Goal: Task Accomplishment & Management: Complete application form

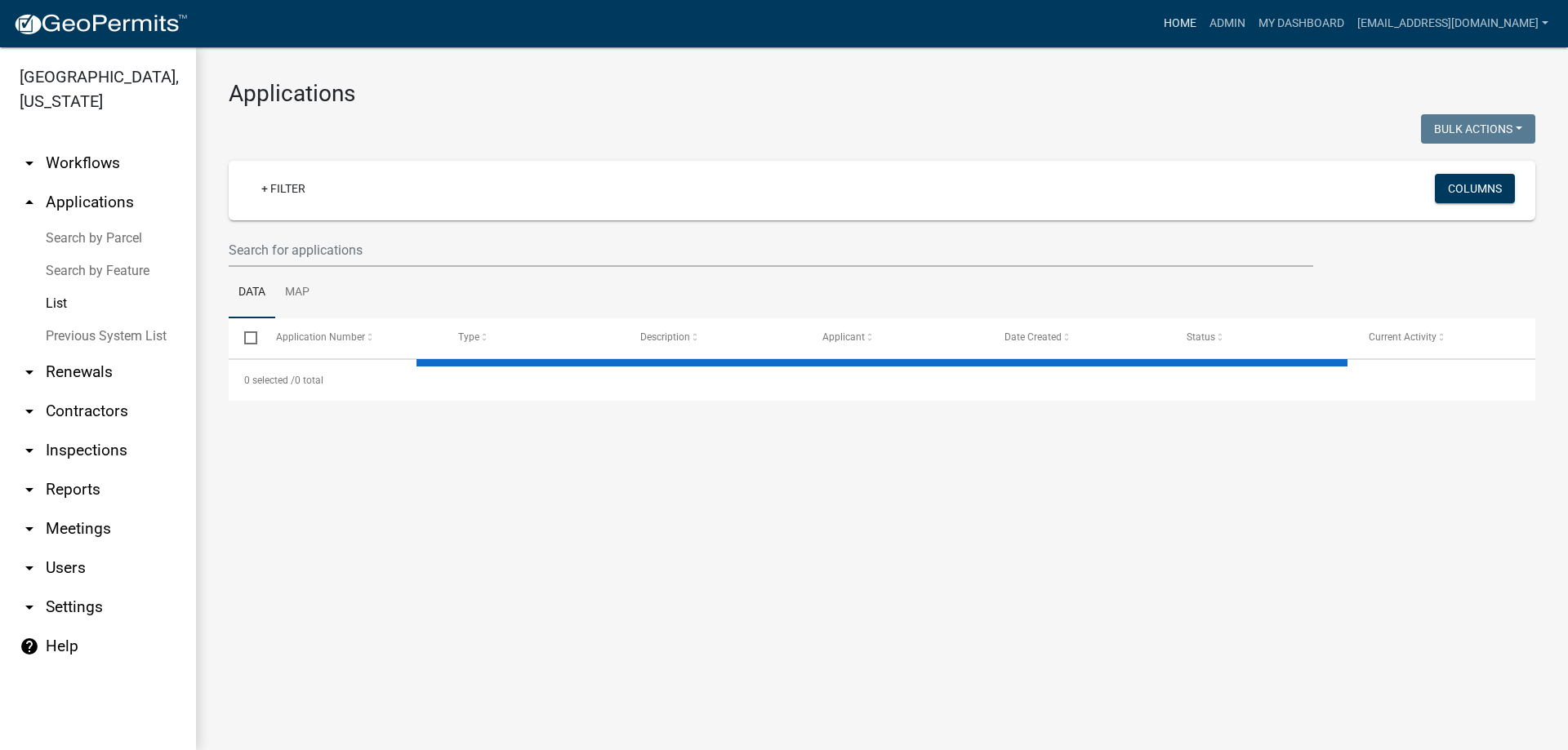
select select "3: 100"
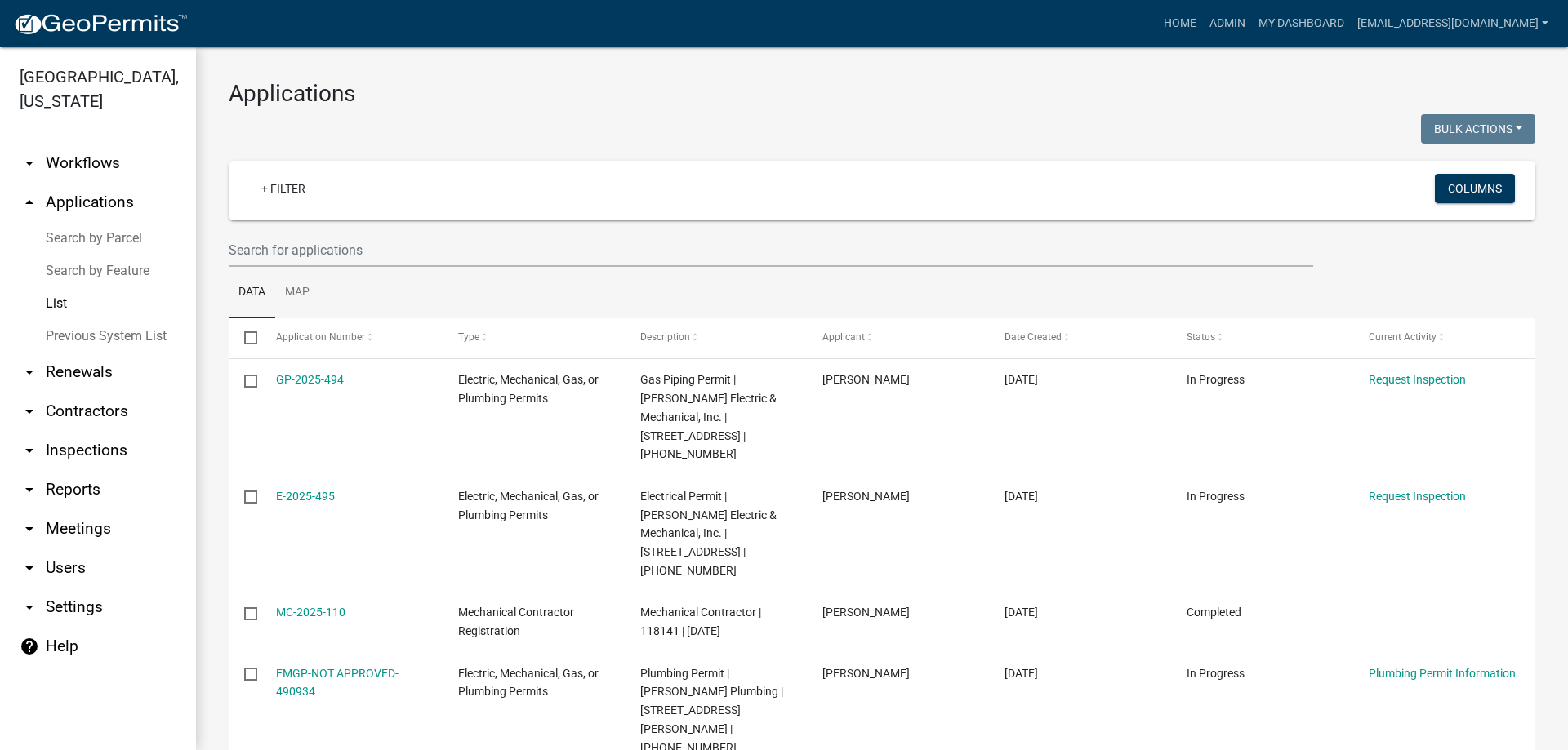
click at [74, 490] on link "arrow_drop_down Reports" at bounding box center [97, 489] width 196 height 39
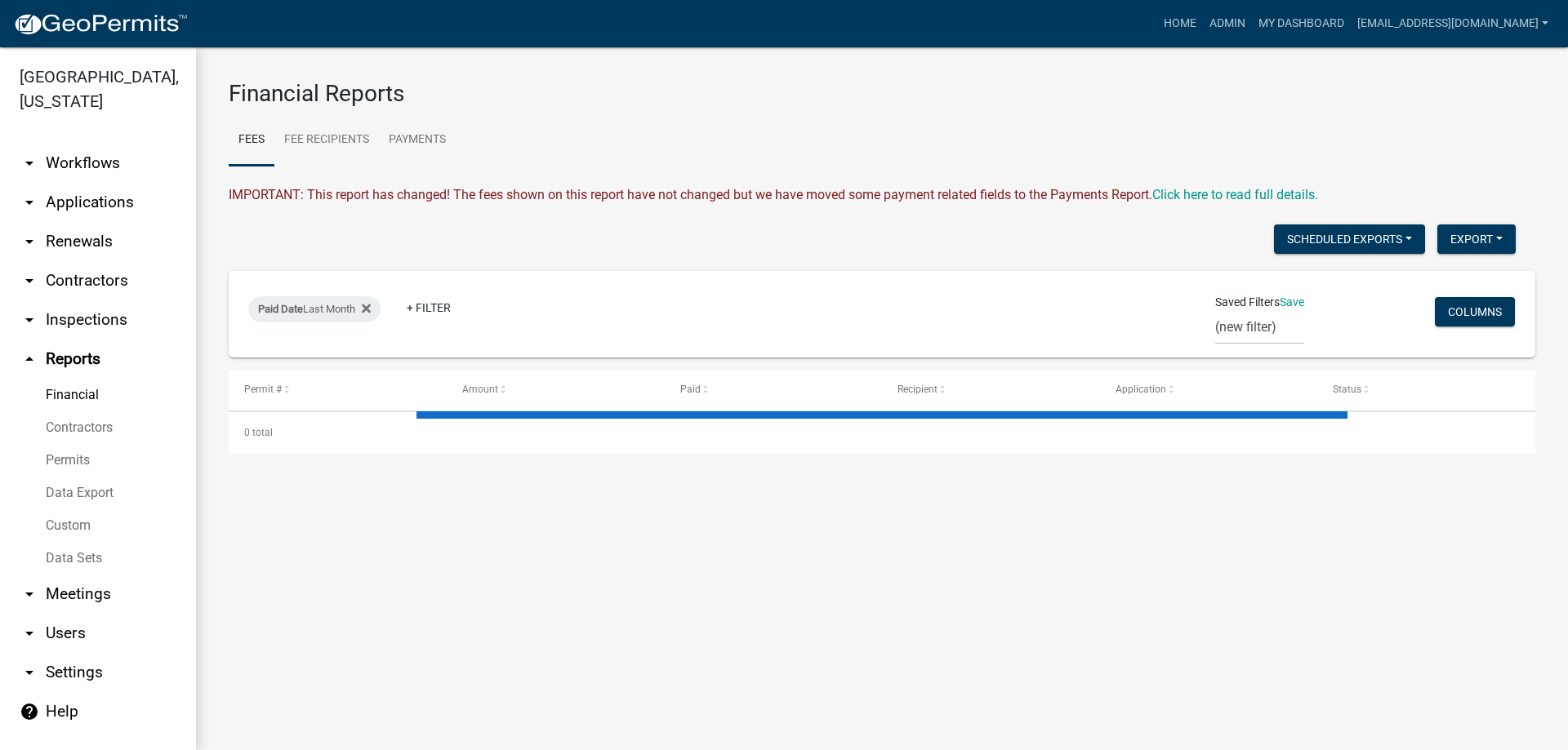
click at [64, 283] on link "arrow_drop_down Contractors" at bounding box center [97, 281] width 196 height 39
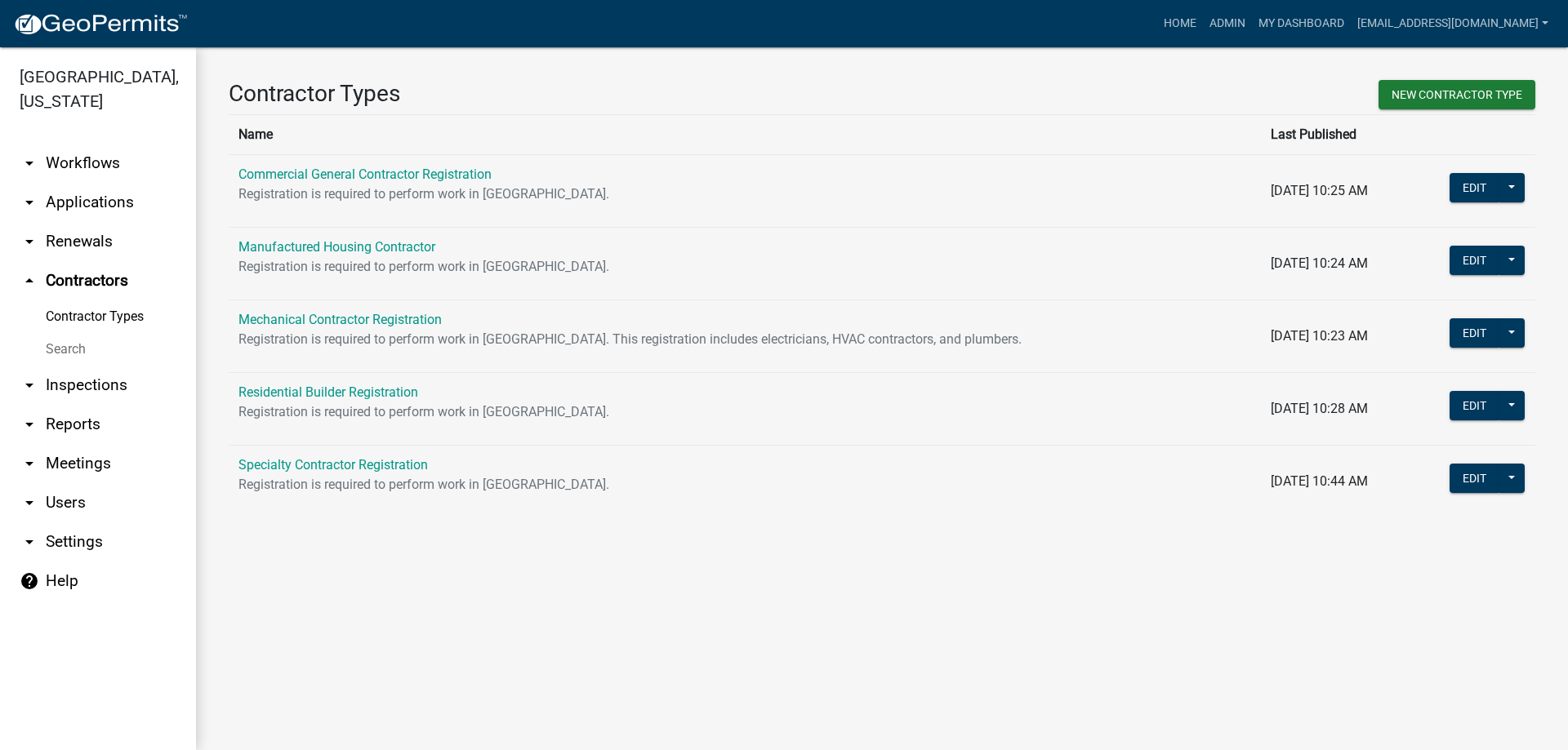
click at [64, 350] on link "Search" at bounding box center [97, 349] width 196 height 33
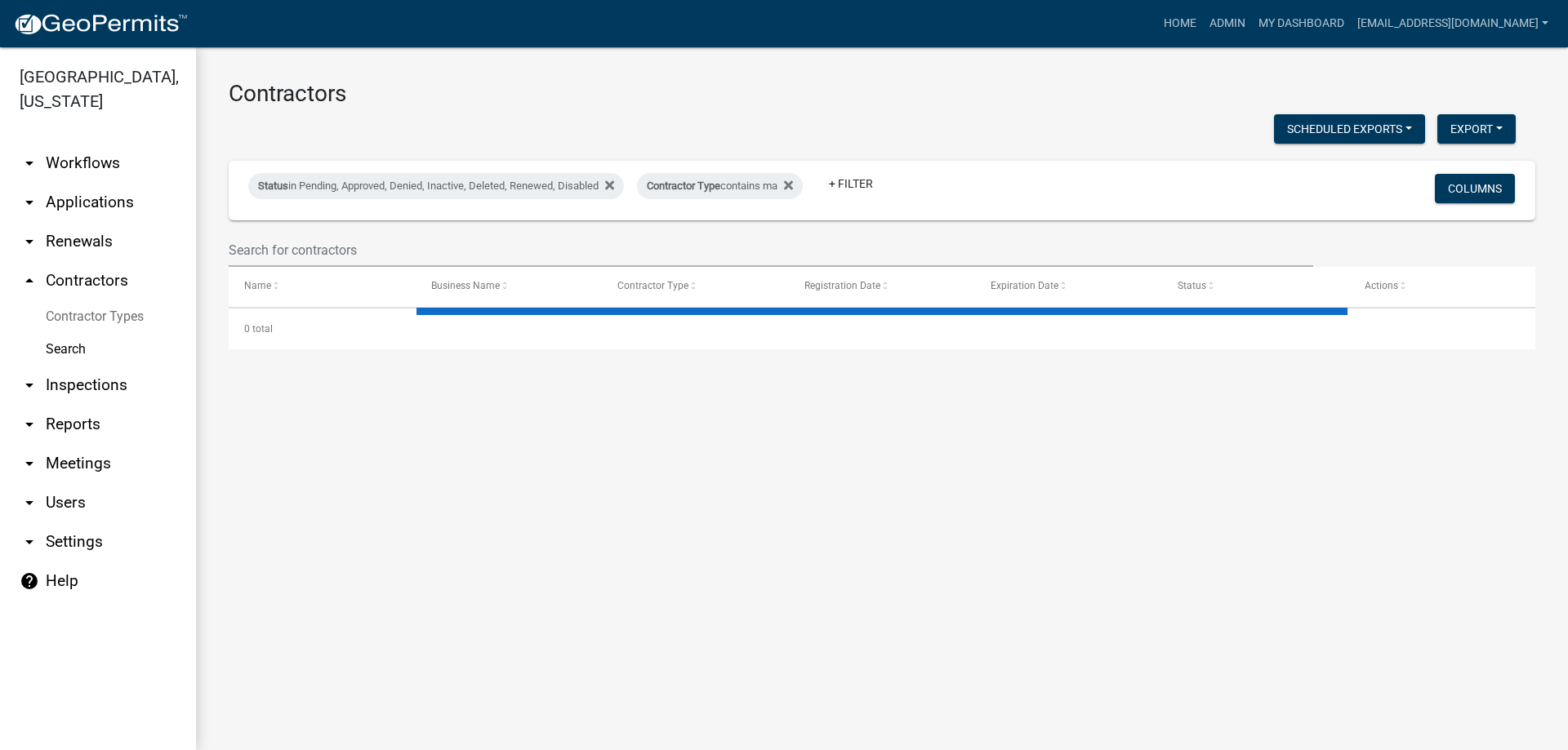
select select "3: 100"
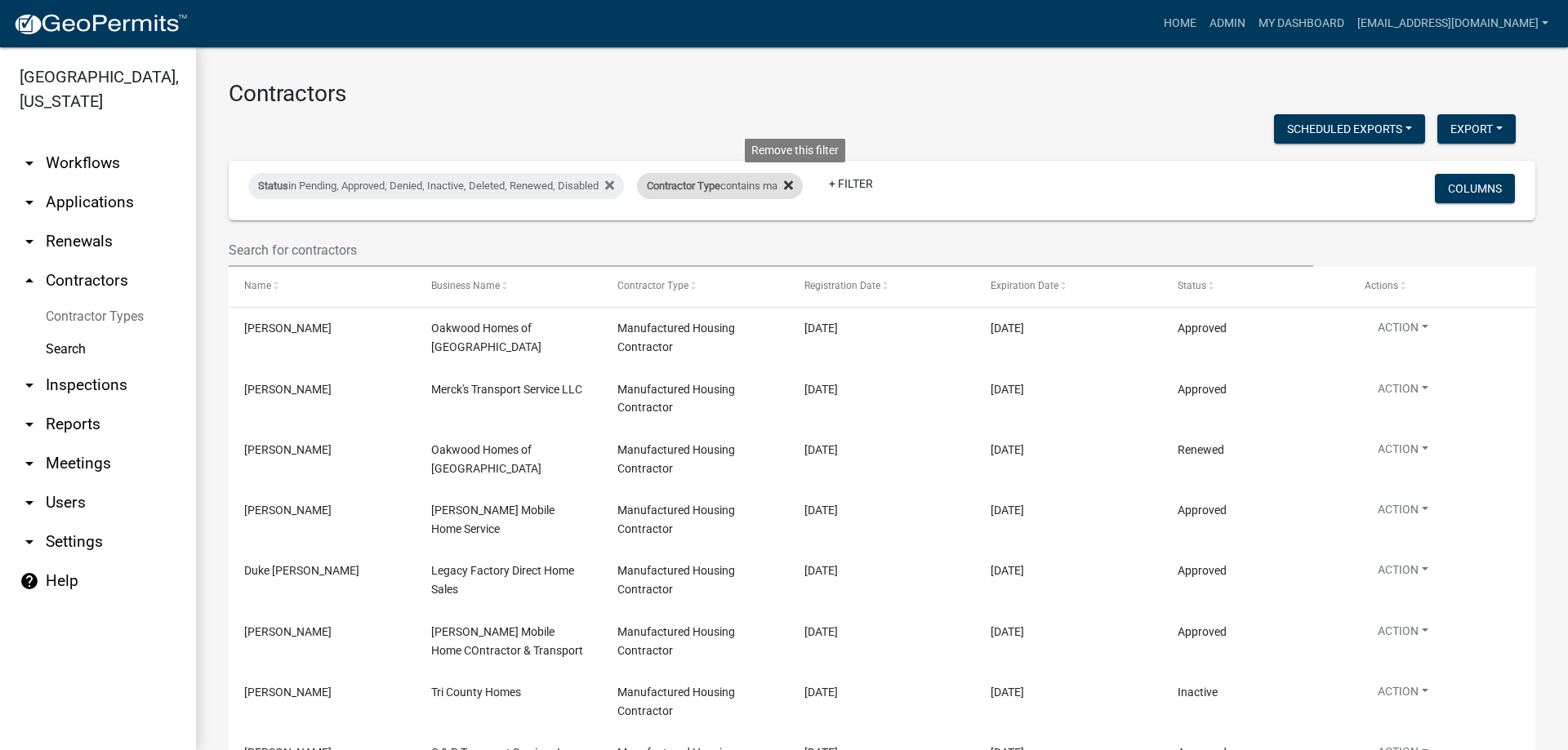
click at [793, 183] on icon at bounding box center [788, 185] width 9 height 13
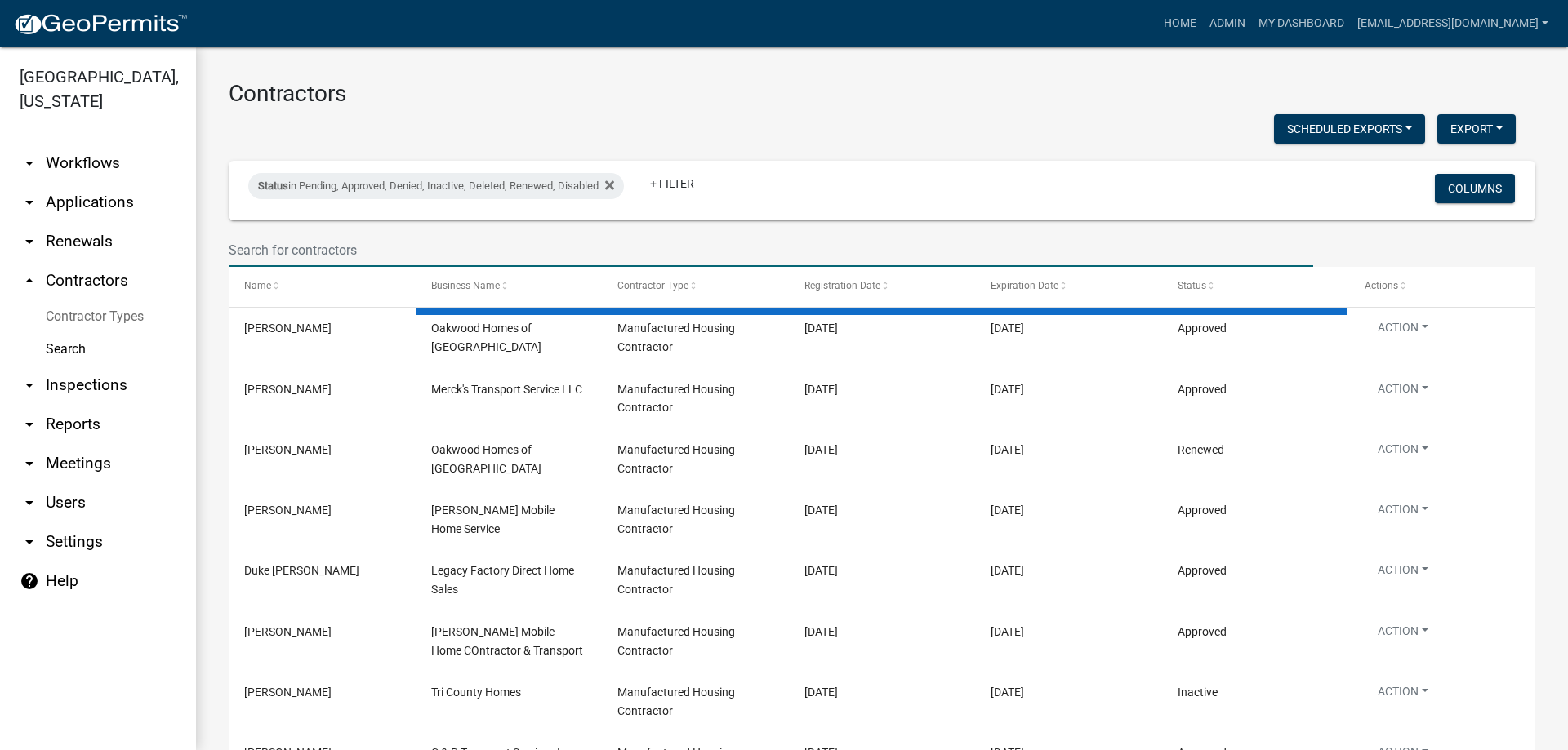
click at [455, 247] on input "text" at bounding box center [771, 250] width 1085 height 33
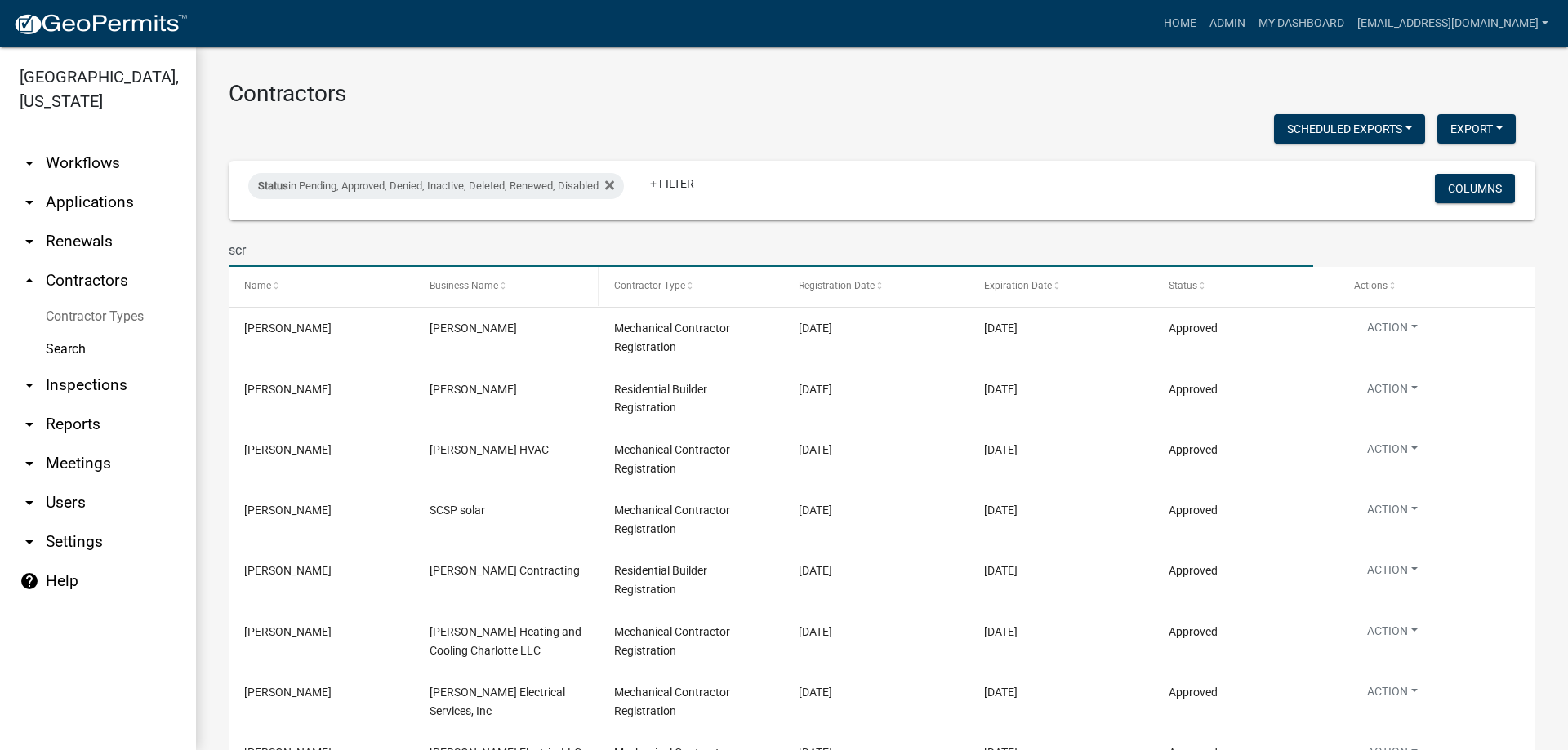
type input "[PERSON_NAME]"
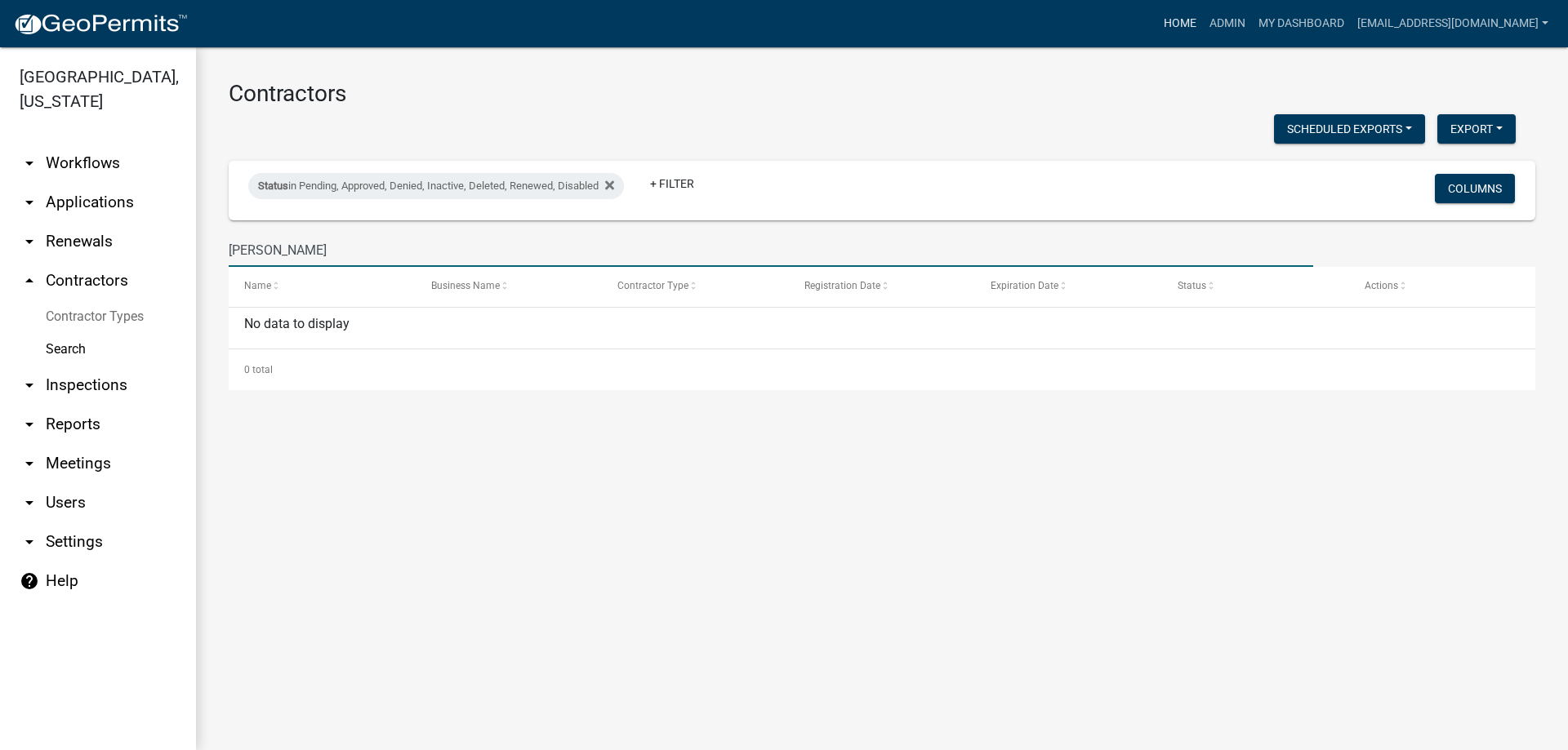
click at [1157, 19] on link "Home" at bounding box center [1180, 23] width 46 height 31
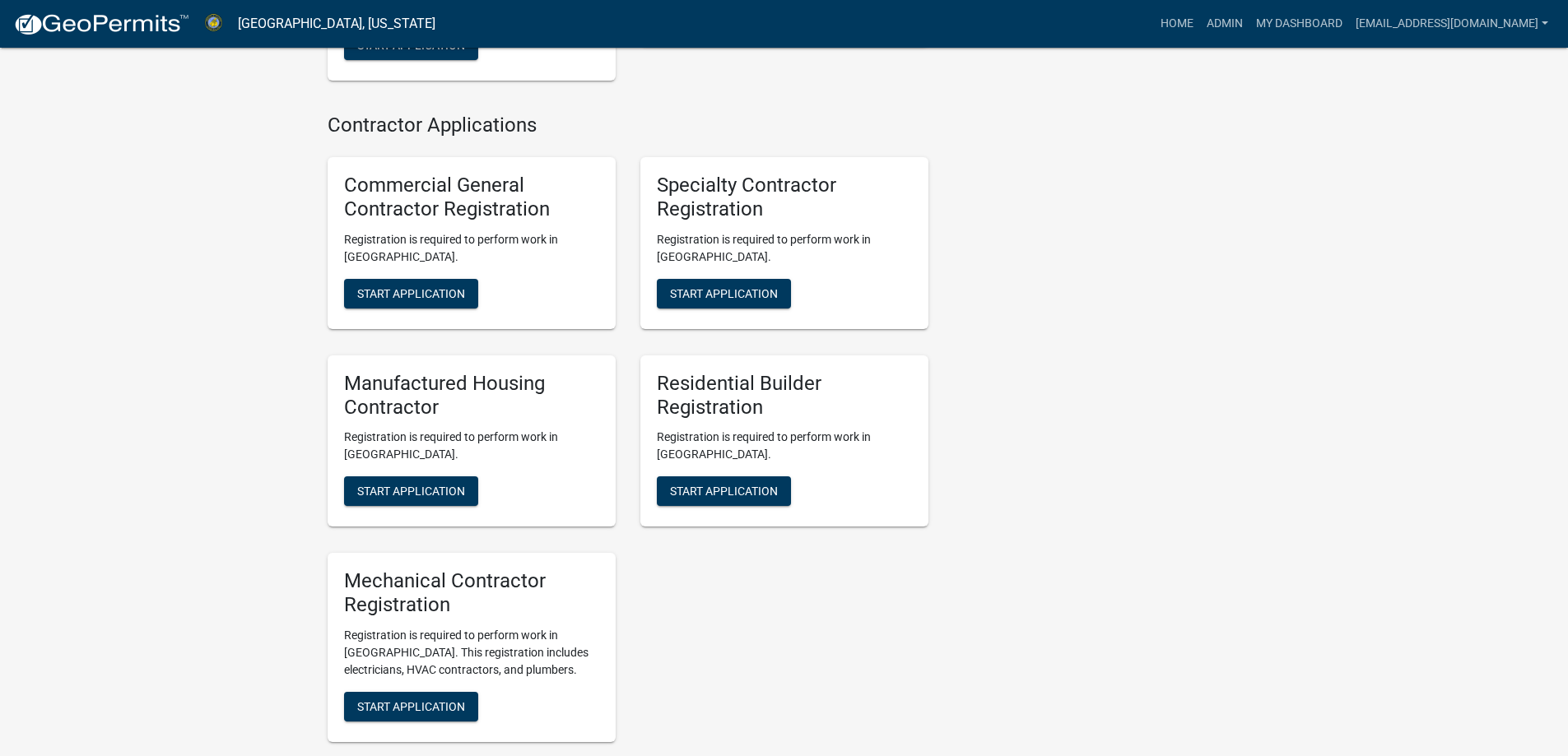
scroll to position [1875, 0]
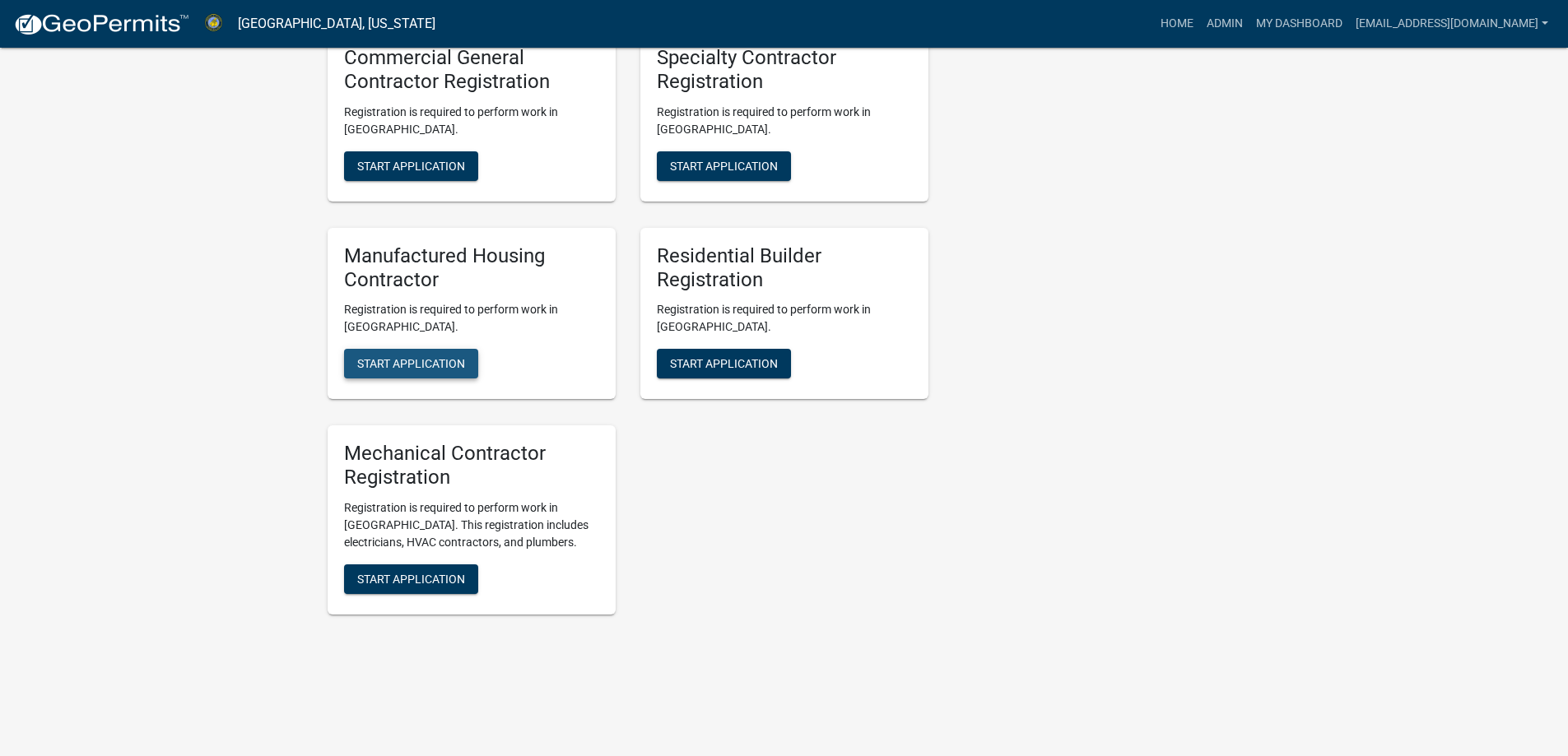
click at [447, 359] on span "Start Application" at bounding box center [411, 363] width 108 height 13
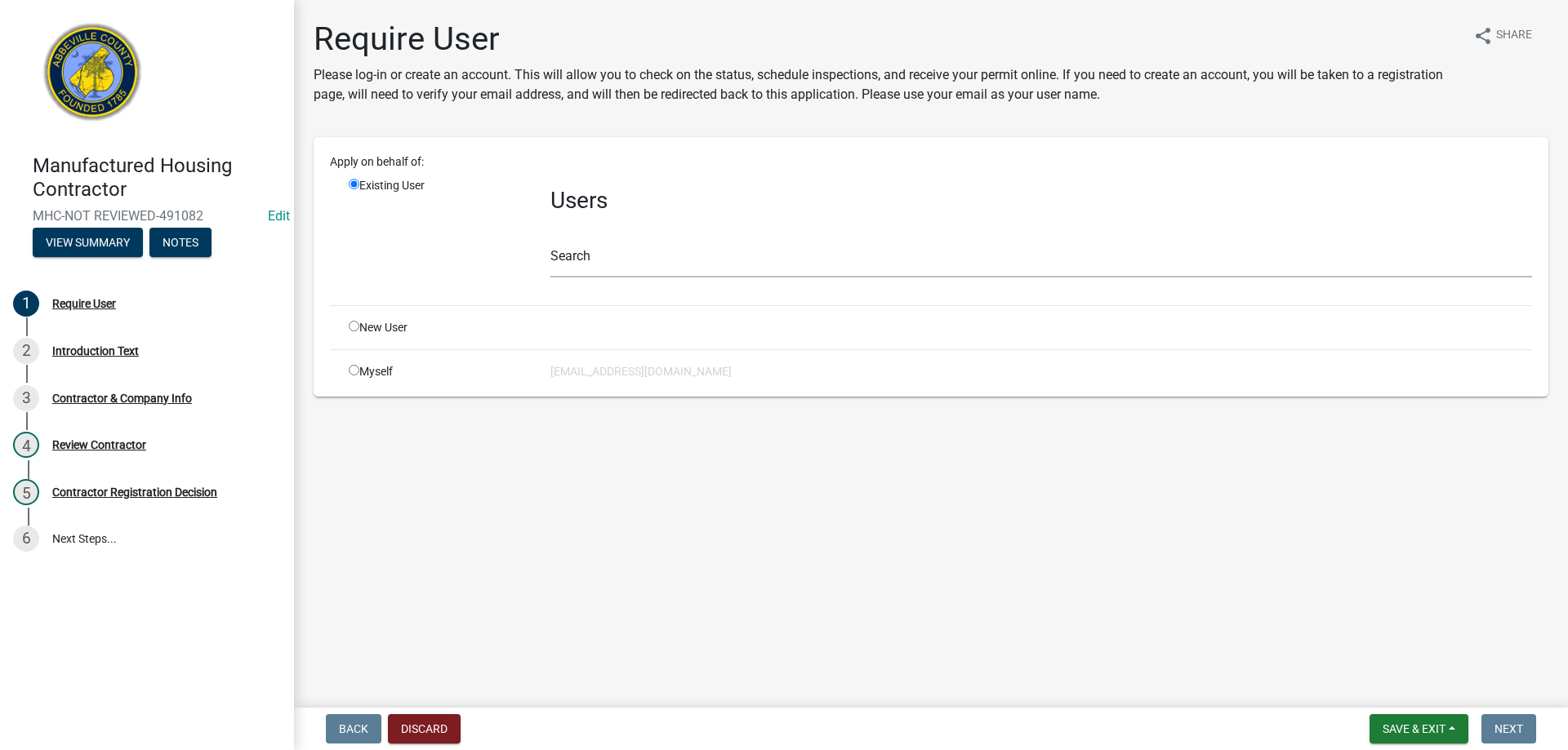
click at [360, 327] on div "New User" at bounding box center [437, 328] width 201 height 18
click at [355, 326] on input "radio" at bounding box center [353, 326] width 11 height 11
radio input "true"
radio input "false"
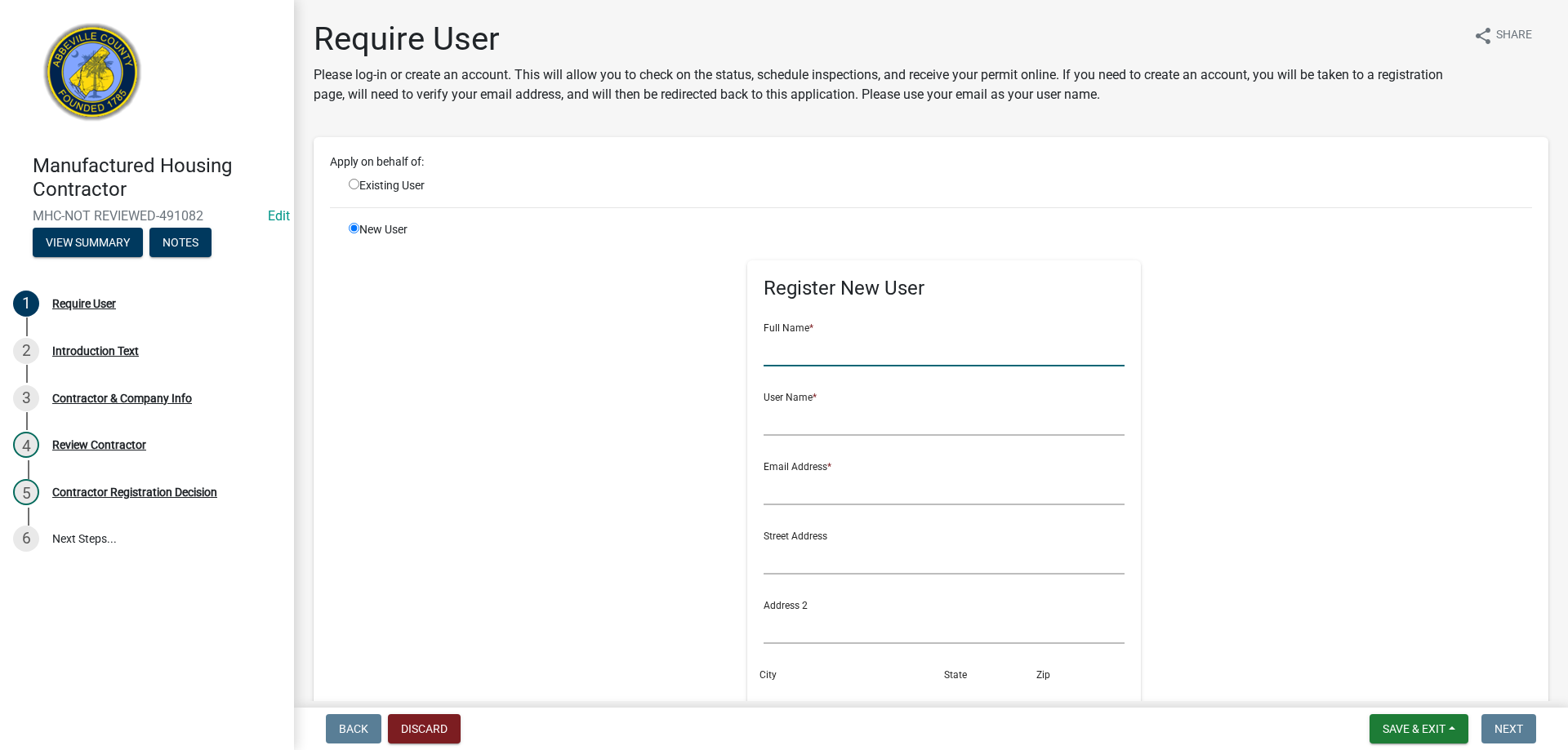
click at [818, 353] on input "text" at bounding box center [945, 349] width 362 height 33
type input "[PERSON_NAME]"
type input "[PERSON_NAME] Mobile Home Movers"
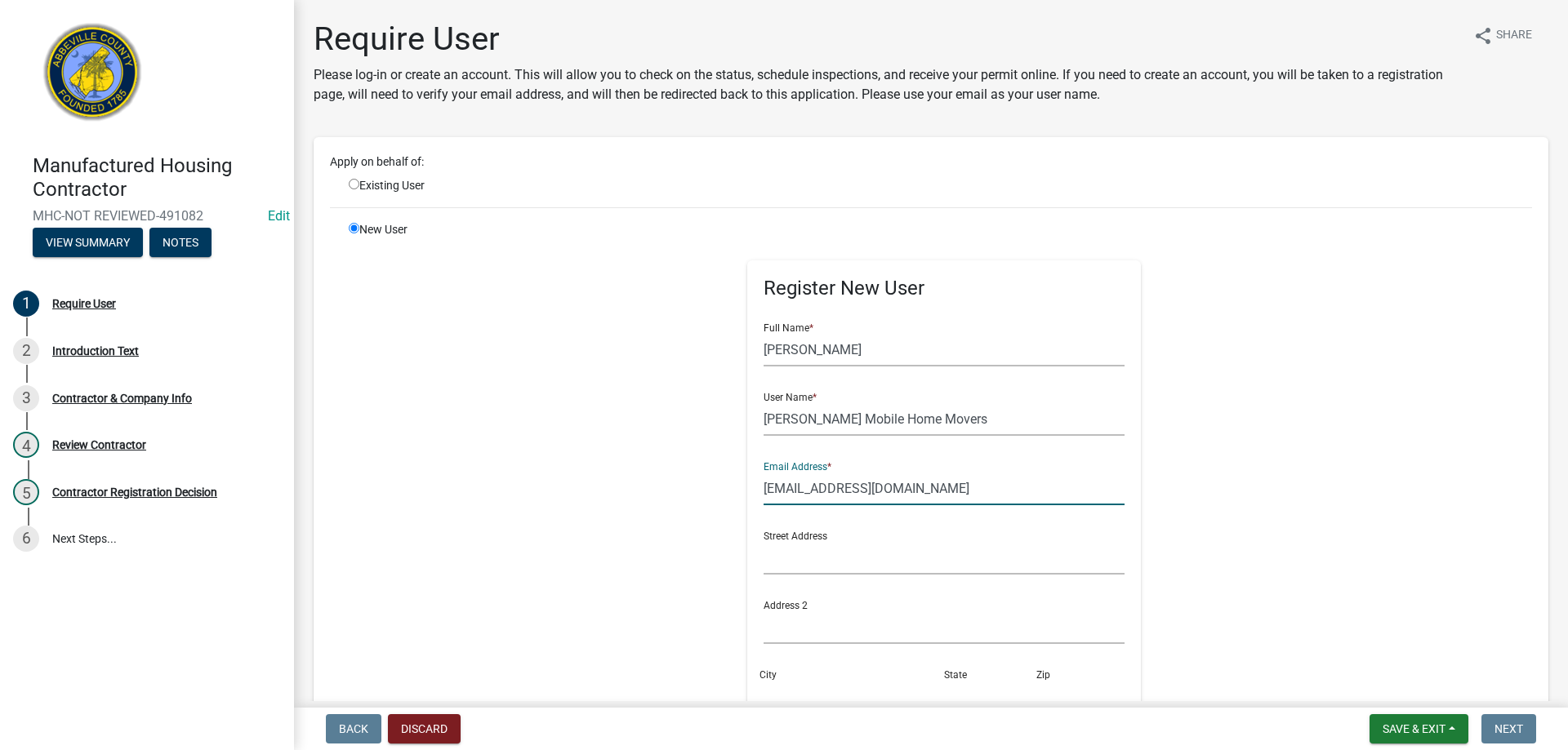
type input "[EMAIL_ADDRESS][DOMAIN_NAME]"
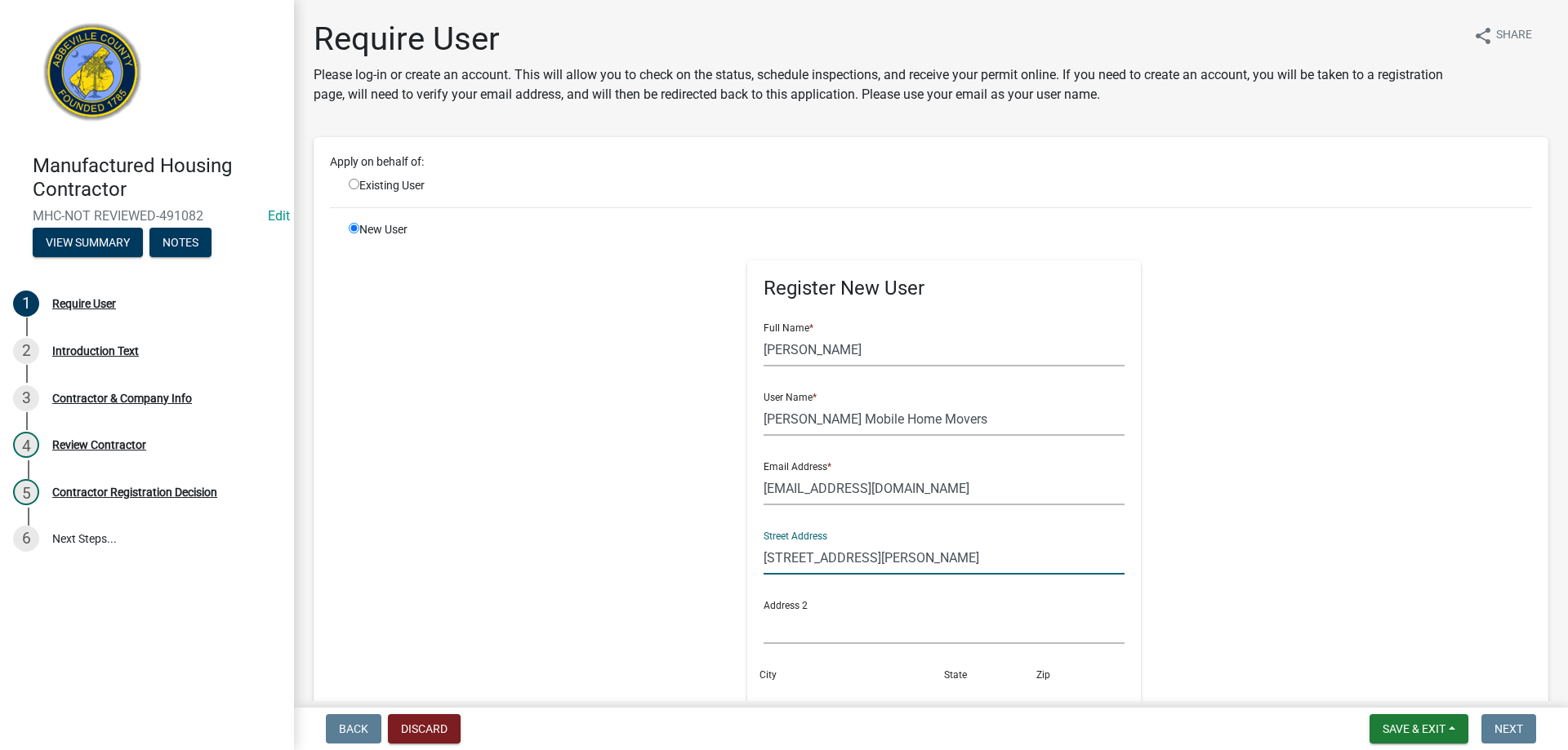
type input "[STREET_ADDRESS][PERSON_NAME]"
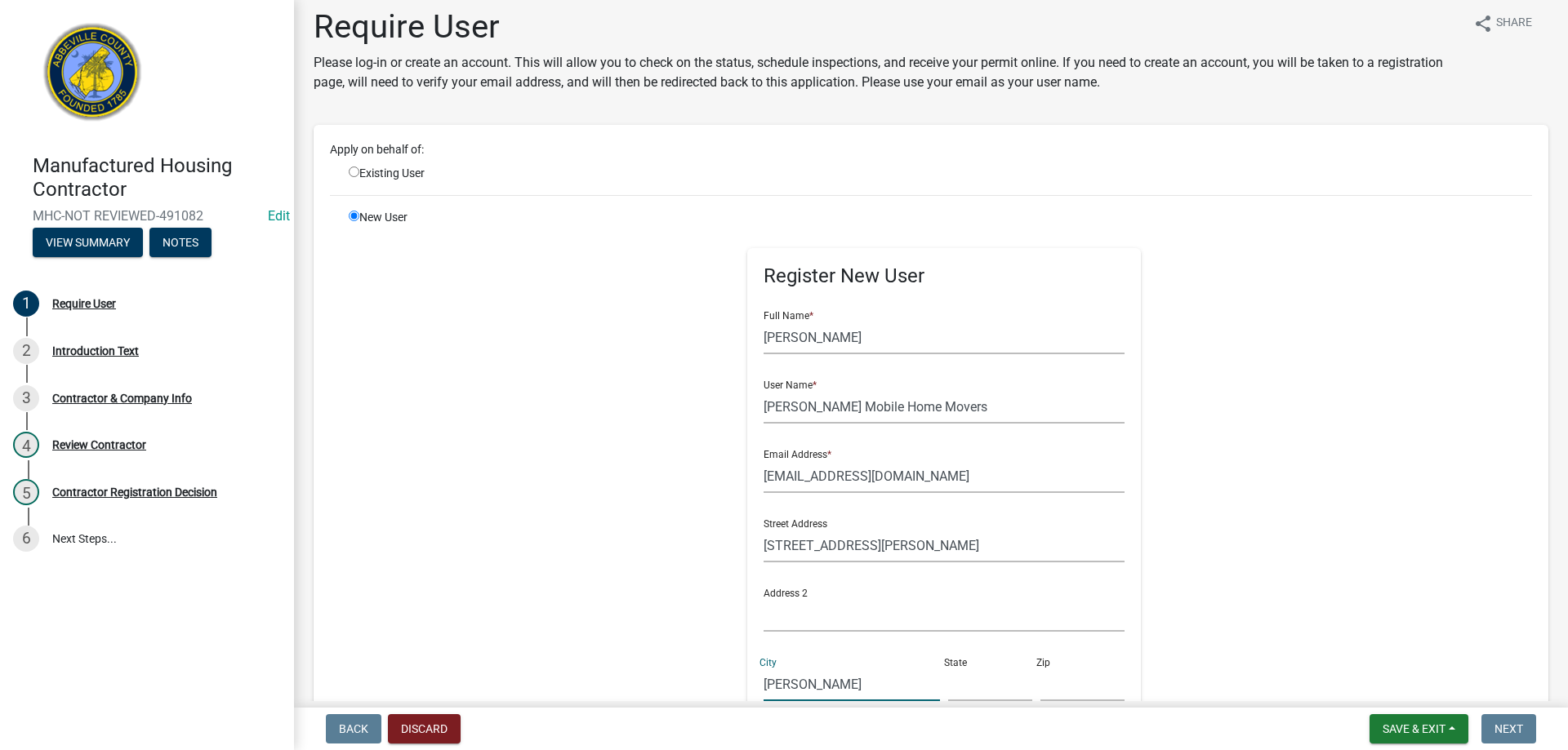
type input "[PERSON_NAME]"
type input "SC"
click at [1044, 687] on input "2" at bounding box center [1082, 685] width 84 height 33
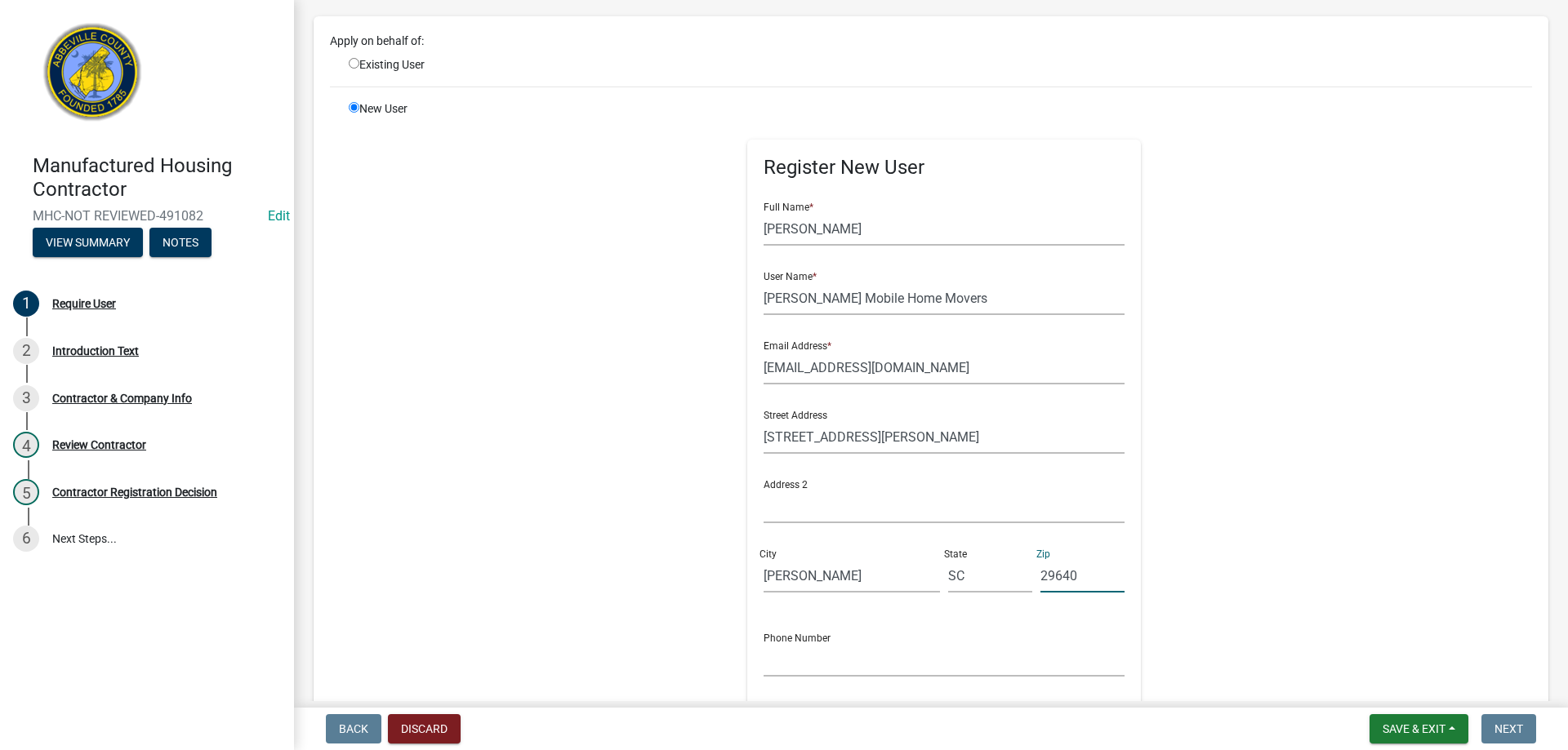
scroll to position [339, 0]
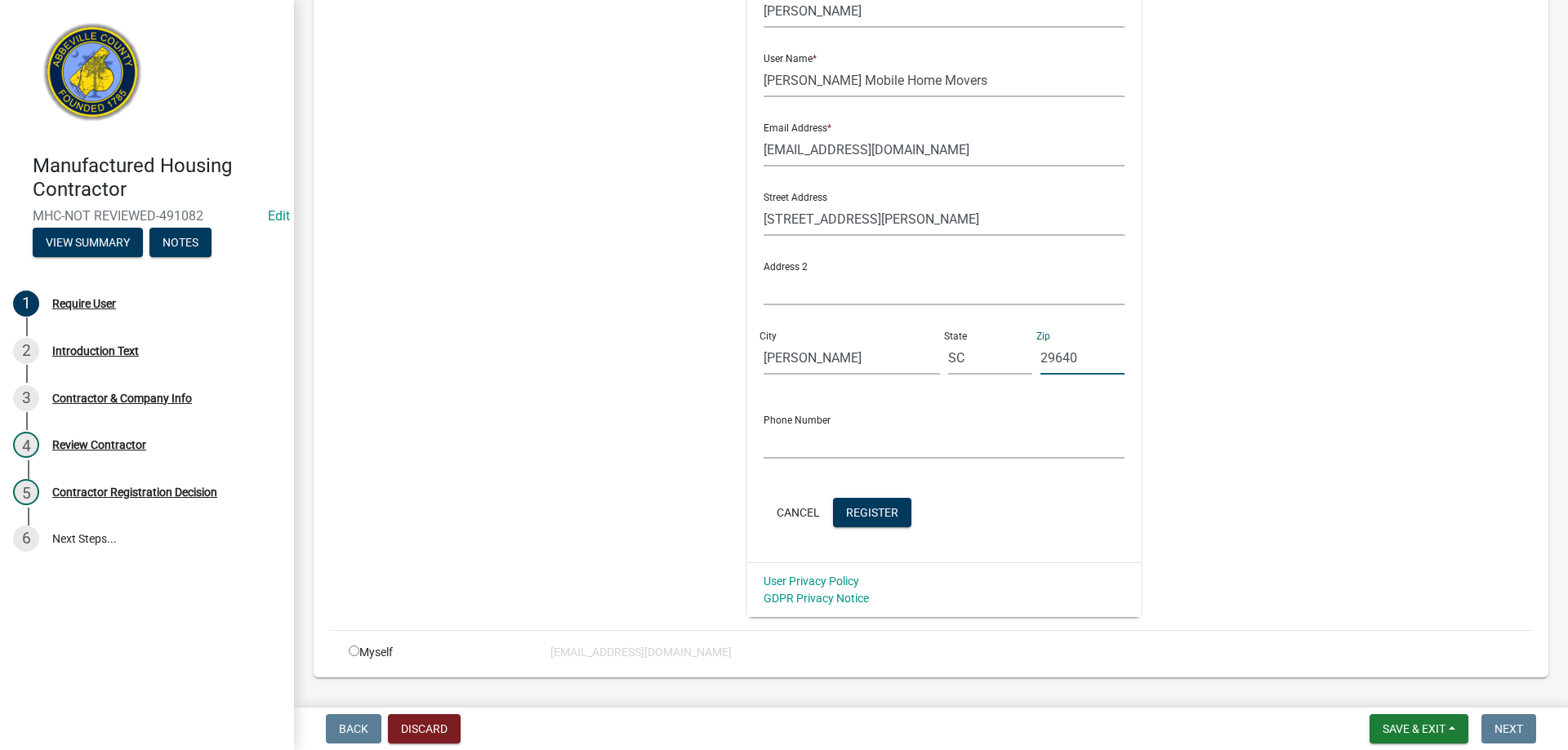
type input "29640"
click at [777, 440] on input "text" at bounding box center [945, 442] width 362 height 33
type input "[PHONE_NUMBER]"
click at [848, 520] on button "Register" at bounding box center [872, 513] width 79 height 29
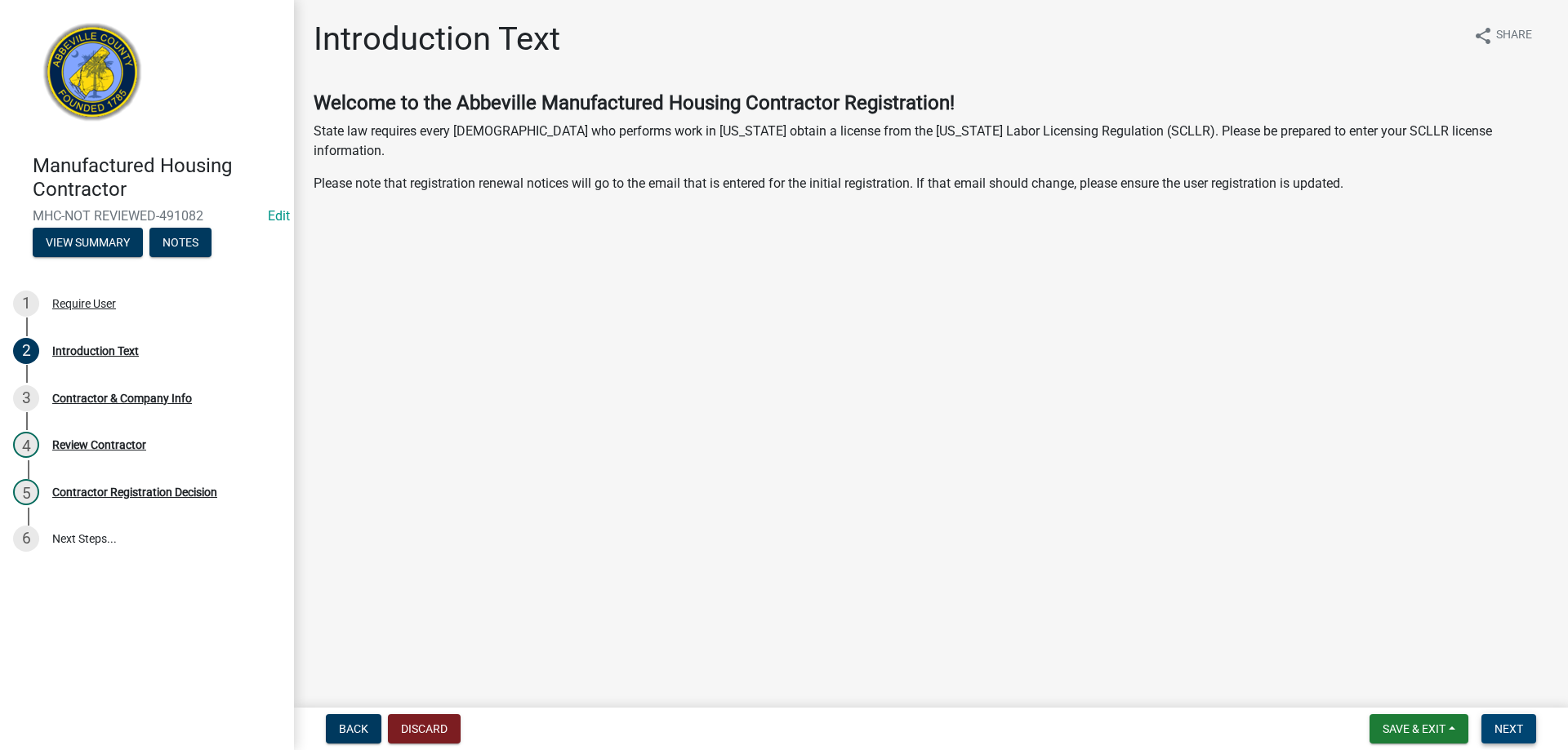
click at [1513, 737] on button "Next" at bounding box center [1509, 729] width 55 height 29
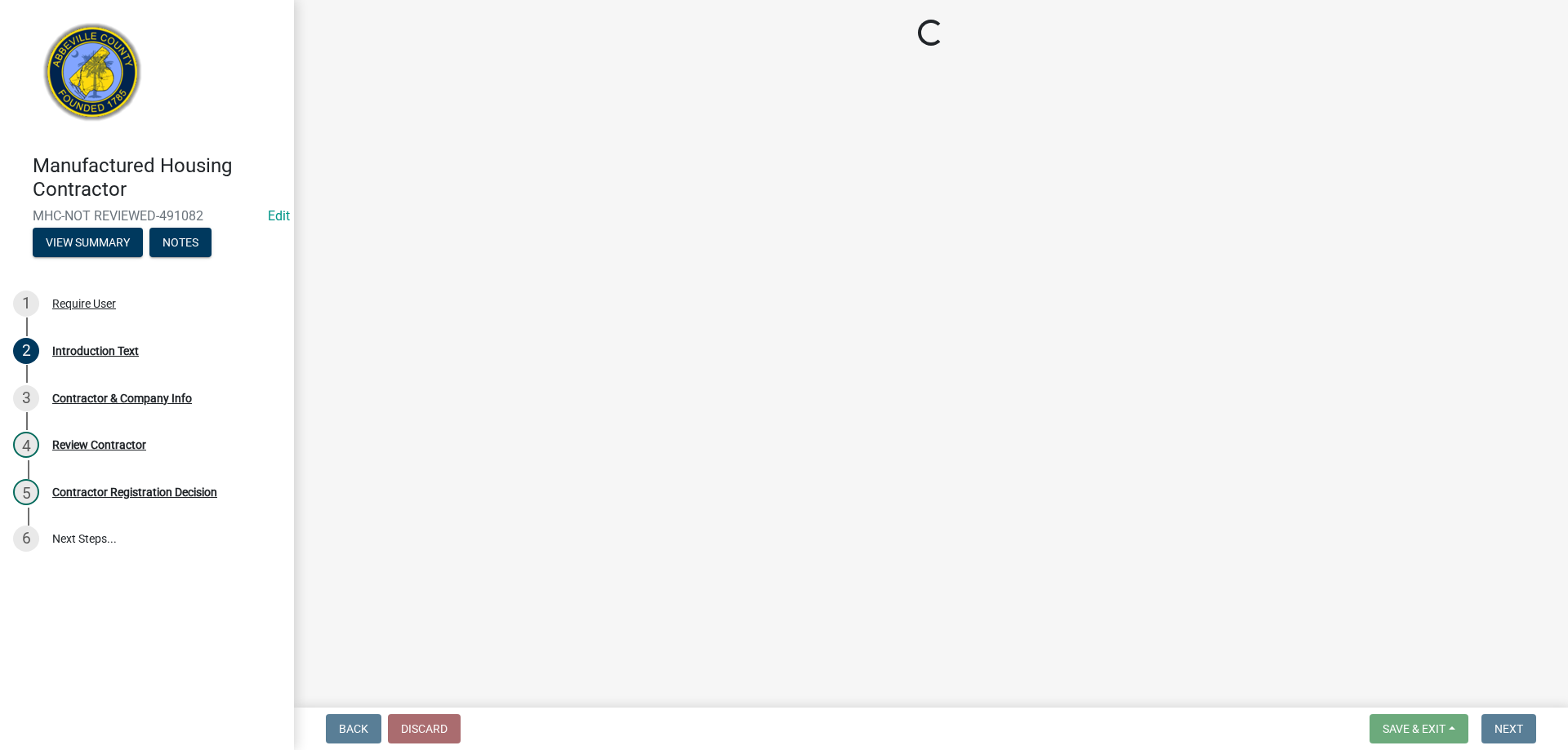
select select "SC"
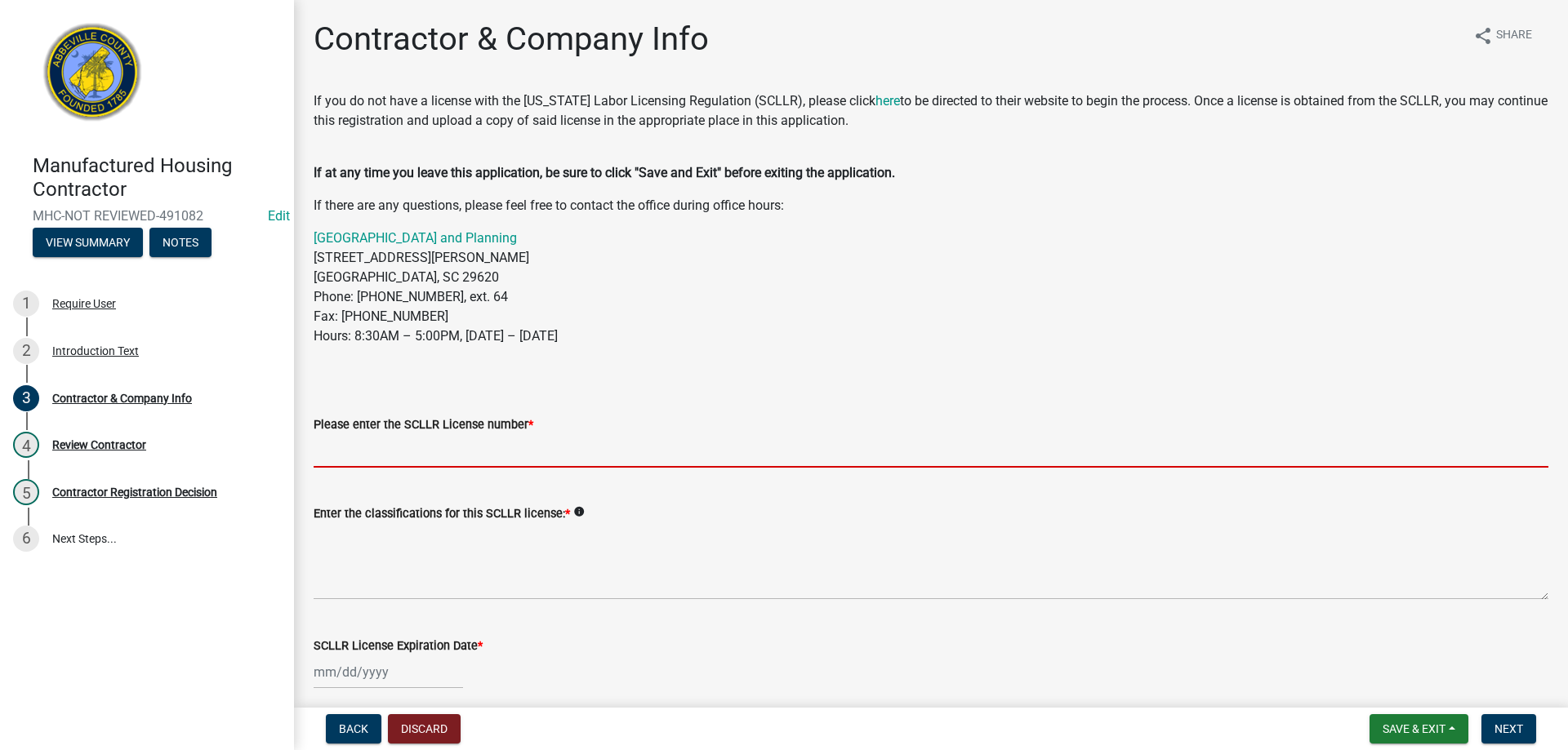
click at [460, 449] on input "Please enter the SCLLR License number *" at bounding box center [930, 451] width 1235 height 33
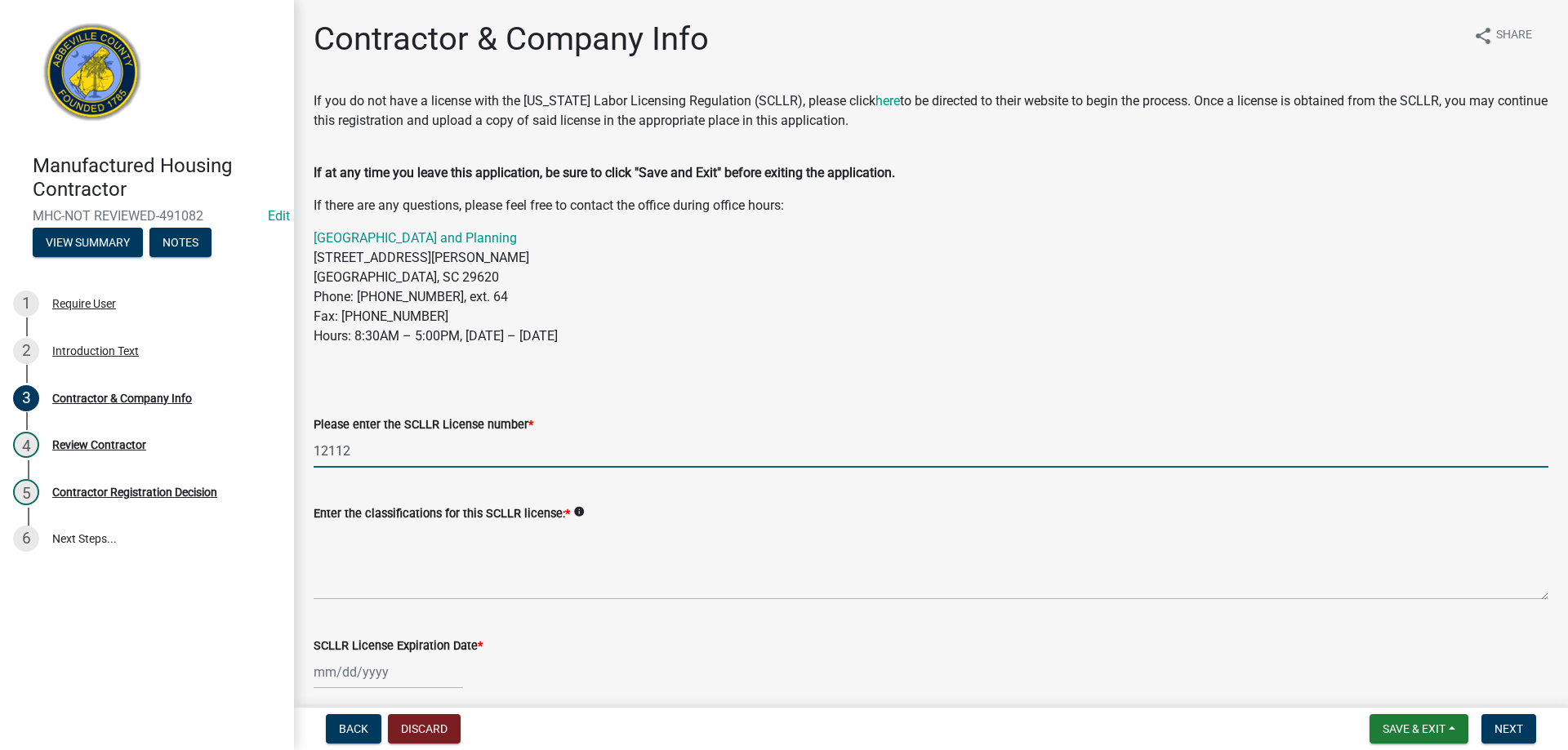
type input "12112"
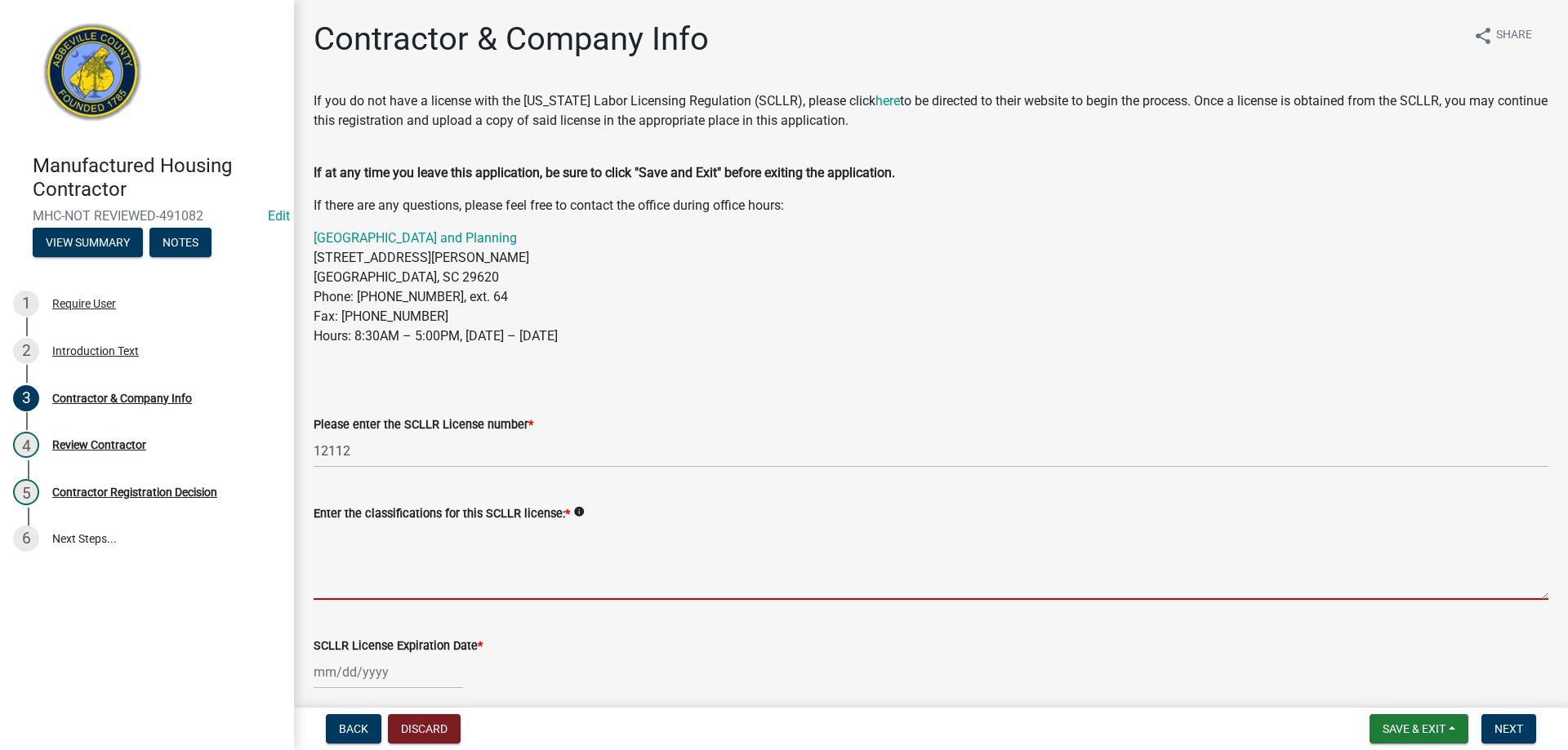
click at [448, 554] on textarea "Enter the classifications for this SCLLR license: *" at bounding box center [930, 561] width 1235 height 77
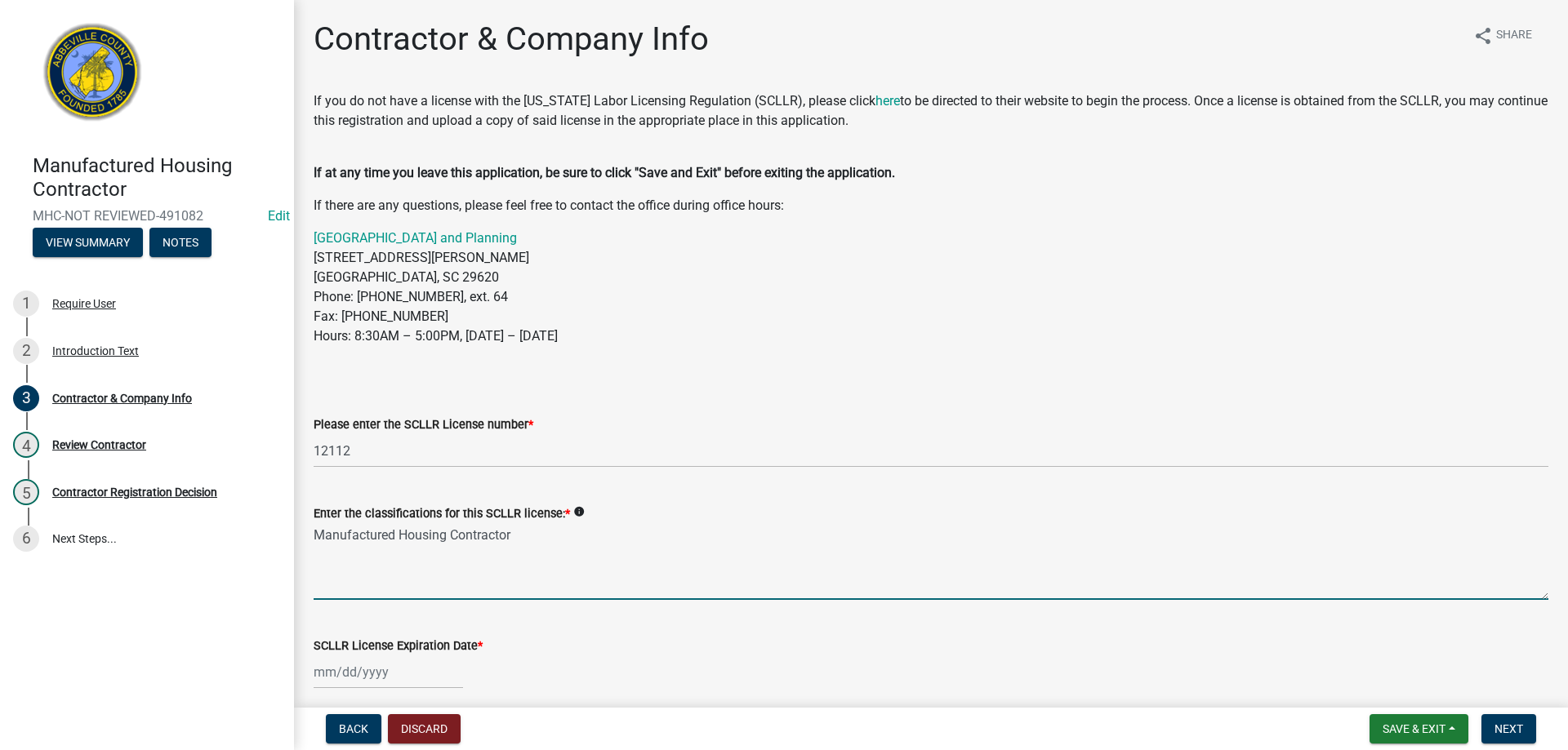
type textarea "Manufactured Housing Contractor"
select select "10"
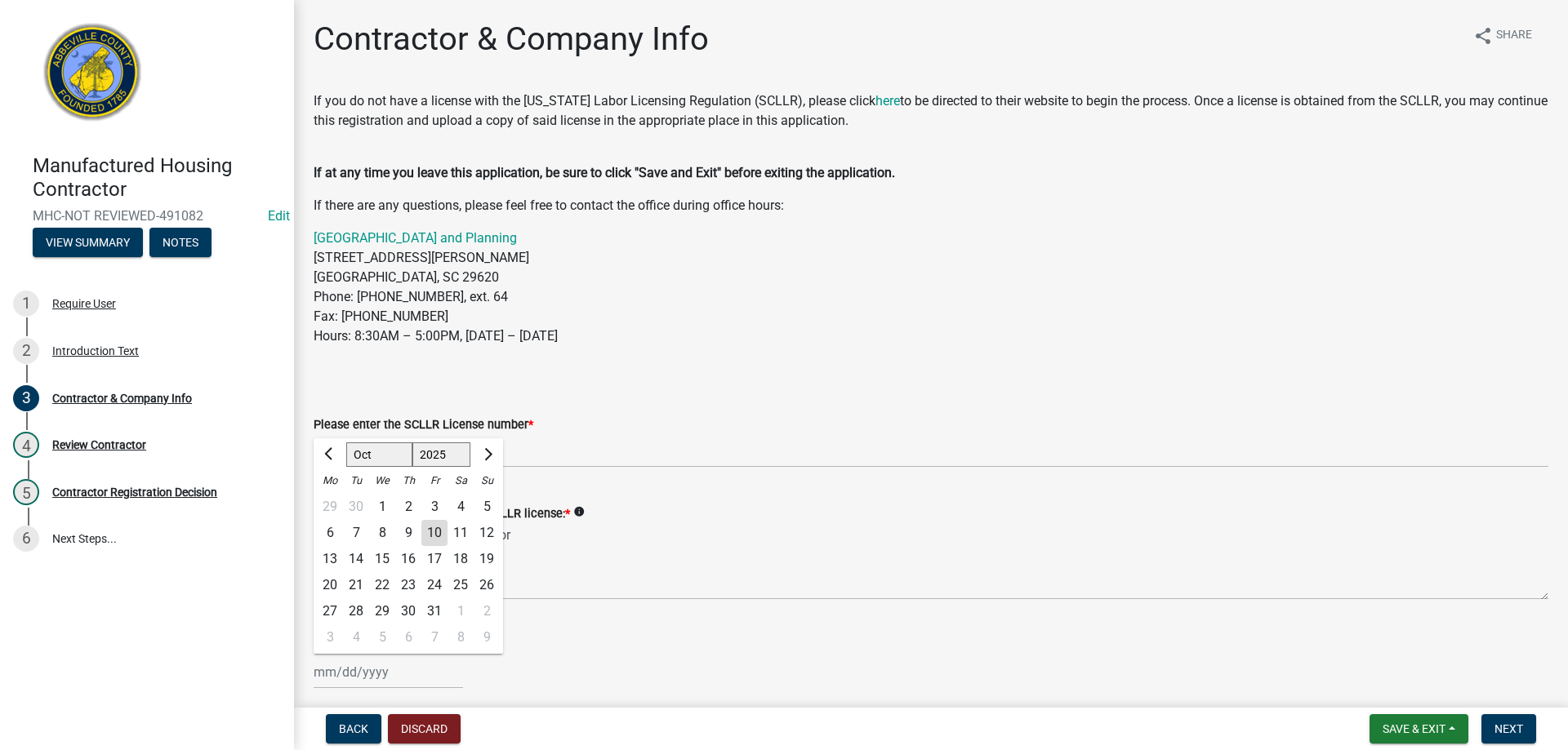
click at [455, 455] on select "1525 1526 1527 1528 1529 1530 1531 1532 1533 1534 1535 1536 1537 1538 1539 1540…" at bounding box center [442, 454] width 58 height 24
select select "2026"
click at [413, 443] on select "1525 1526 1527 1528 1529 1530 1531 1532 1533 1534 1535 1536 1537 1538 1539 1540…" at bounding box center [442, 454] width 58 height 24
click at [382, 456] on select "Jan Feb Mar Apr May Jun [DATE] Aug Sep Oct Nov Dec" at bounding box center [380, 454] width 66 height 24
select select "6"
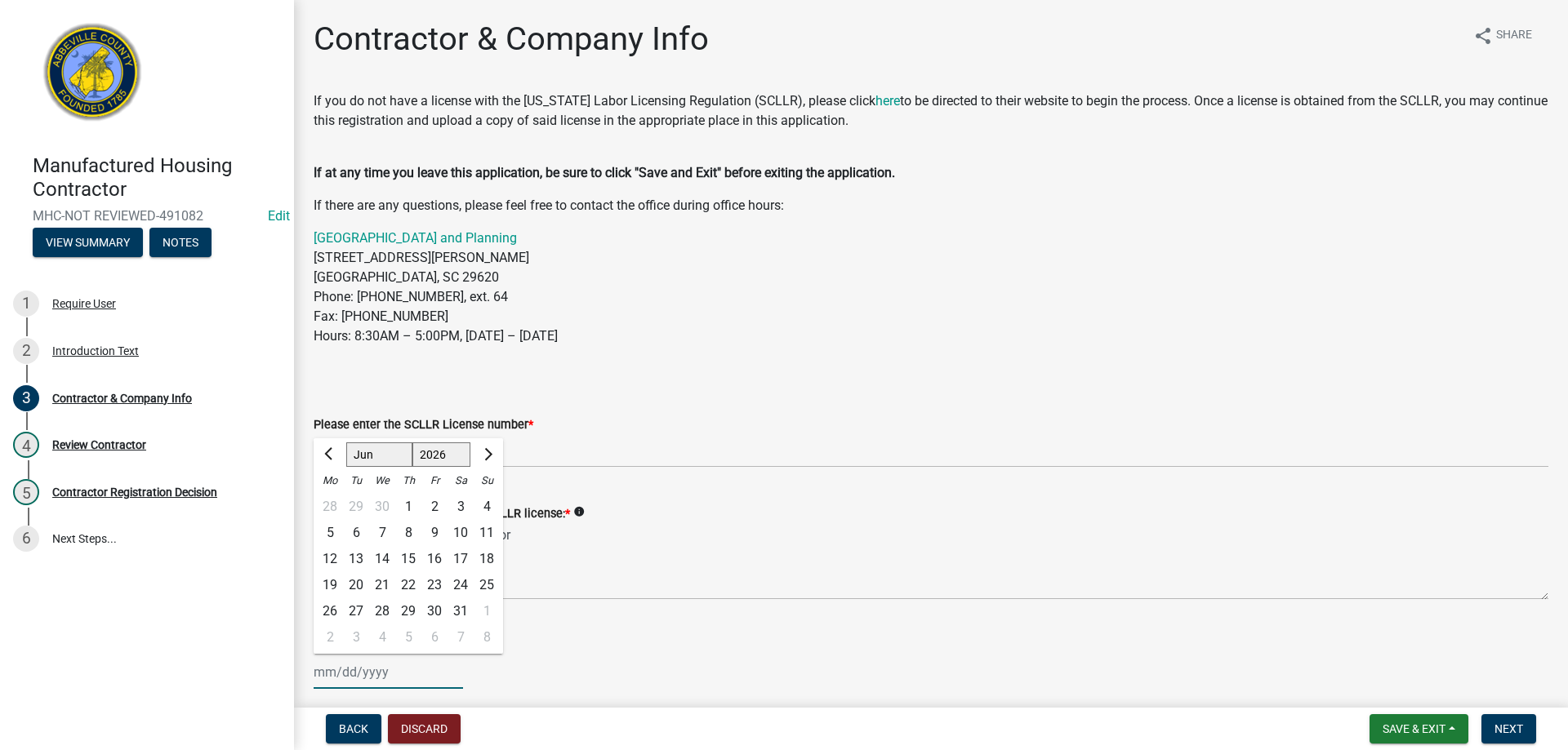
click at [346, 443] on select "Jan Feb Mar Apr May Jun [DATE] Aug Sep Oct Nov Dec" at bounding box center [380, 454] width 66 height 24
click at [356, 610] on div "30" at bounding box center [356, 611] width 26 height 26
type input "[DATE]"
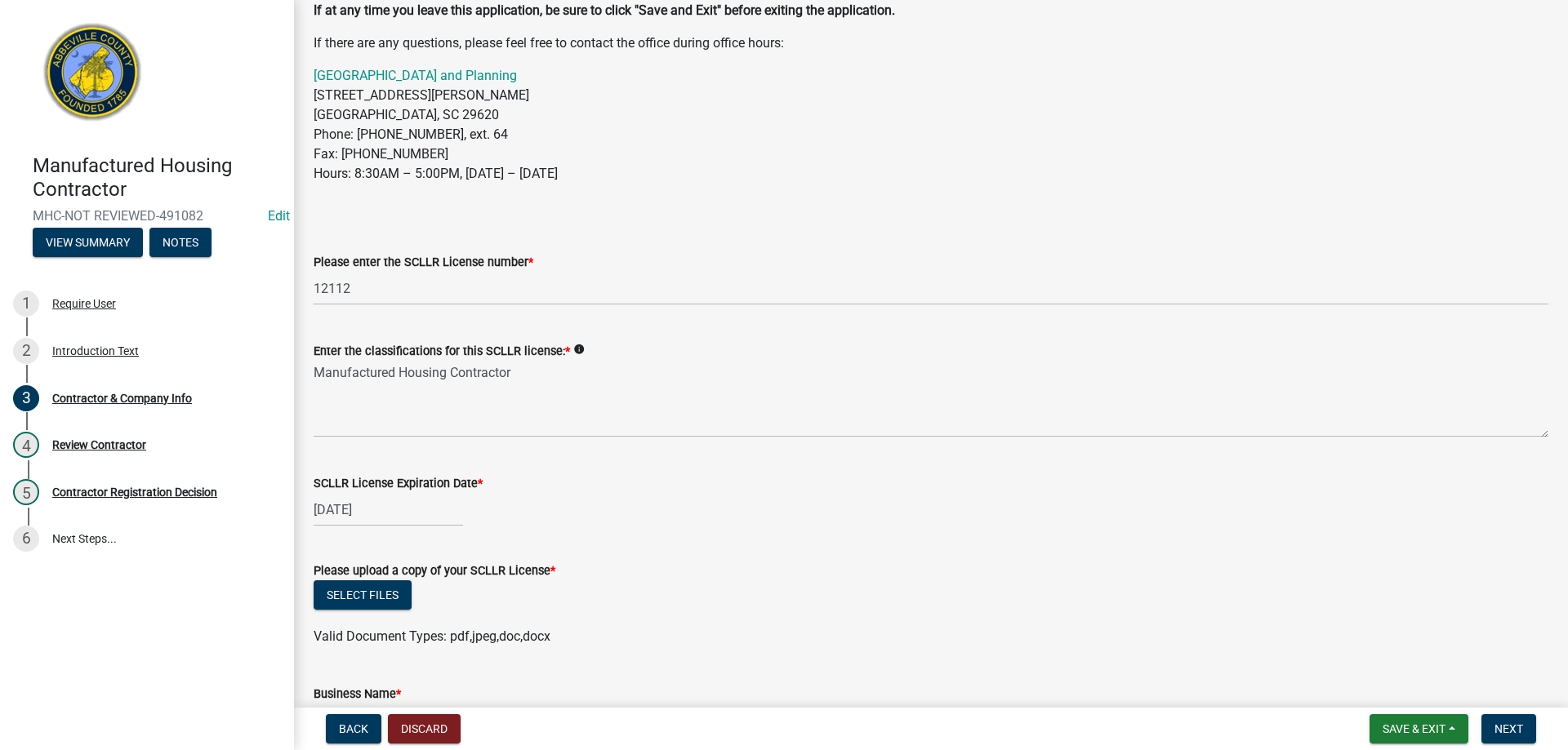
scroll to position [163, 0]
click at [359, 589] on button "Select files" at bounding box center [362, 594] width 98 height 29
click at [390, 649] on link "20251010142010.pdf" at bounding box center [377, 647] width 126 height 16
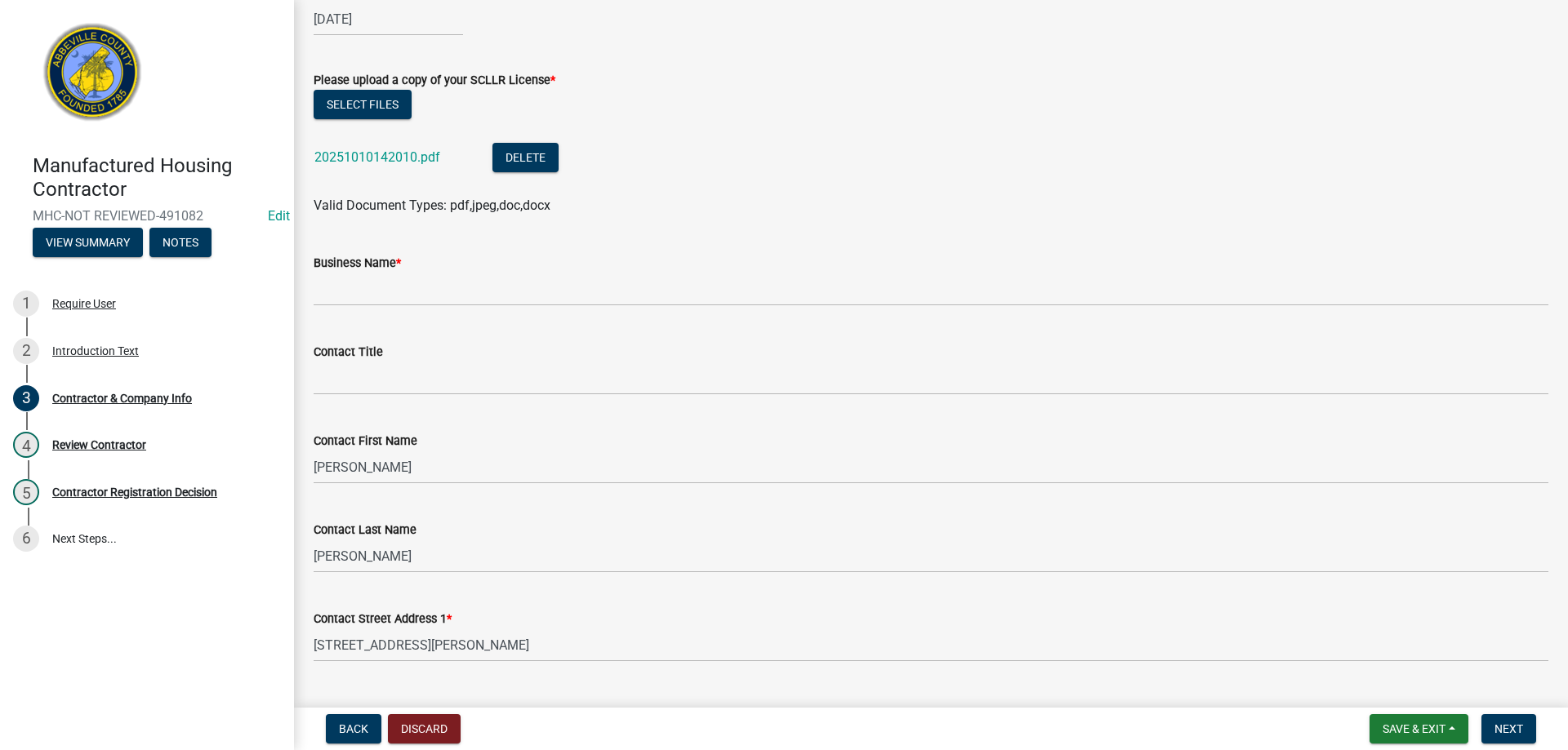
scroll to position [734, 0]
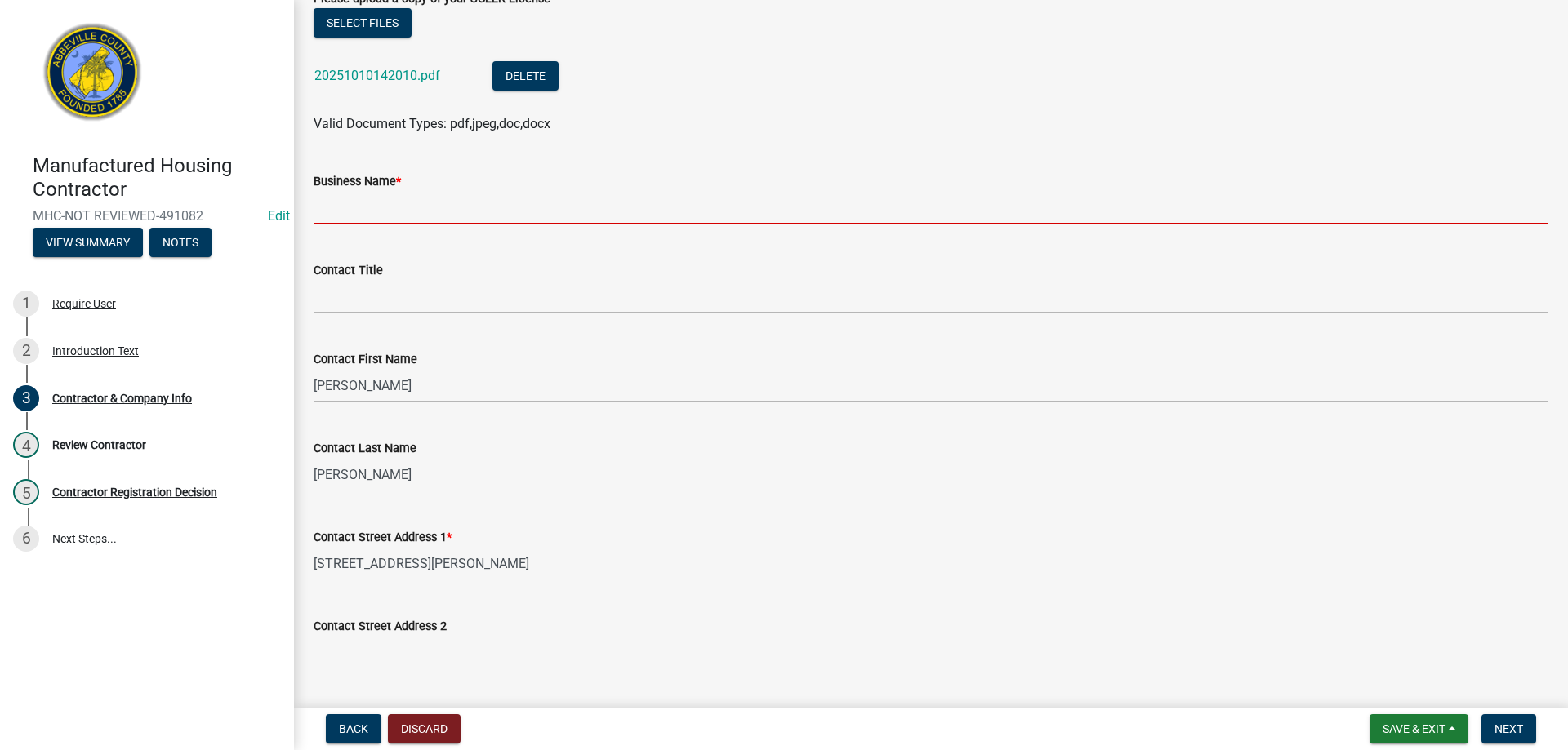
click at [383, 210] on input "Business Name *" at bounding box center [930, 207] width 1235 height 33
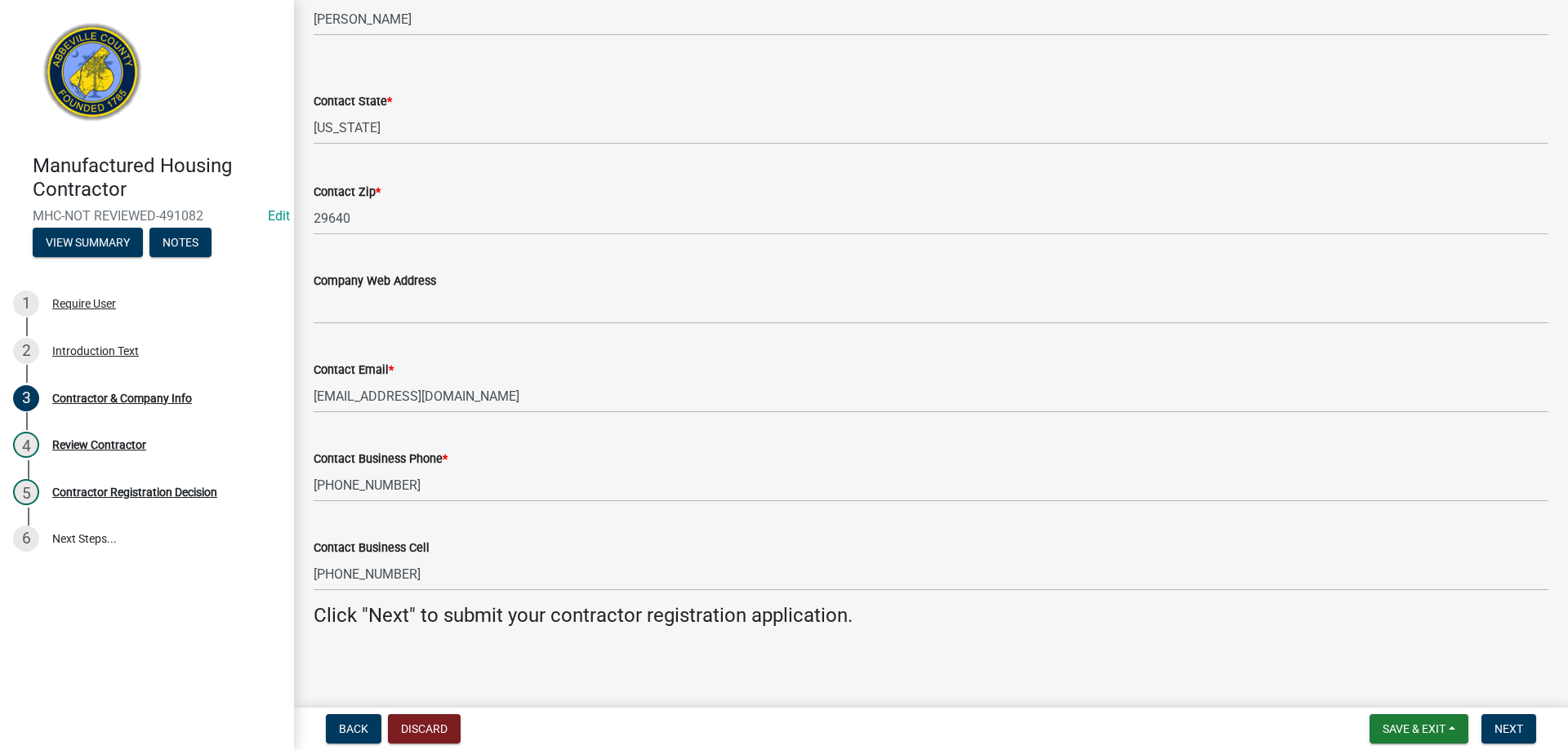
scroll to position [1460, 0]
type input "[PERSON_NAME] Mobile Home Moving"
click at [1504, 719] on button "Next" at bounding box center [1509, 729] width 55 height 29
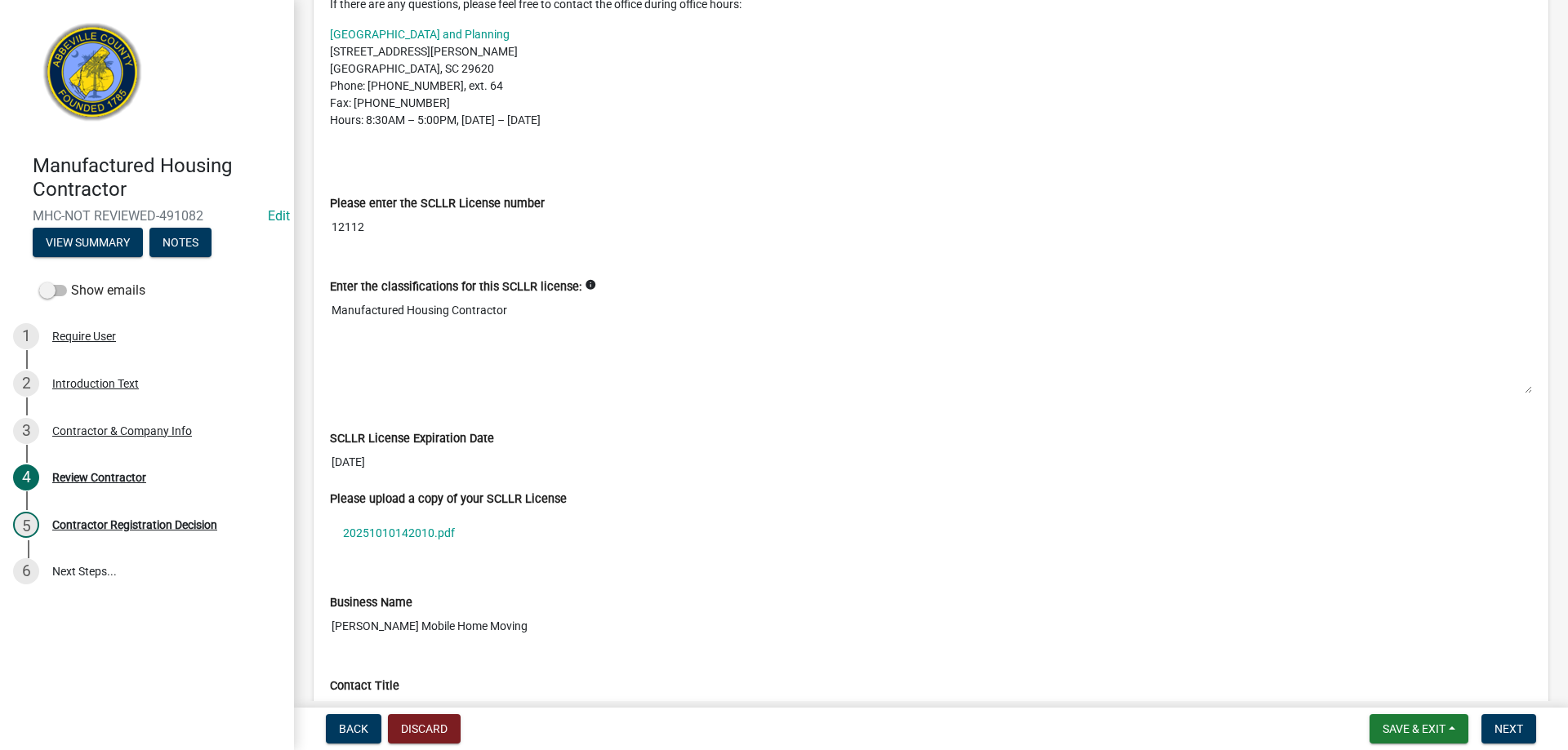
scroll to position [653, 0]
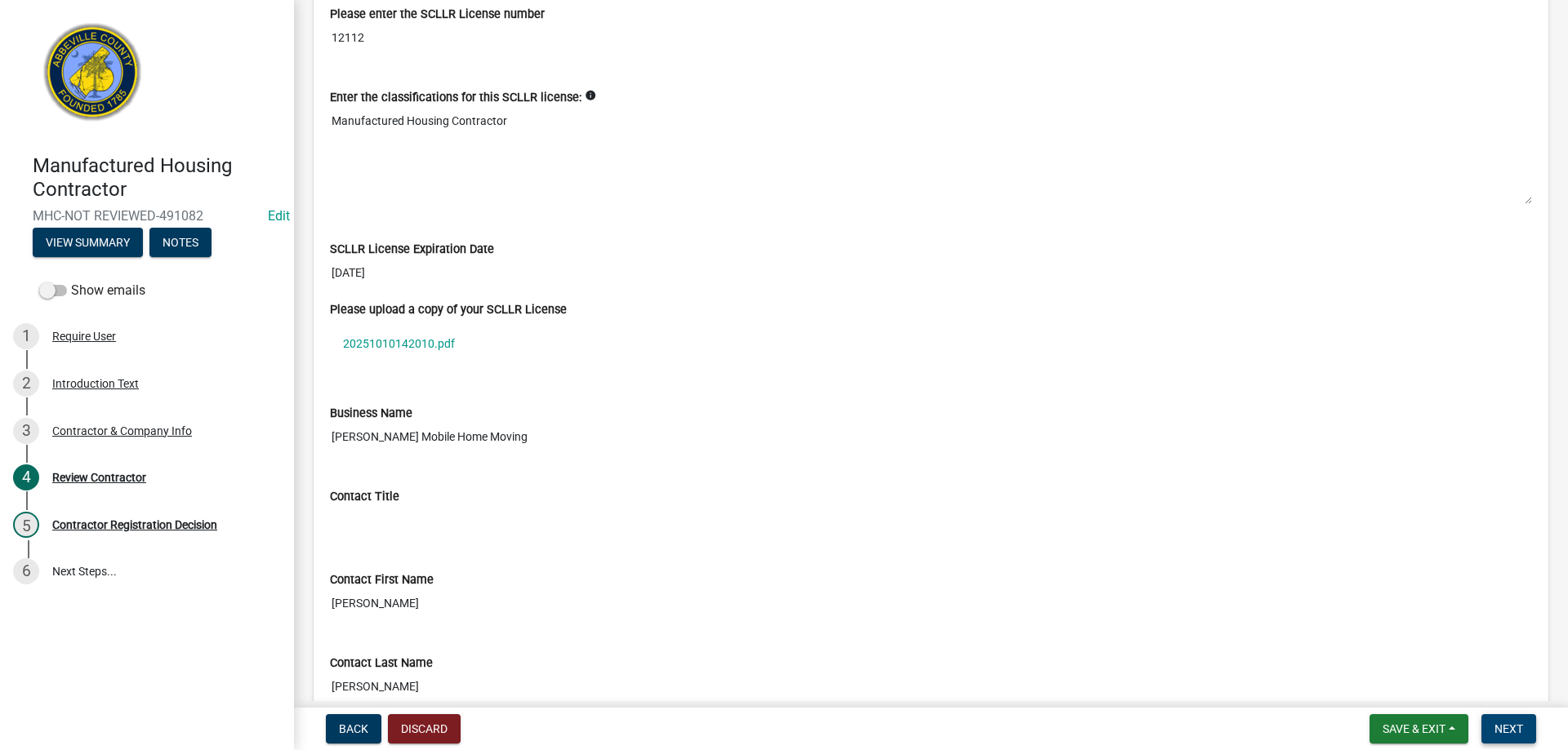
click at [1522, 732] on span "Next" at bounding box center [1509, 729] width 28 height 13
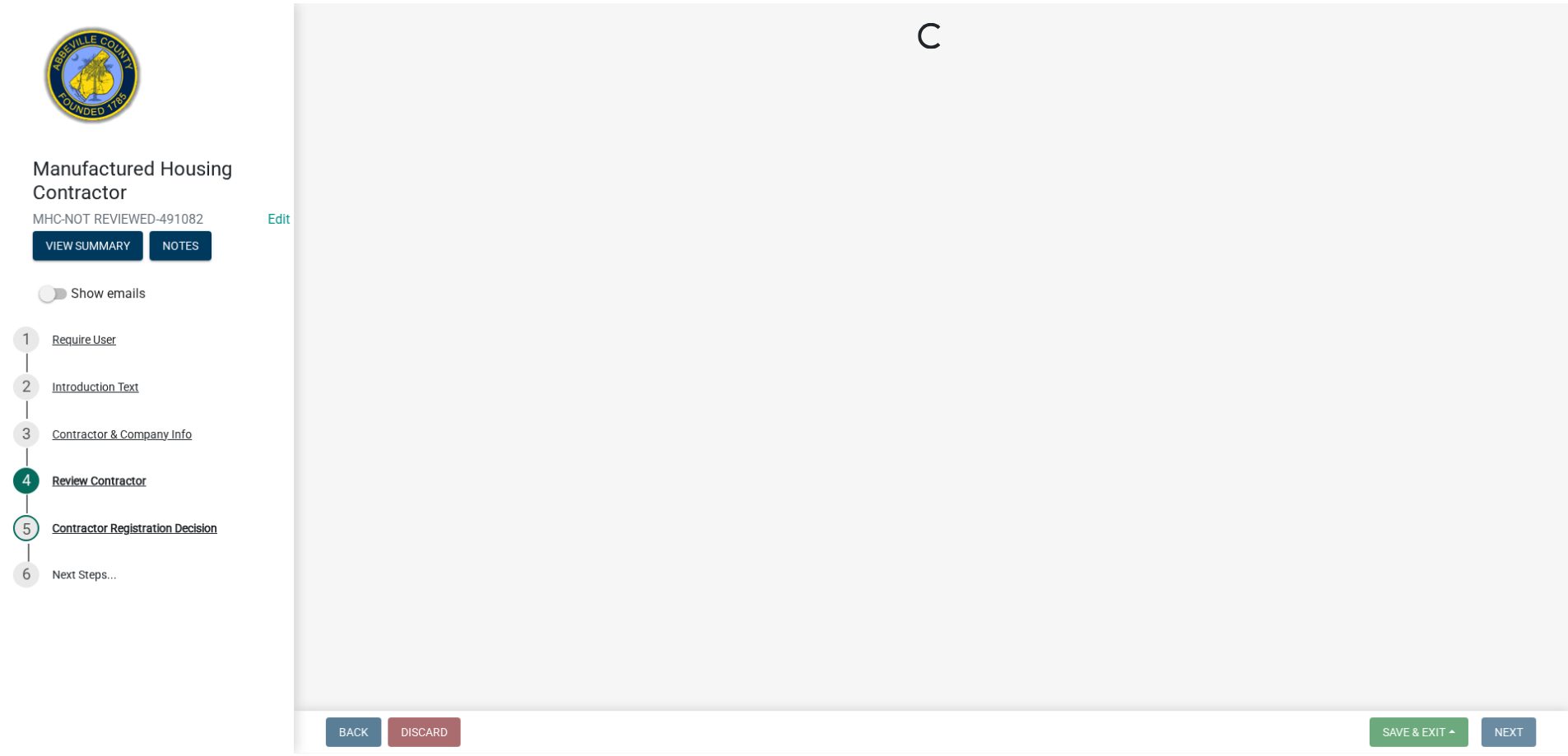
scroll to position [0, 0]
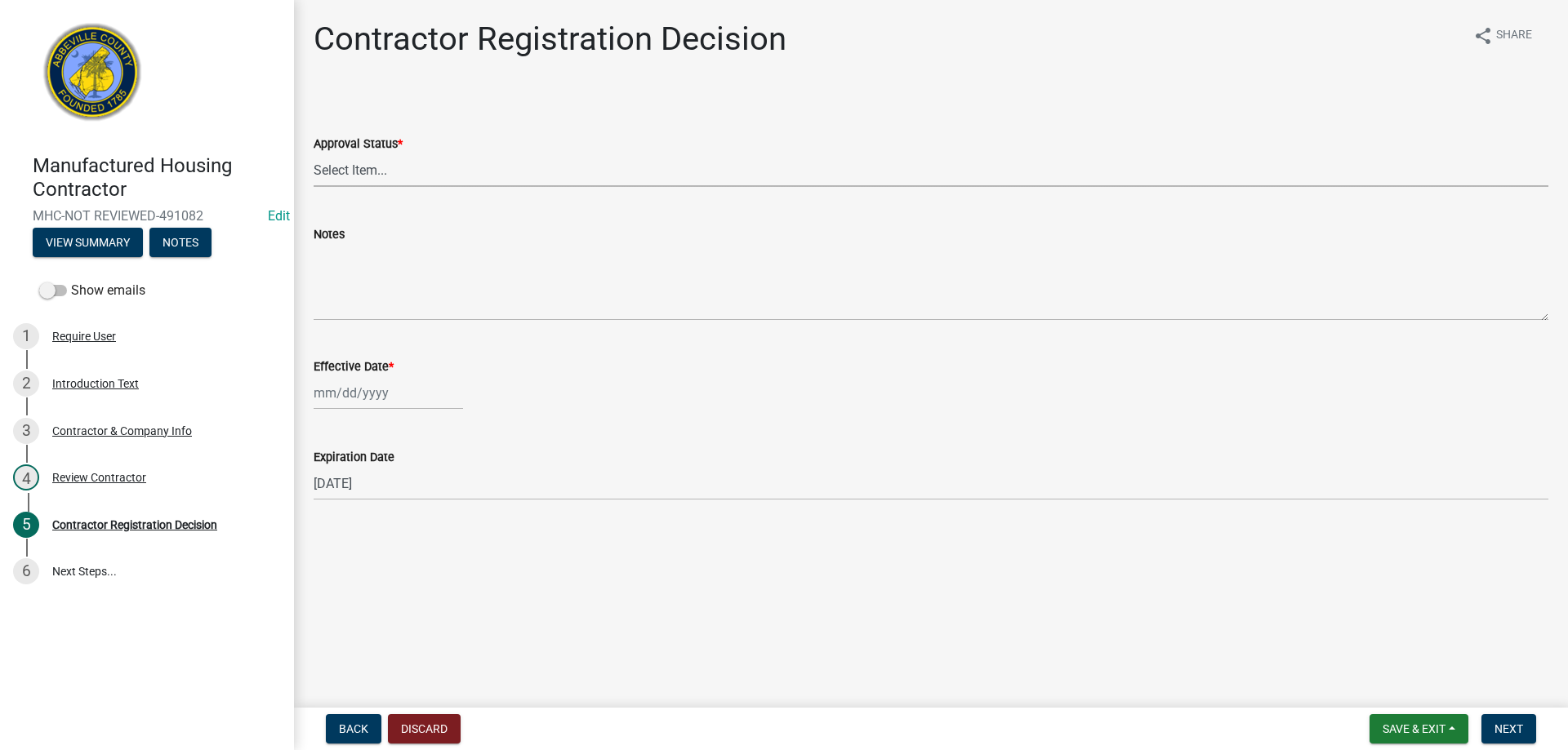
click at [404, 168] on select "Select Item... Approved Denied" at bounding box center [930, 170] width 1235 height 33
click at [313, 154] on select "Select Item... Approved Denied" at bounding box center [930, 170] width 1235 height 33
select select "4b86b809-39dd-4c68-9f3d-fdb3e7050482"
click at [371, 419] on wm-data-entity-input "Effective Date *" at bounding box center [930, 378] width 1235 height 90
click at [361, 404] on div at bounding box center [388, 393] width 150 height 33
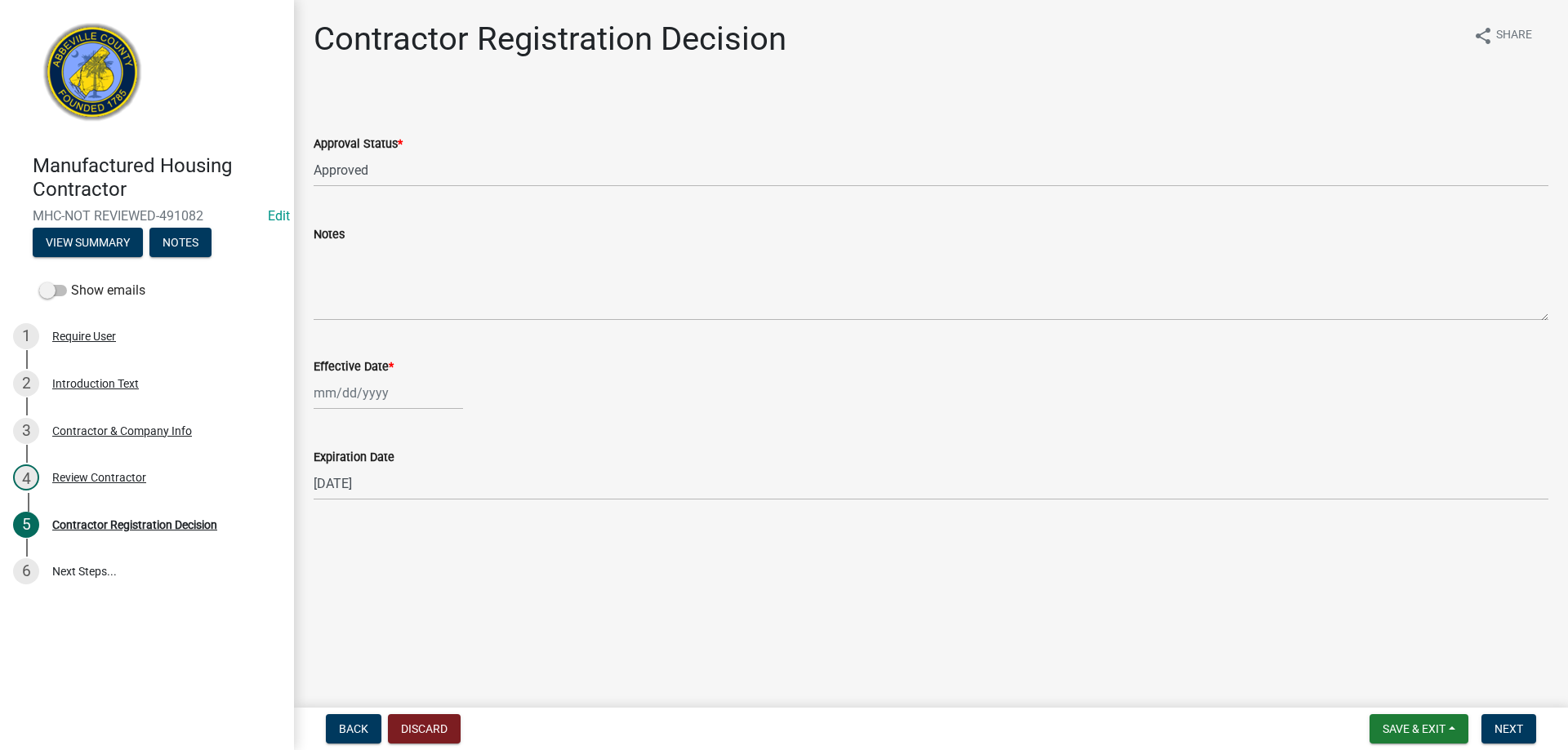
select select "10"
select select "2025"
click at [430, 511] on div "10" at bounding box center [434, 506] width 26 height 26
type input "[DATE]"
click at [1500, 731] on span "Next" at bounding box center [1509, 729] width 28 height 13
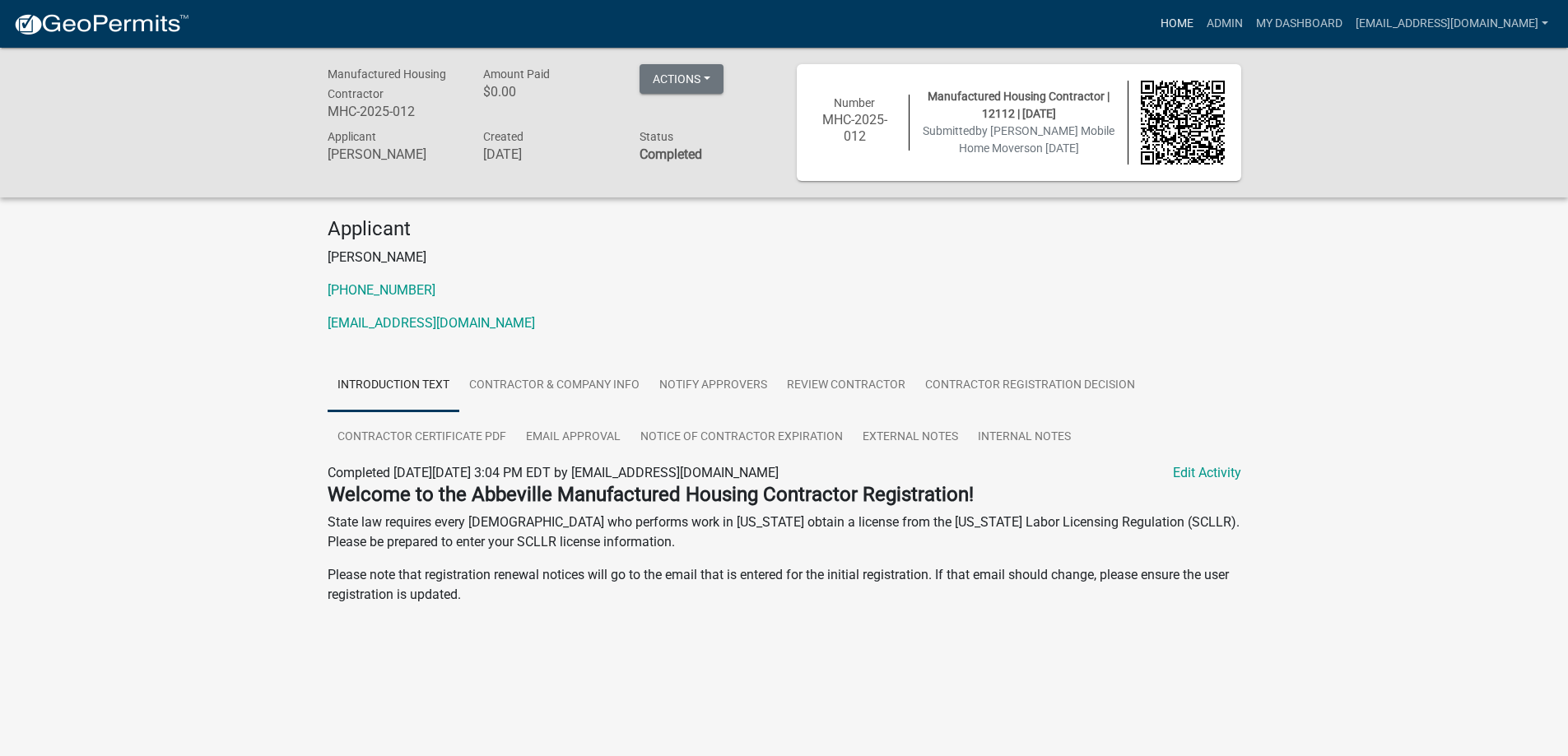
click at [1154, 34] on link "Home" at bounding box center [1177, 24] width 46 height 31
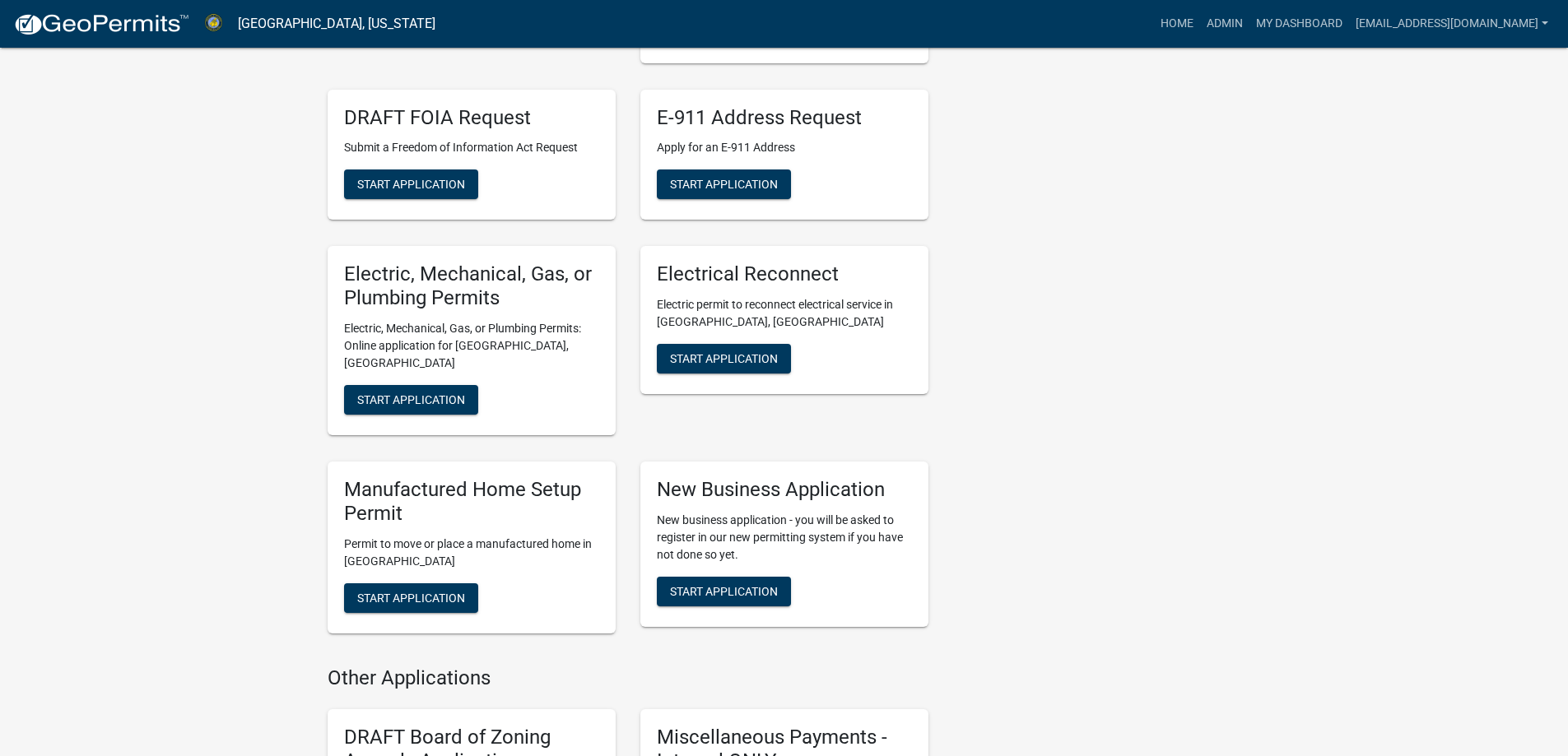
scroll to position [740, 0]
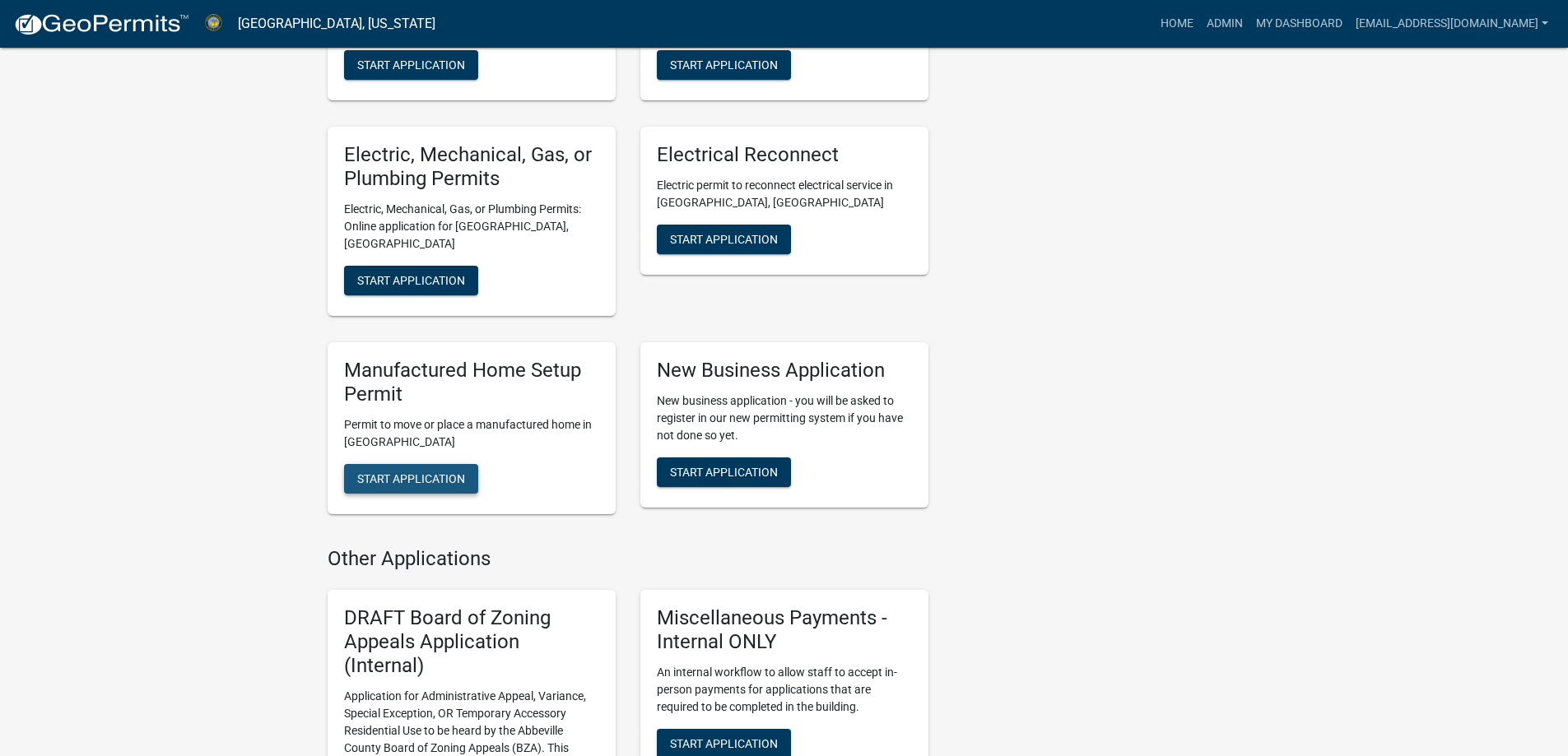
click at [374, 487] on button "Start Application" at bounding box center [411, 479] width 134 height 29
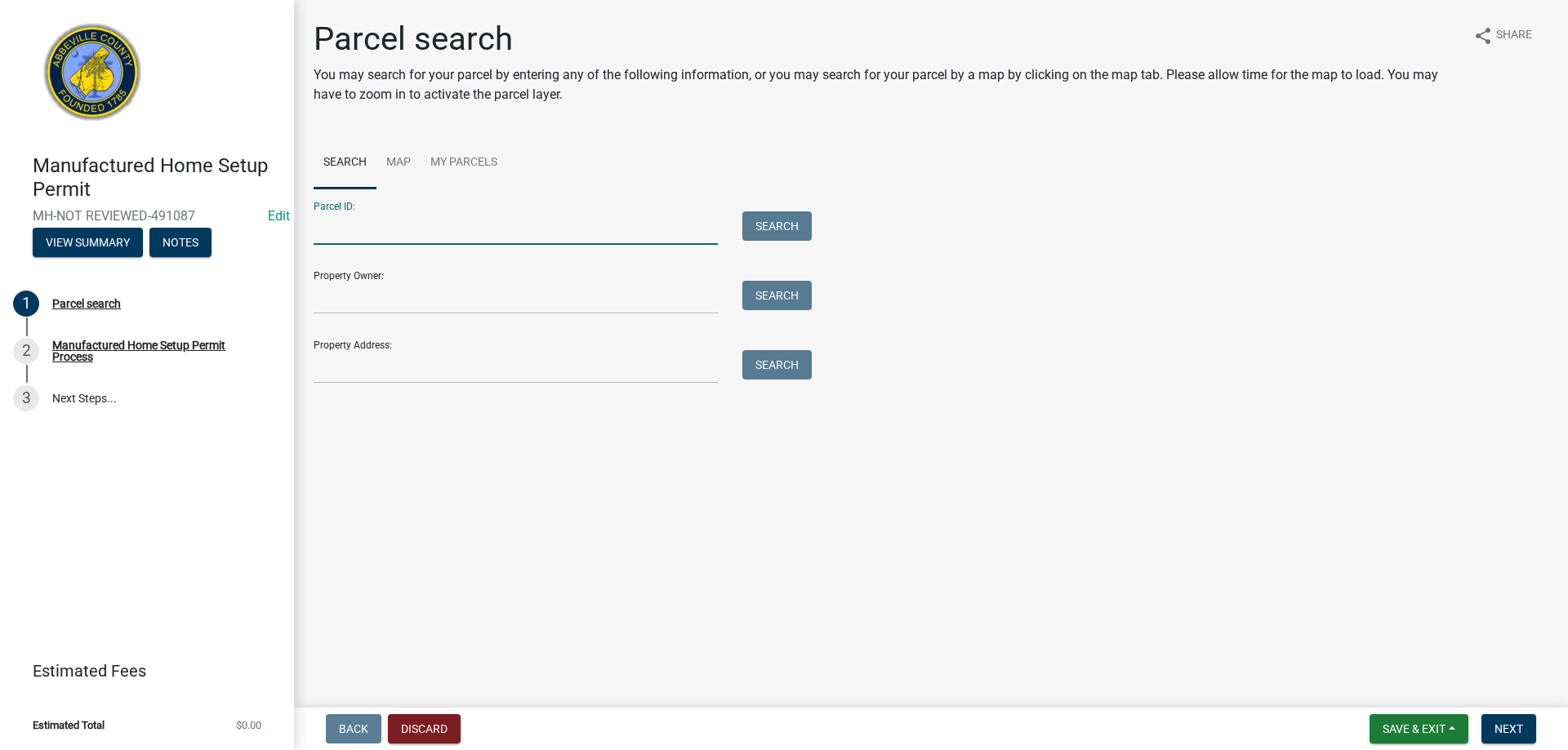
click at [384, 232] on input "Parcel ID:" at bounding box center [515, 228] width 404 height 33
type input "[PHONE_NUMBER]"
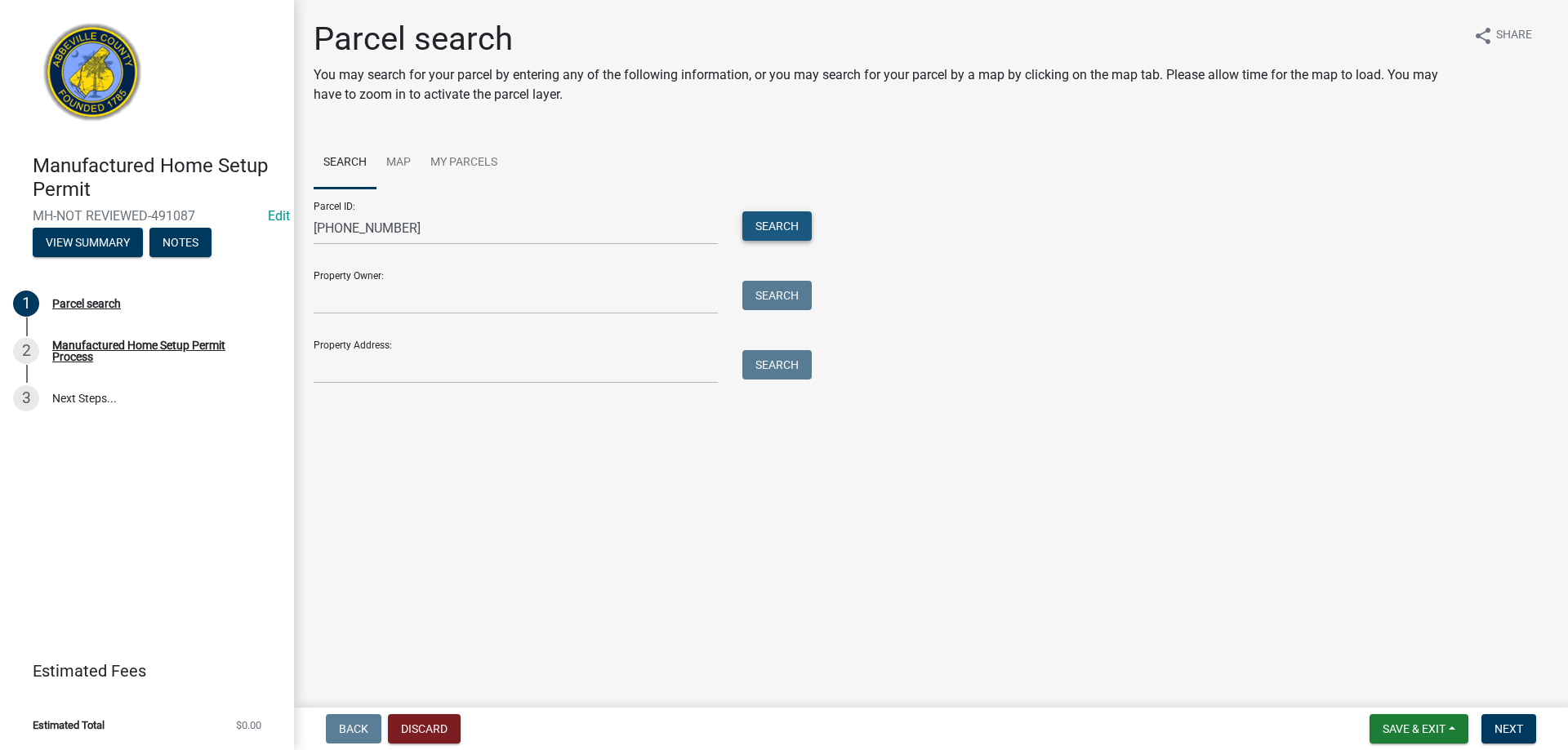
click at [748, 230] on button "Search" at bounding box center [777, 226] width 69 height 29
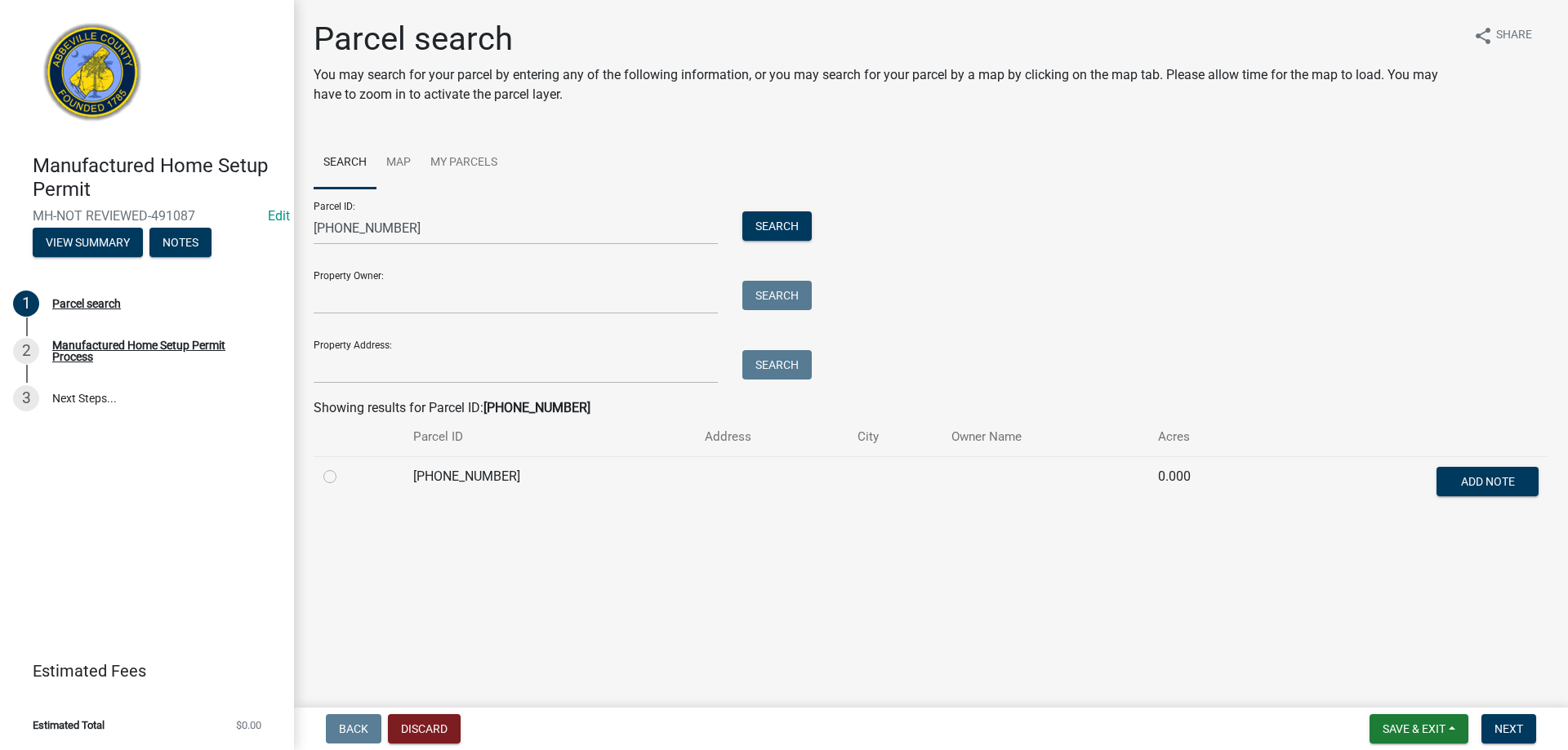
click at [344, 467] on label at bounding box center [344, 467] width 0 height 0
click at [344, 478] on input "radio" at bounding box center [348, 472] width 11 height 11
radio input "true"
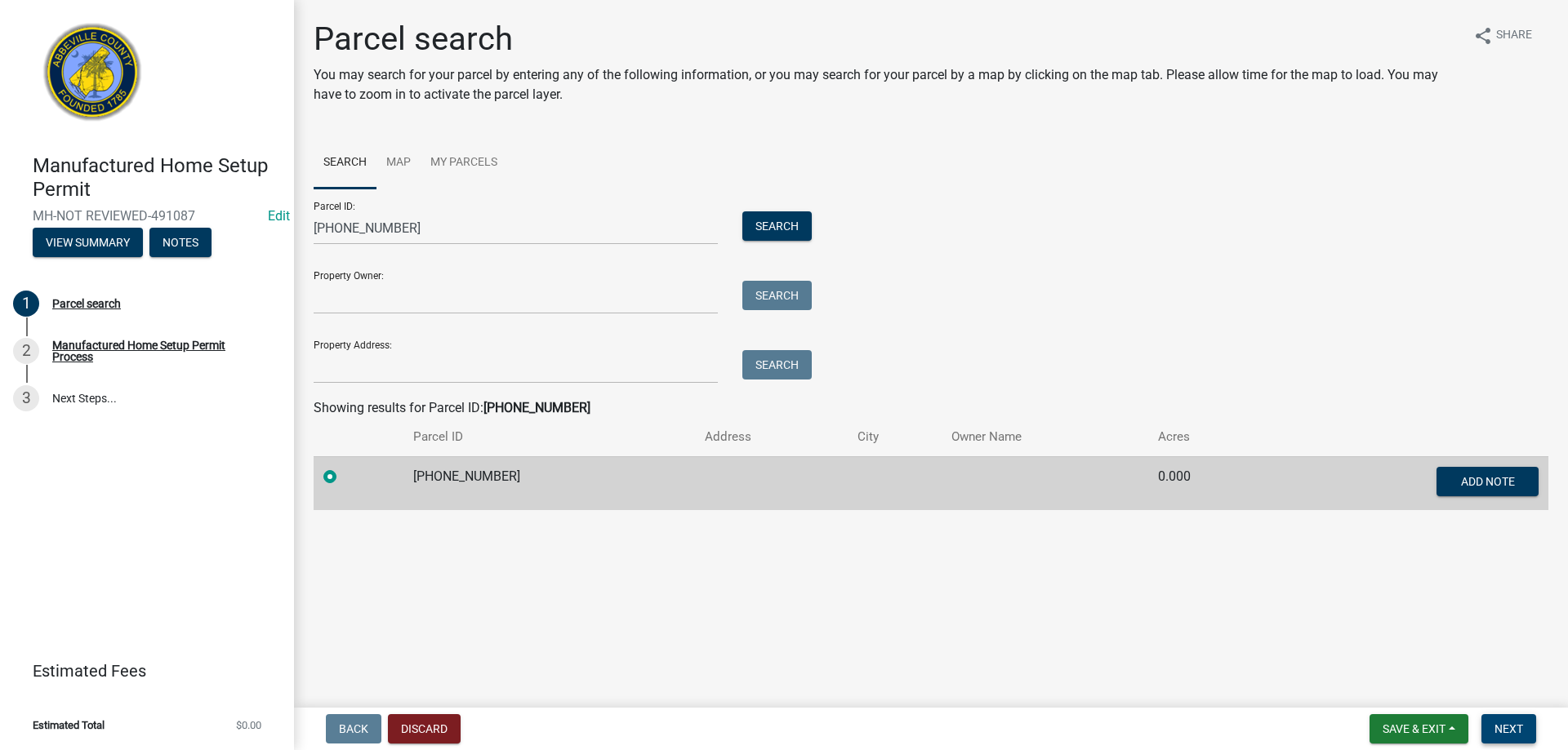
click at [1509, 729] on span "Next" at bounding box center [1509, 729] width 28 height 13
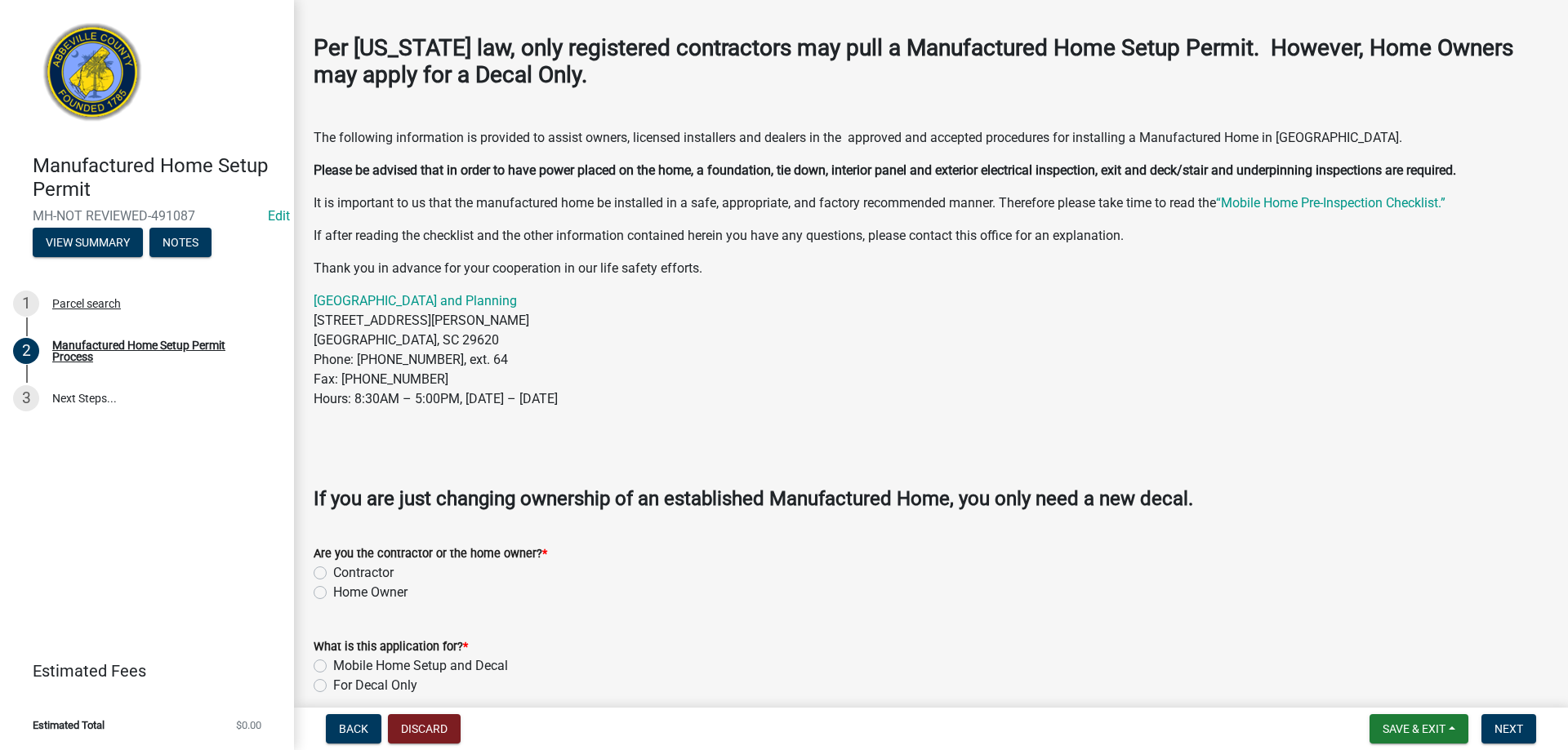
scroll to position [327, 0]
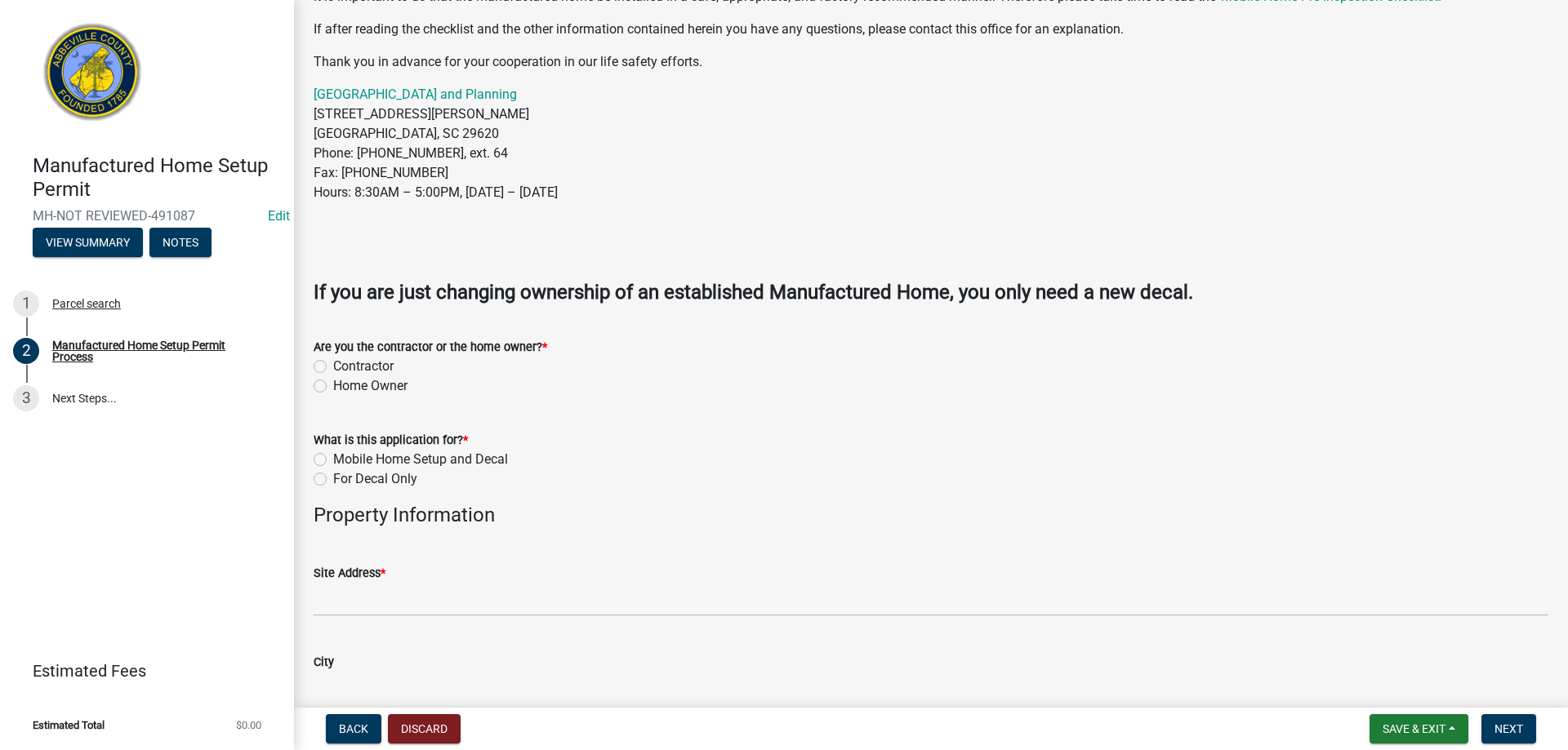
click at [333, 369] on label "Contractor" at bounding box center [363, 367] width 60 height 19
click at [333, 368] on input "Contractor" at bounding box center [338, 362] width 11 height 11
radio input "true"
click at [333, 459] on label "Mobile Home Setup and Decal" at bounding box center [420, 459] width 175 height 19
click at [333, 459] on input "Mobile Home Setup and Decal" at bounding box center [338, 454] width 11 height 11
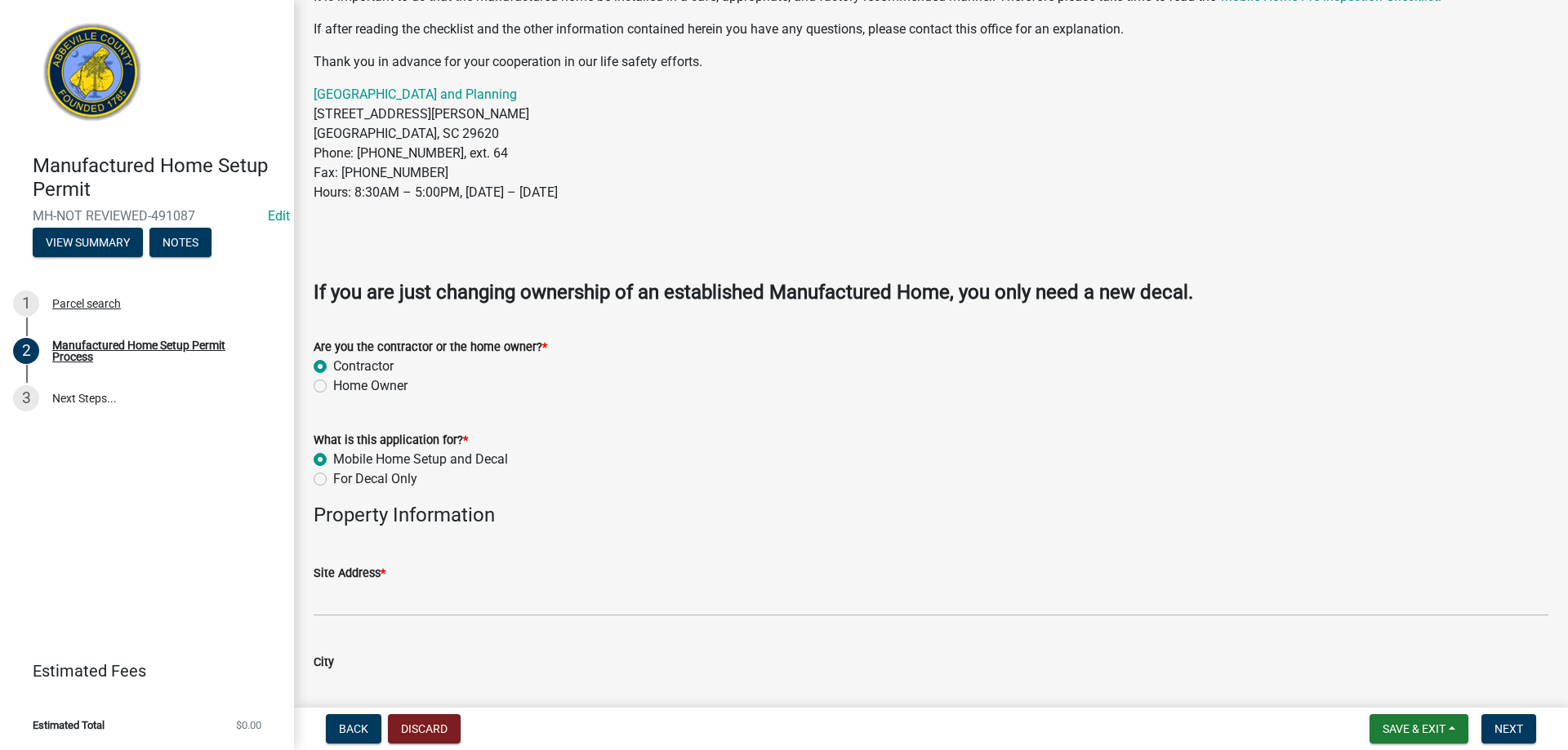
radio input "true"
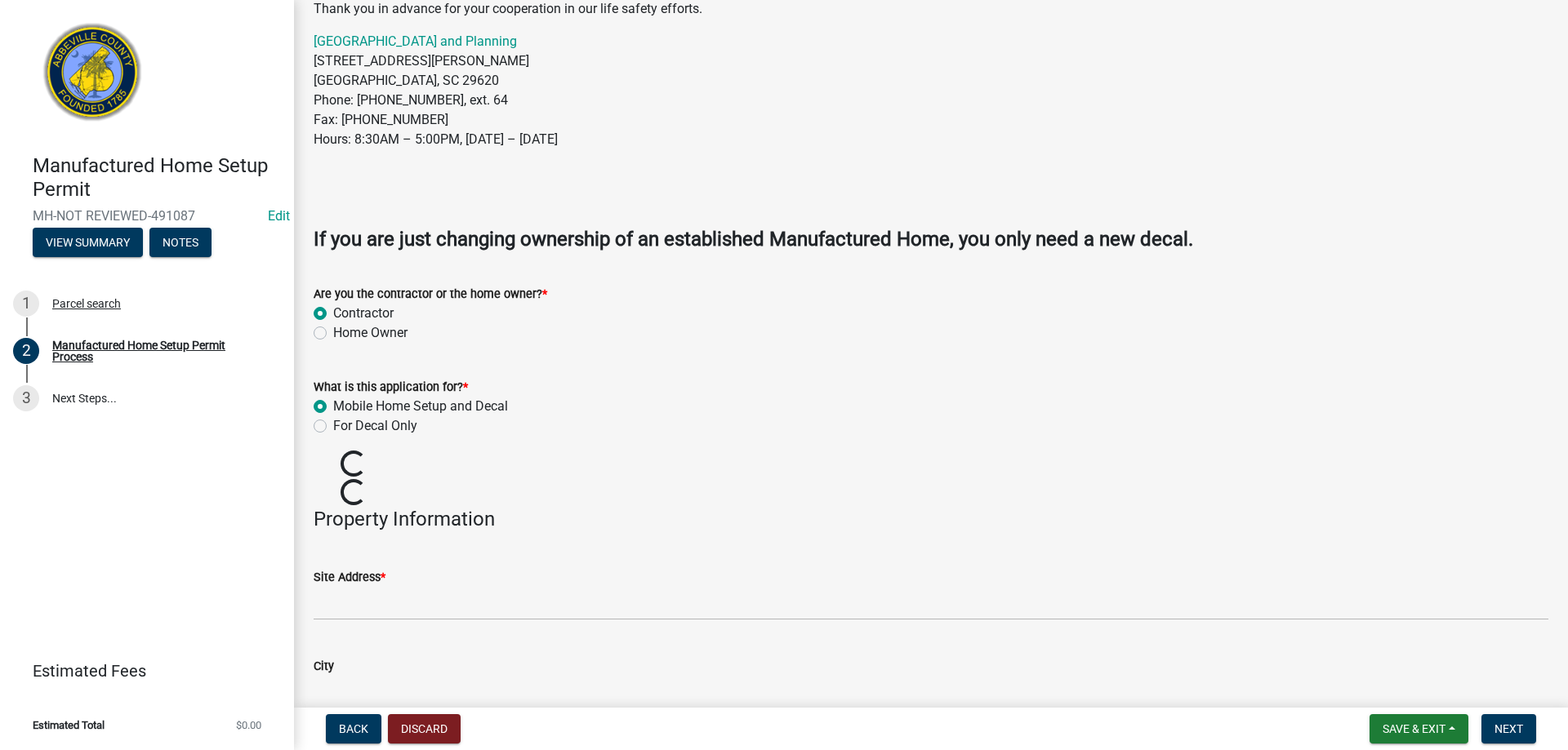
scroll to position [409, 0]
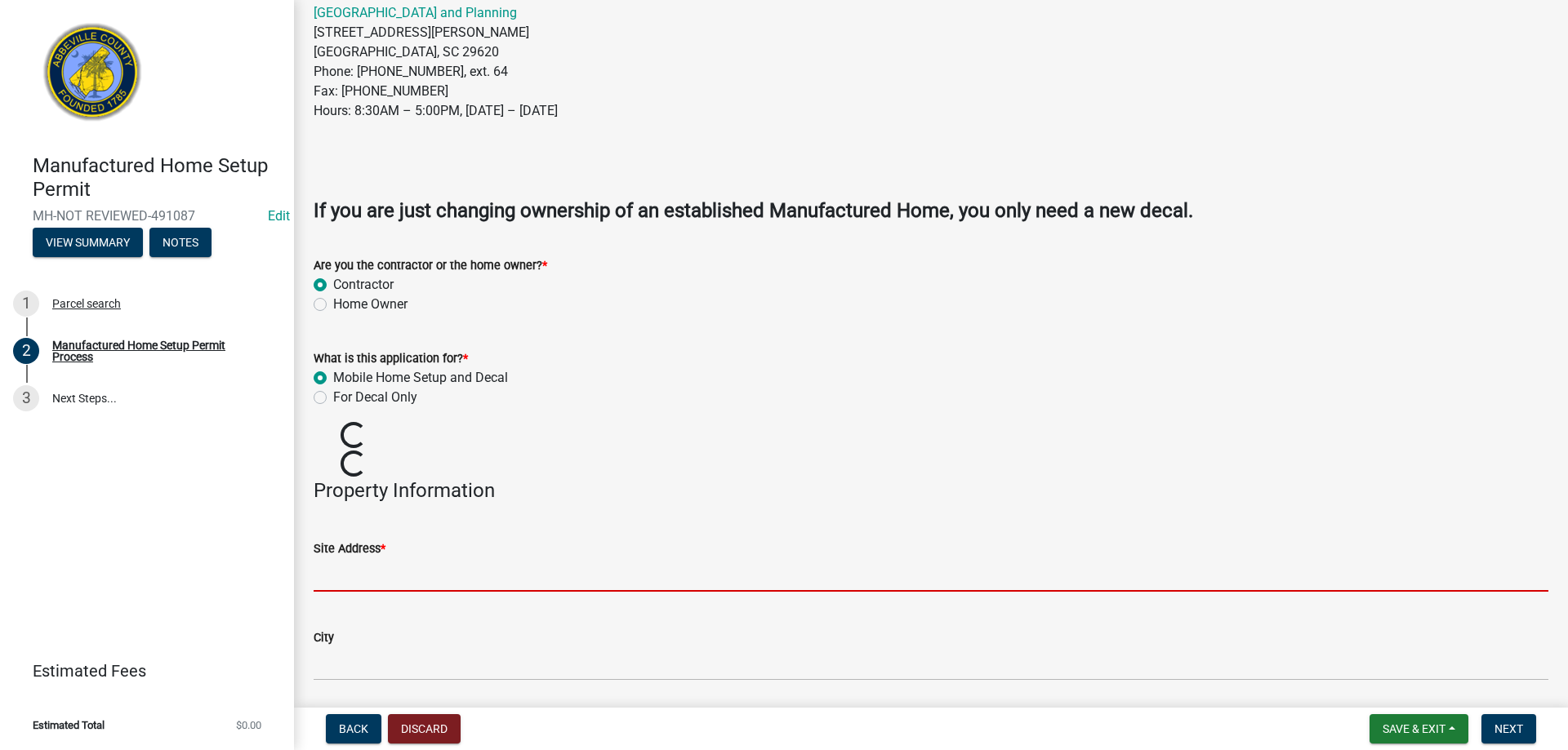
click at [392, 565] on input "Site Address *" at bounding box center [930, 575] width 1235 height 33
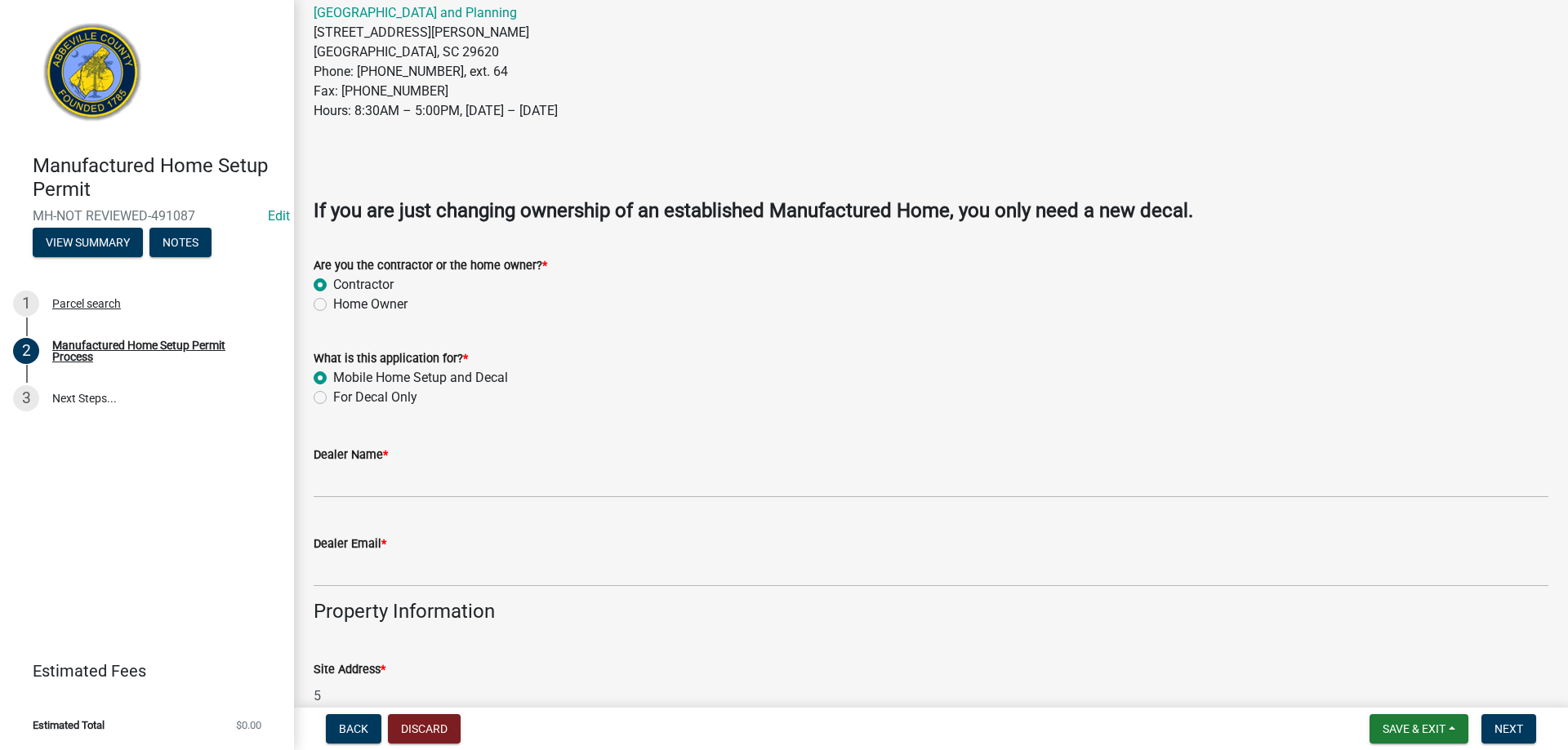
scroll to position [411, 0]
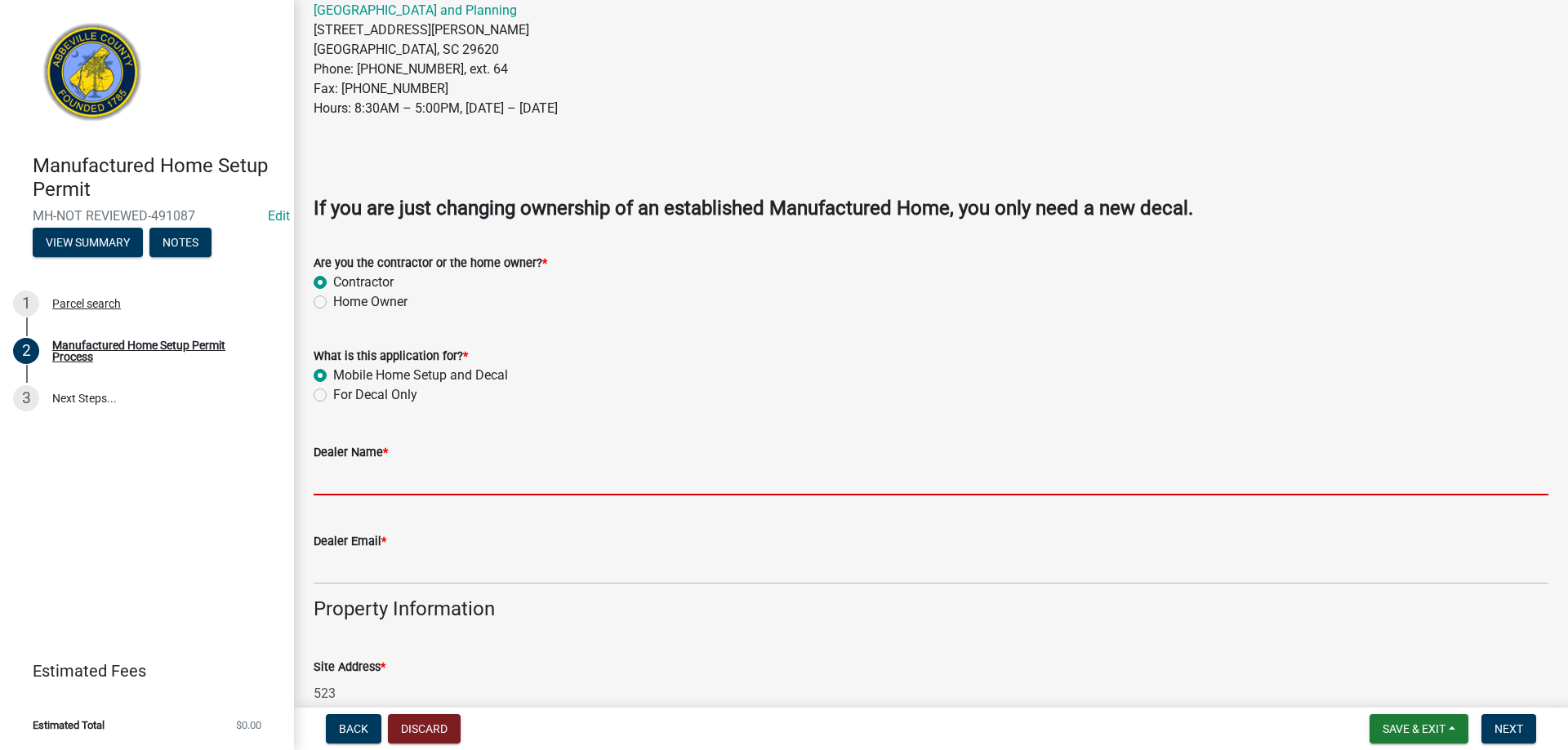
click at [390, 483] on input "Dealer Name *" at bounding box center [930, 479] width 1235 height 33
click at [374, 696] on form "Site Address * 523" at bounding box center [930, 684] width 1235 height 54
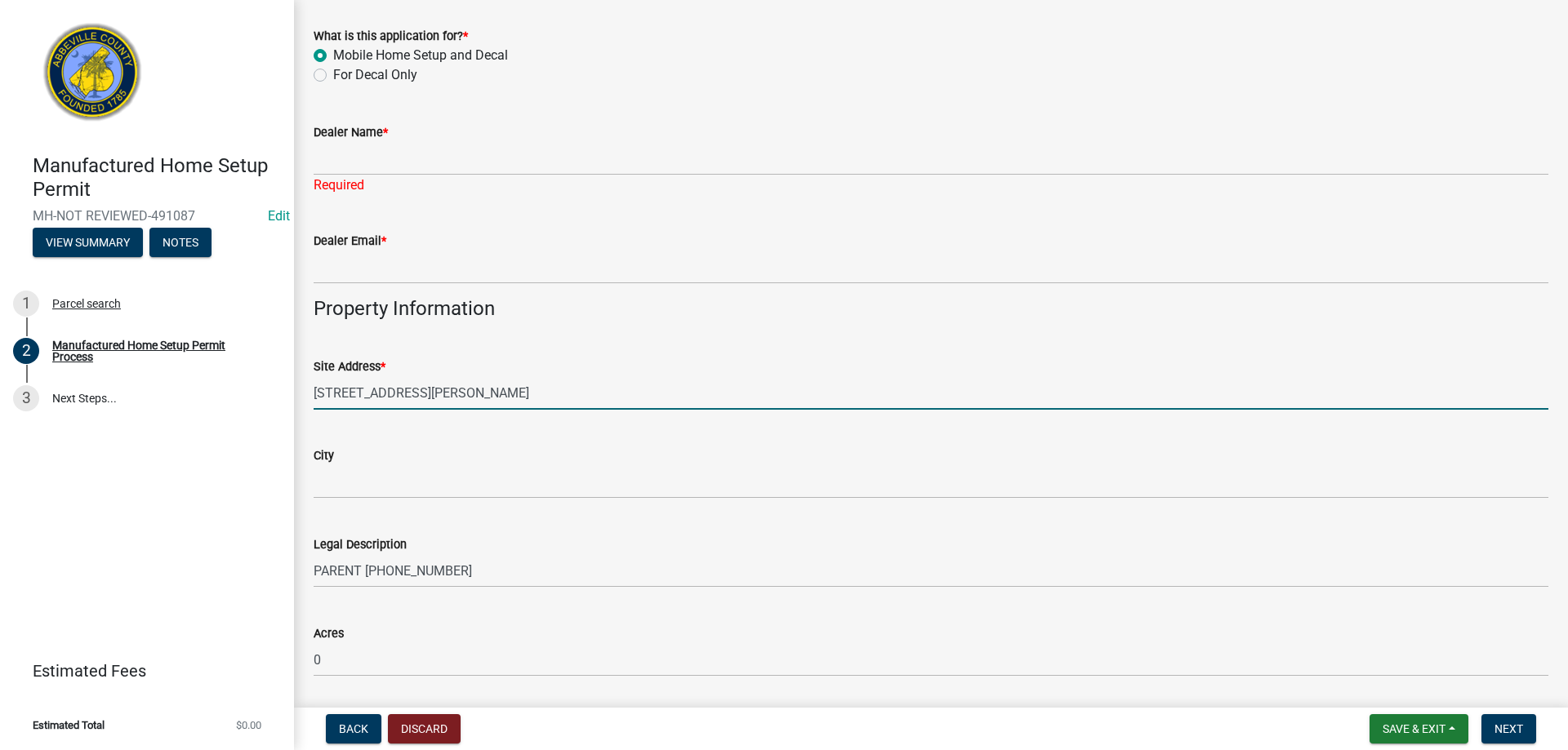
scroll to position [737, 0]
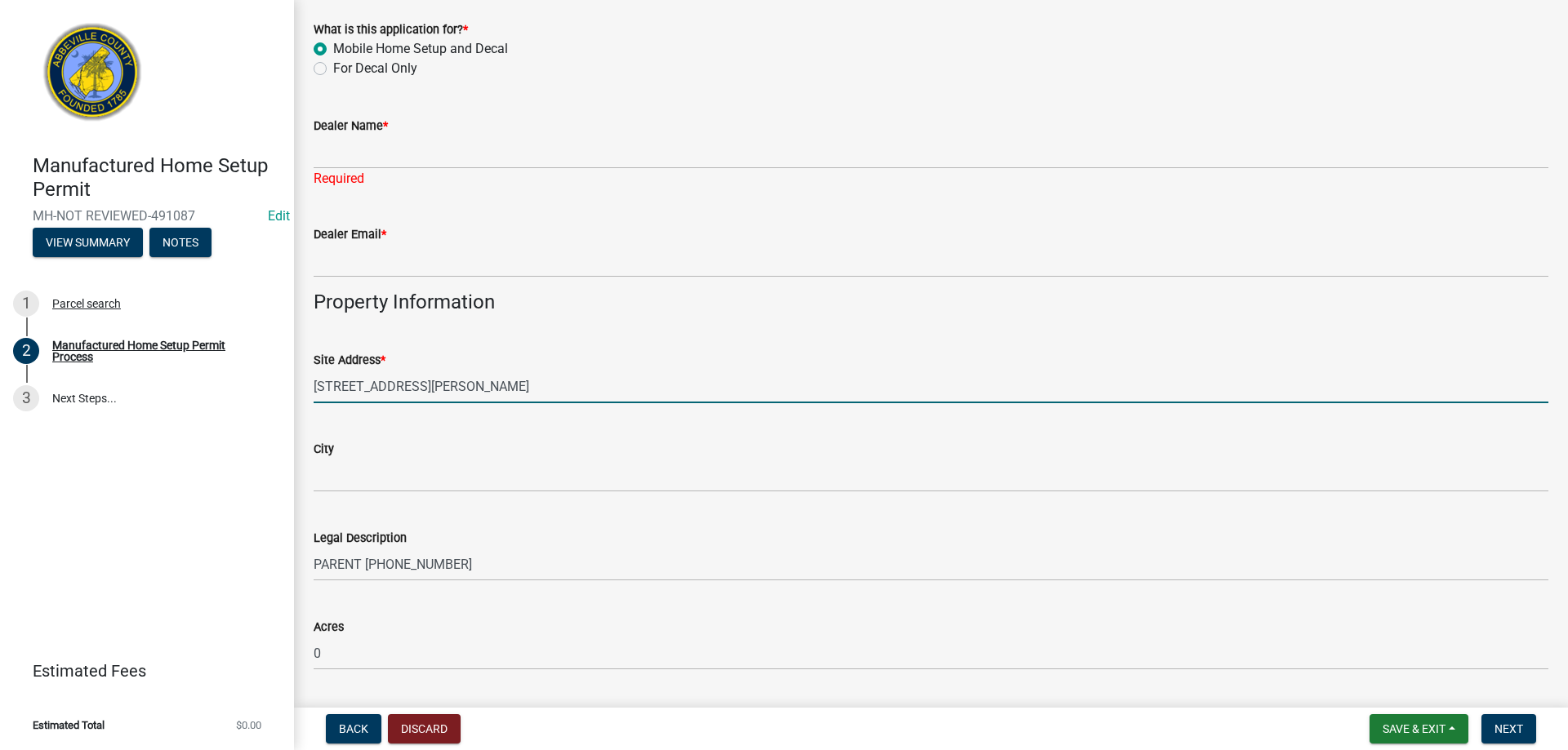
type input "[STREET_ADDRESS][PERSON_NAME]"
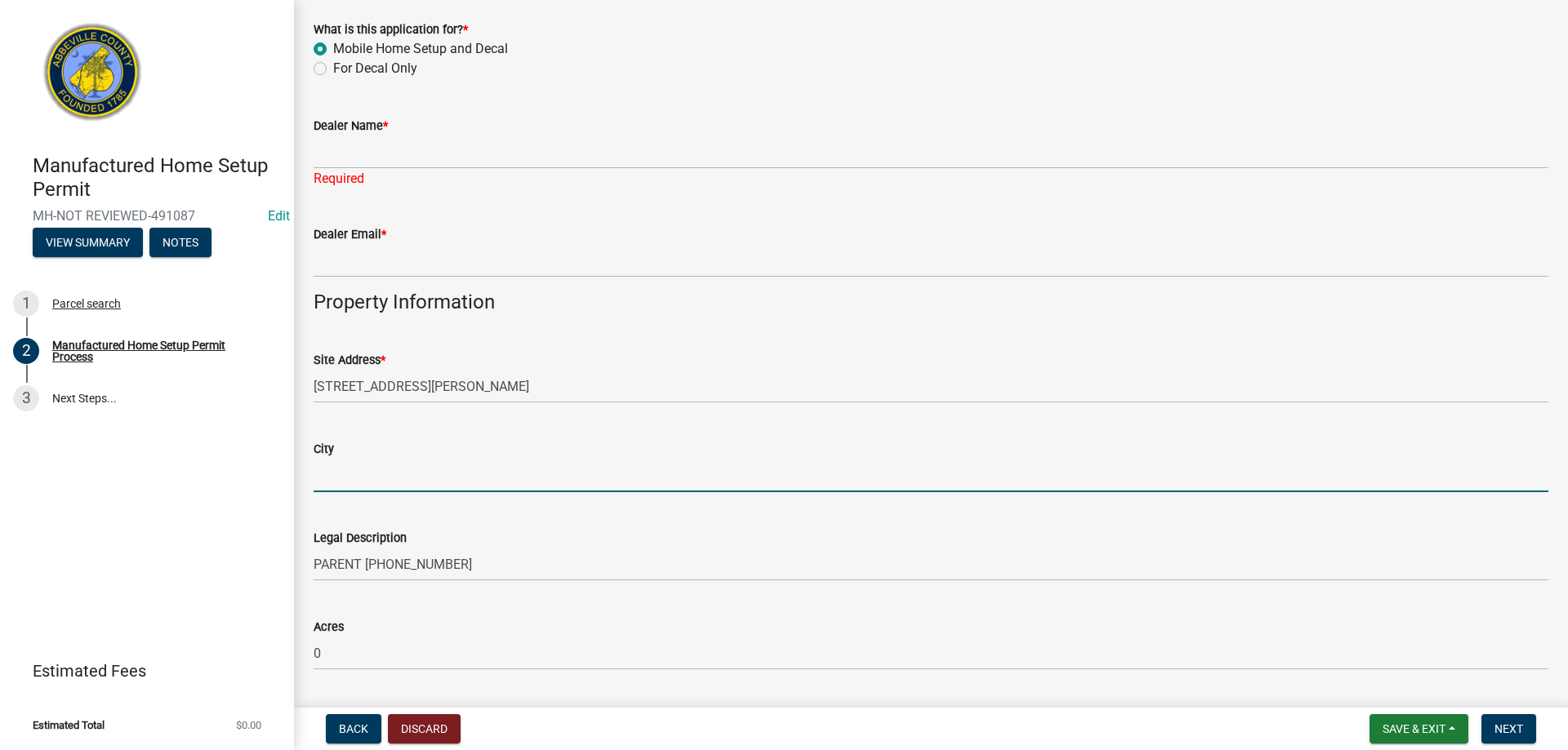
click at [378, 484] on input "City" at bounding box center [930, 476] width 1235 height 33
type input "[PERSON_NAME] Path"
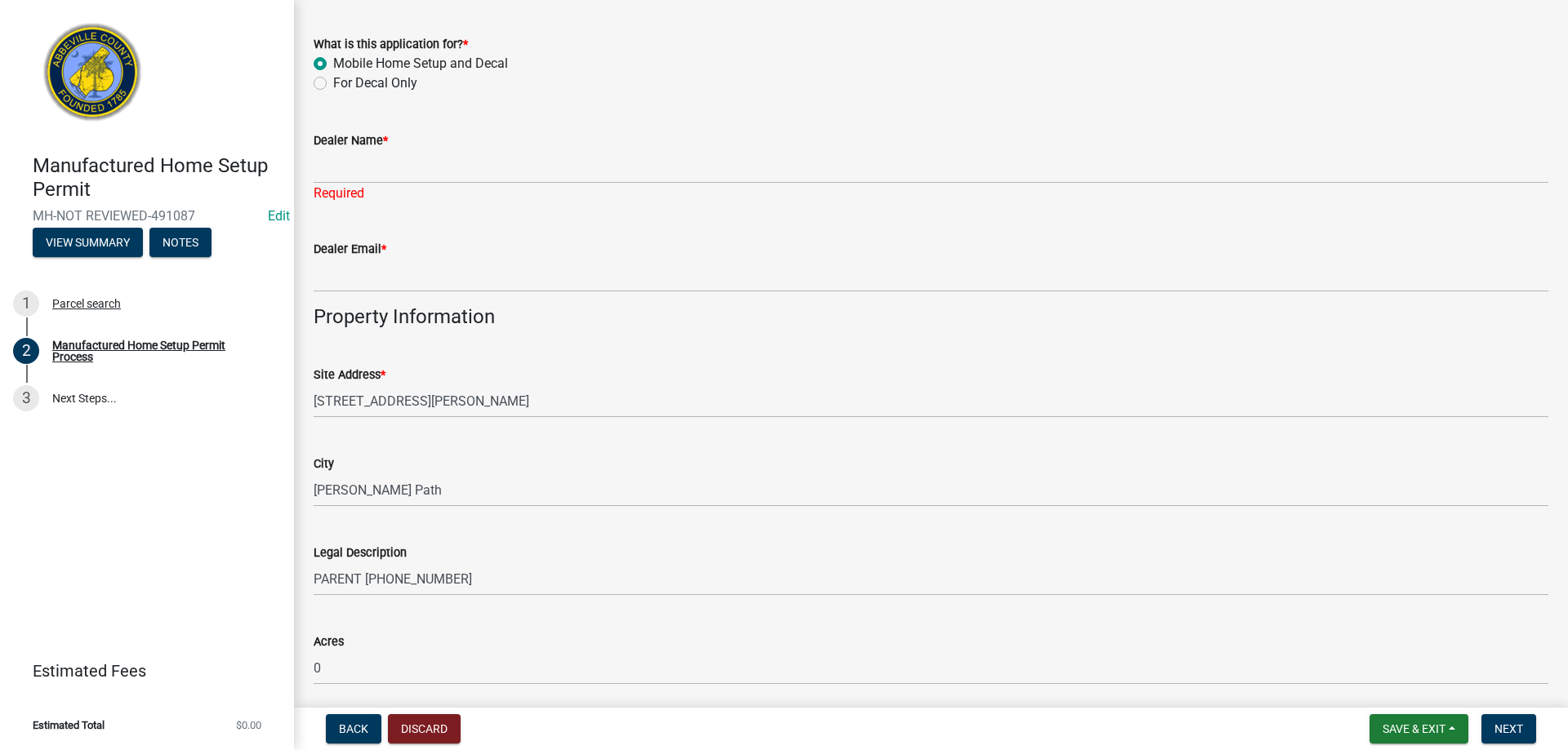
scroll to position [721, 0]
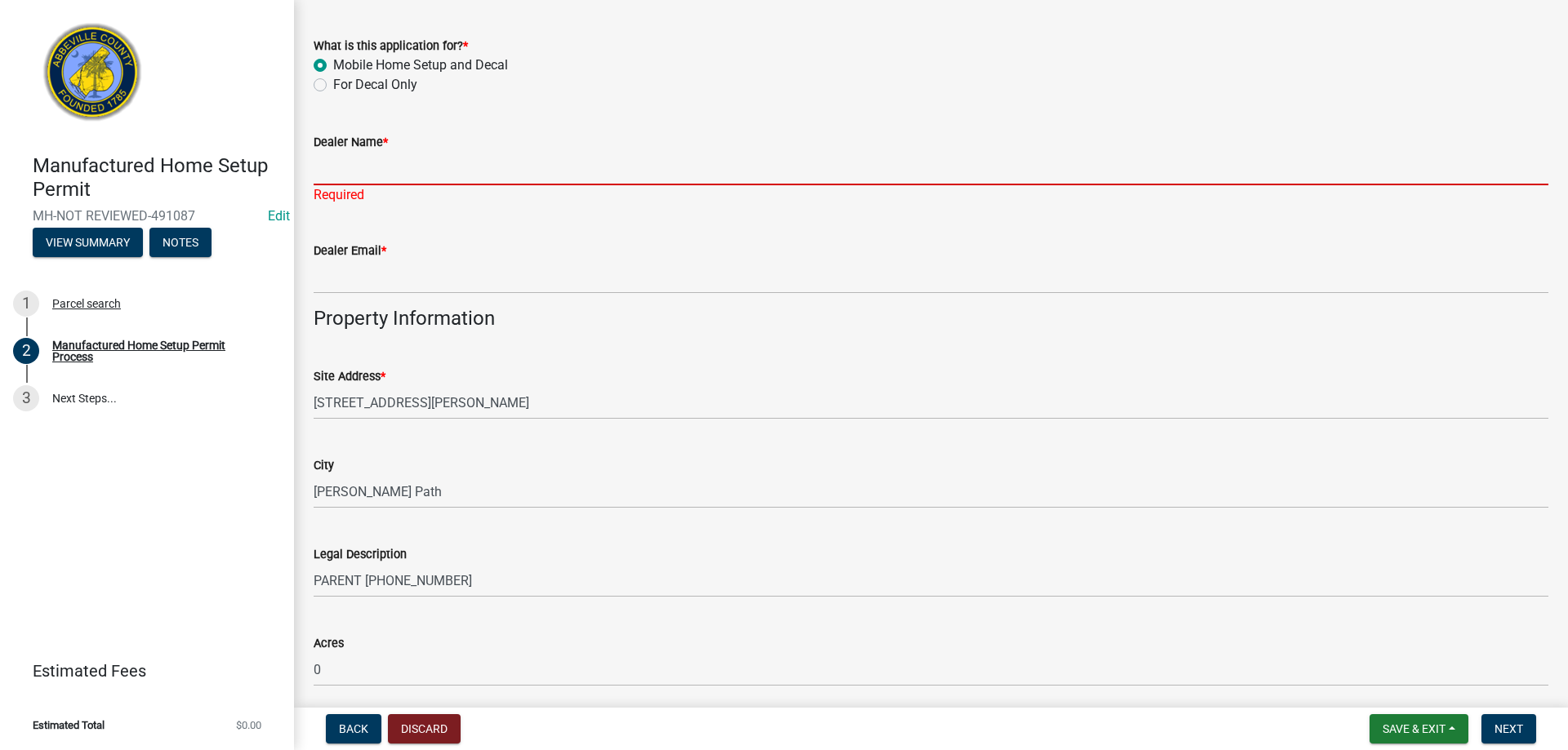
click at [401, 170] on input "Dealer Name *" at bounding box center [930, 168] width 1235 height 33
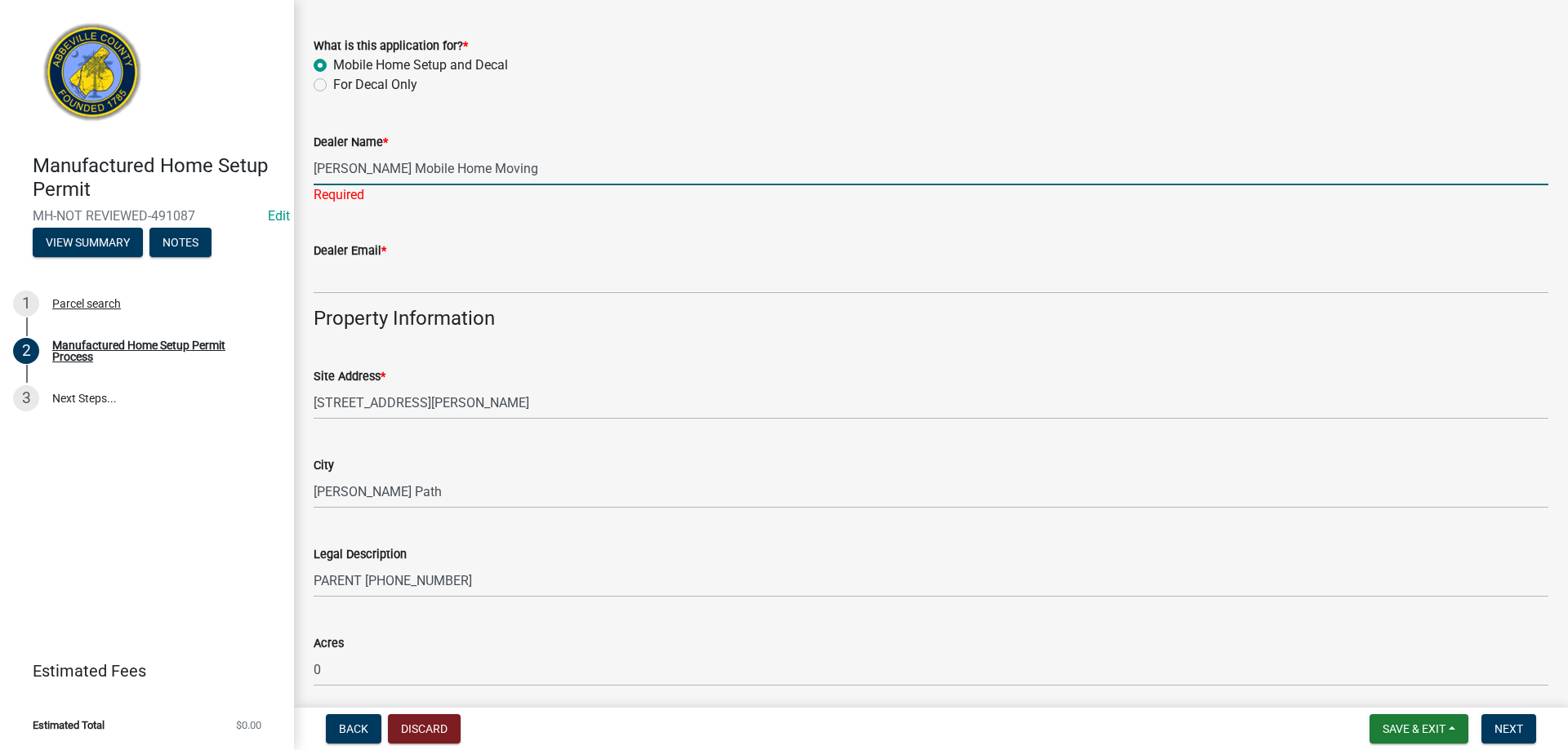
type input "[PERSON_NAME] Mobile Home Moving"
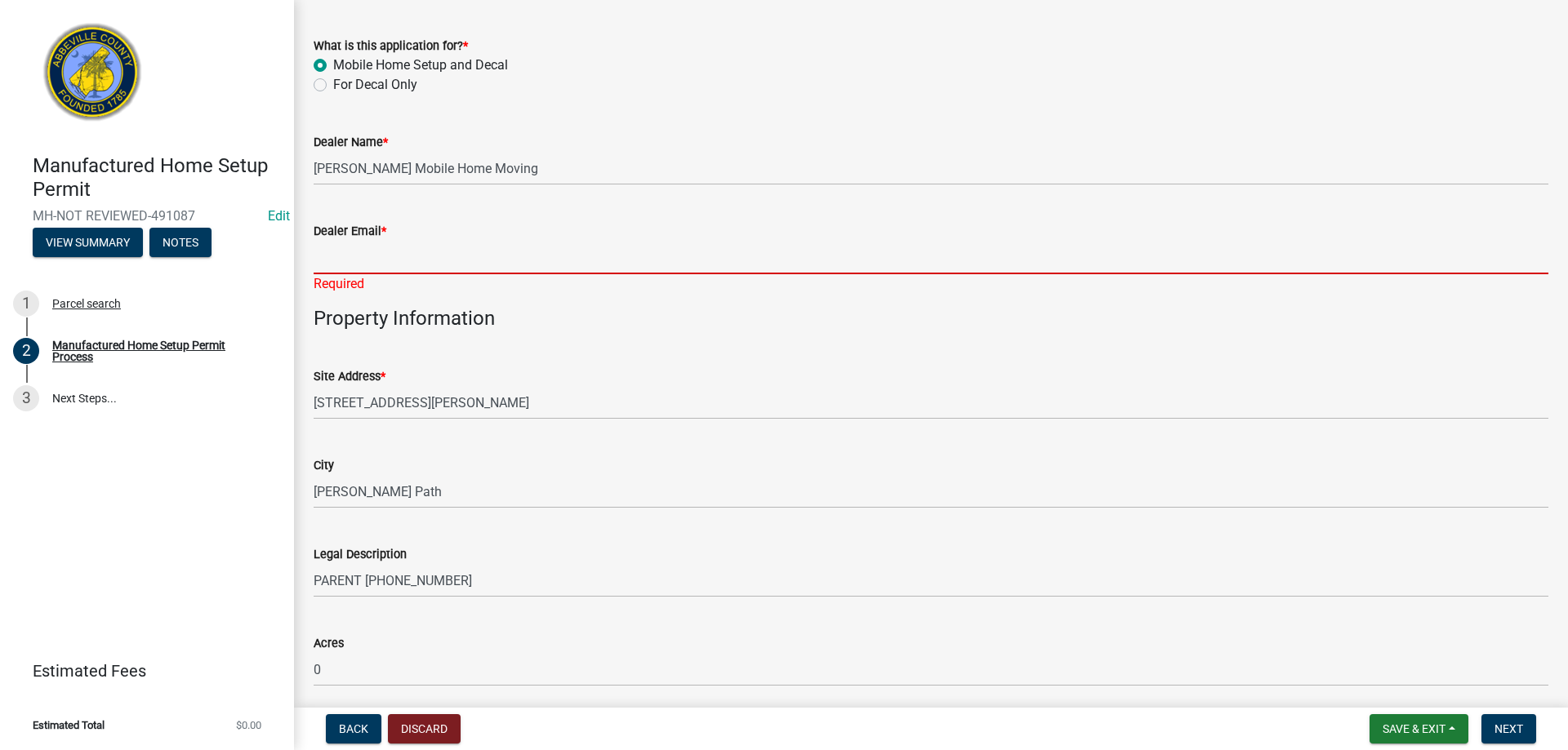
click at [348, 253] on input "Dealer Email *" at bounding box center [930, 258] width 1235 height 33
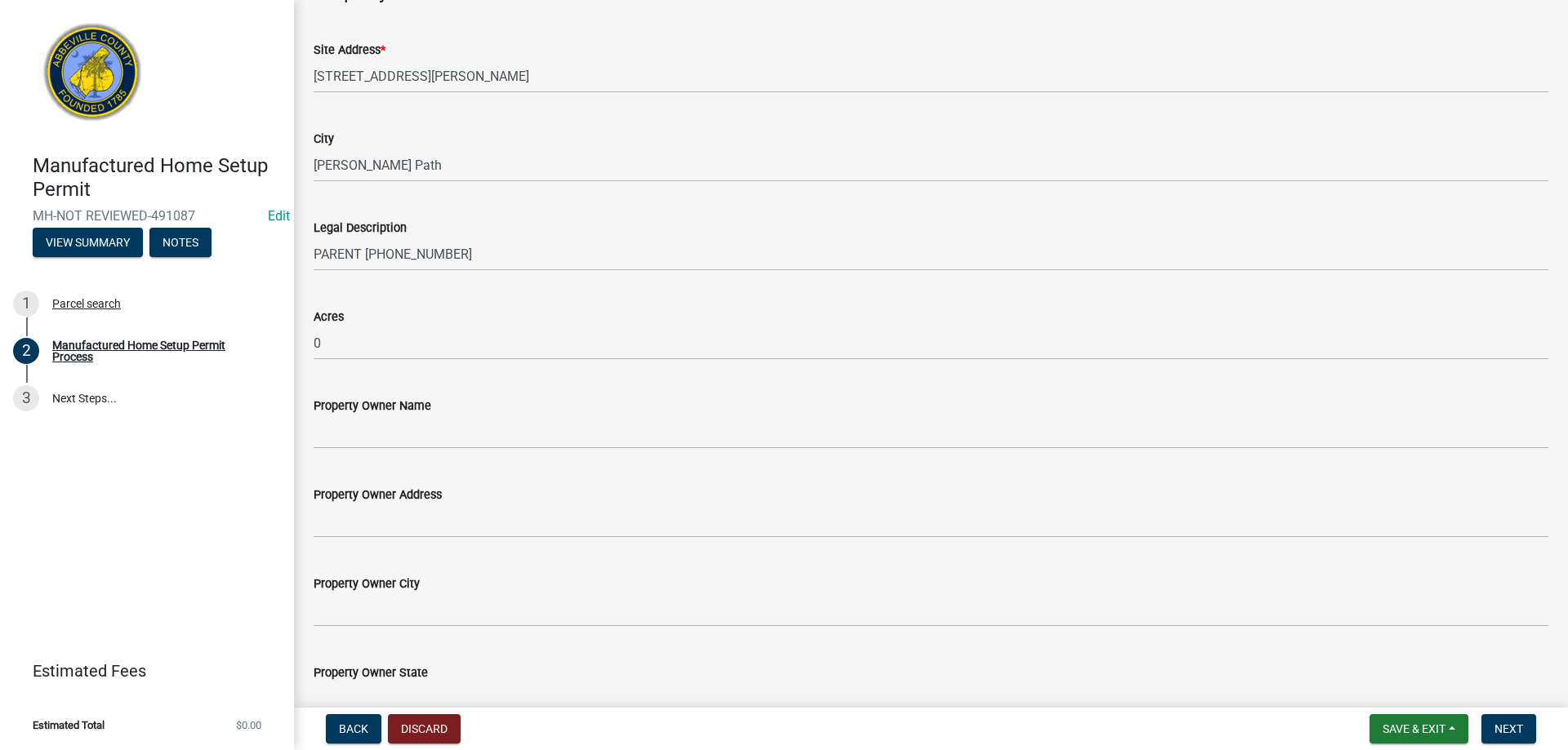
type input "[EMAIL_ADDRESS][DOMAIN_NAME]"
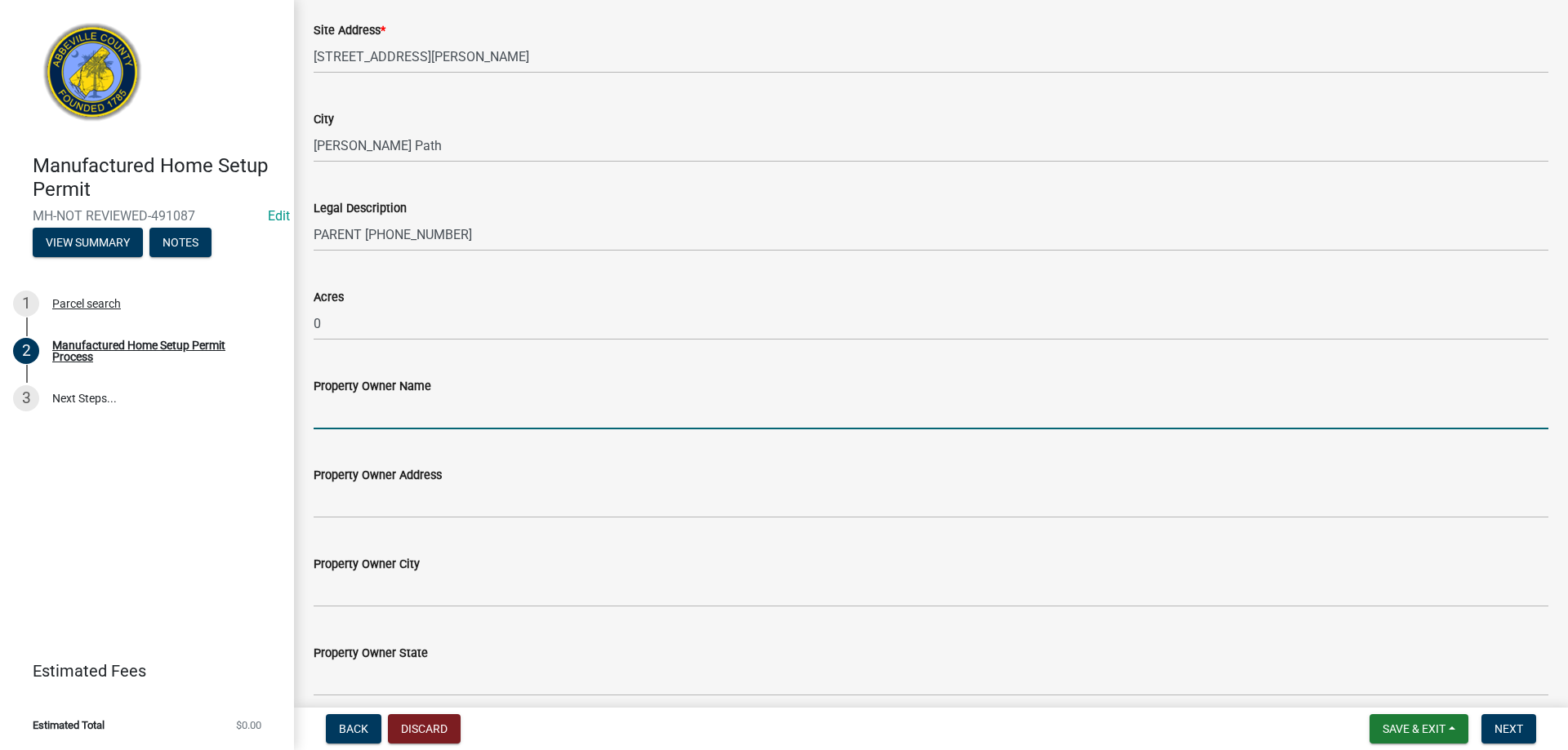
scroll to position [1028, 0]
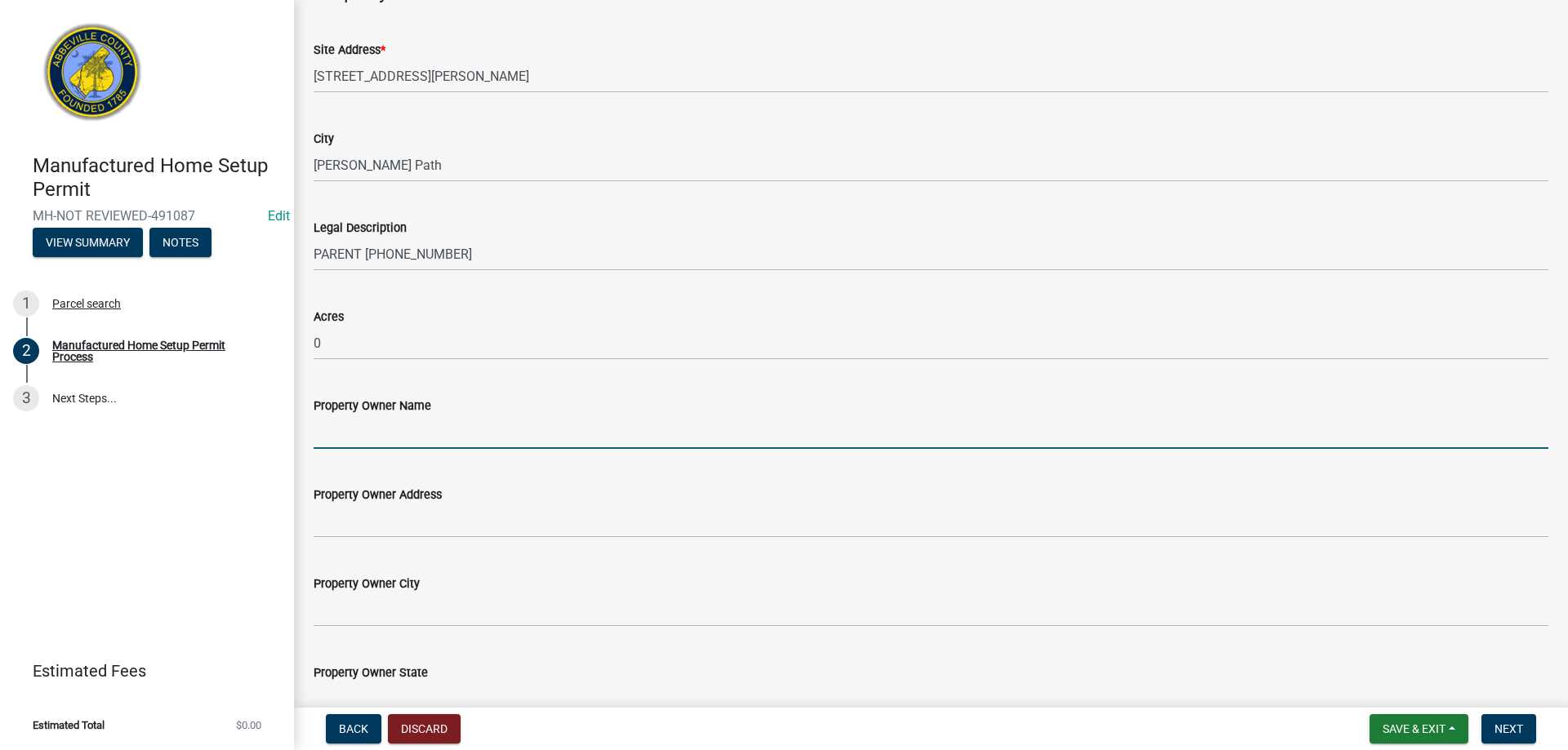
click at [375, 437] on input "Property Owner Name" at bounding box center [930, 432] width 1235 height 33
type input "[PERSON_NAME]"
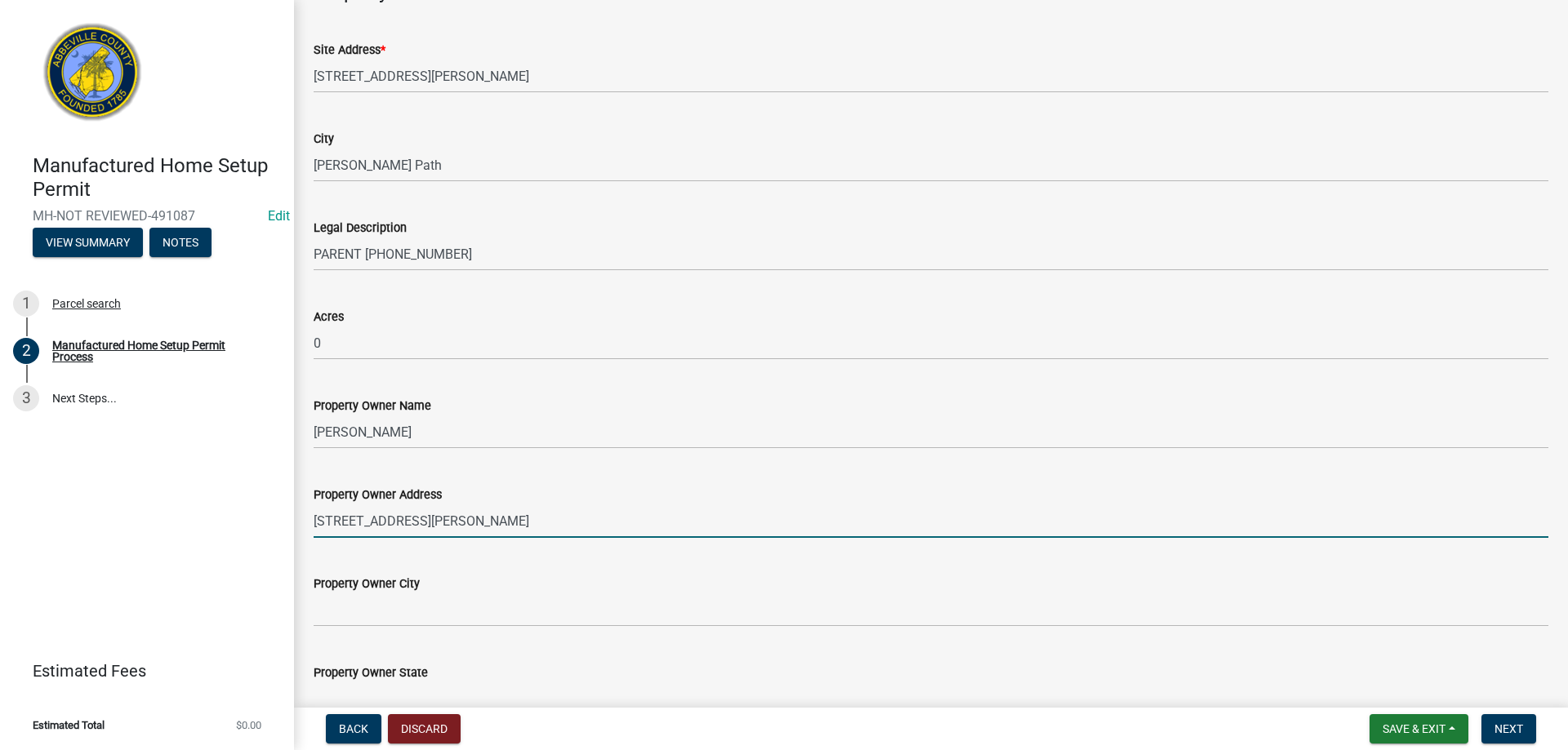
type input "[STREET_ADDRESS][PERSON_NAME]"
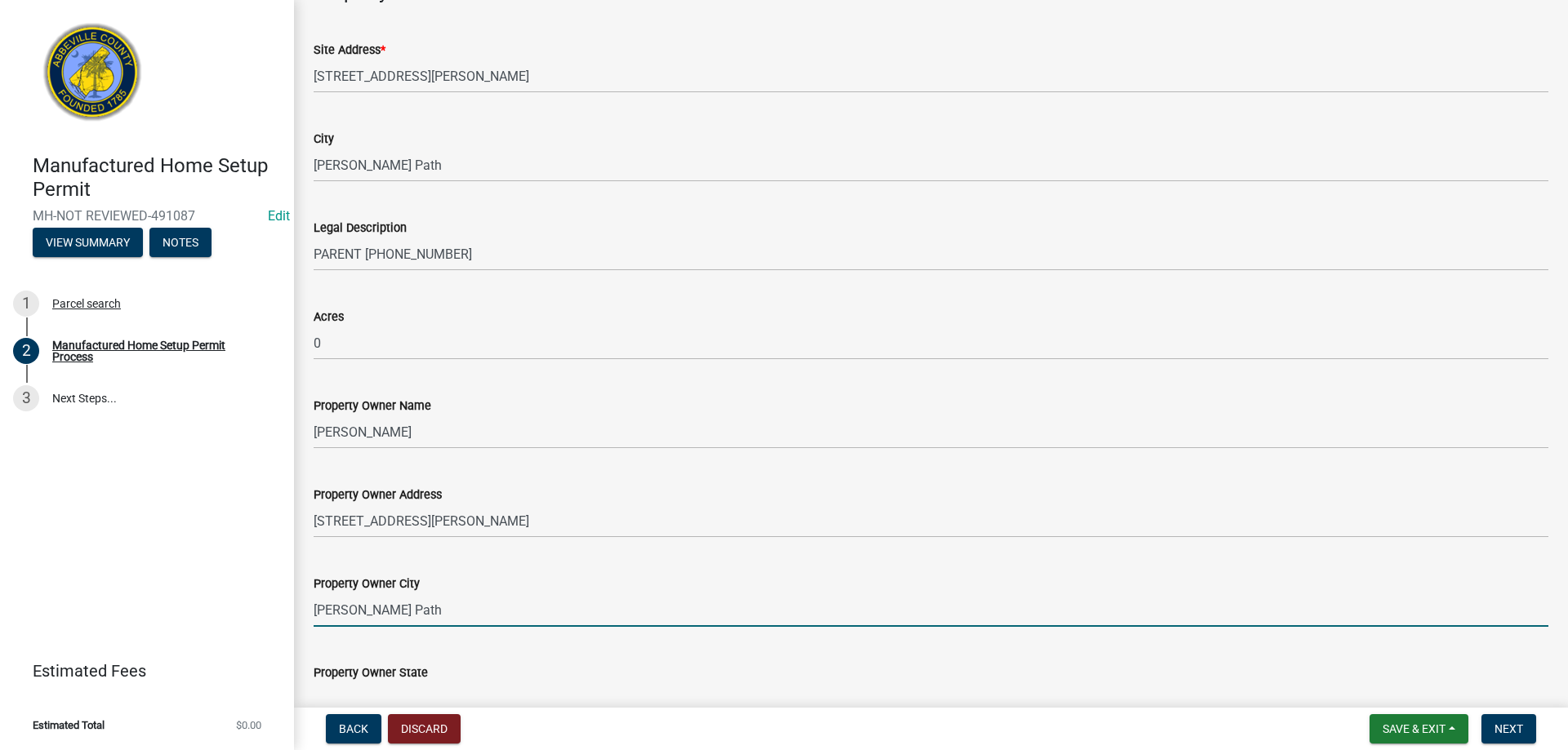
type input "[PERSON_NAME] Path"
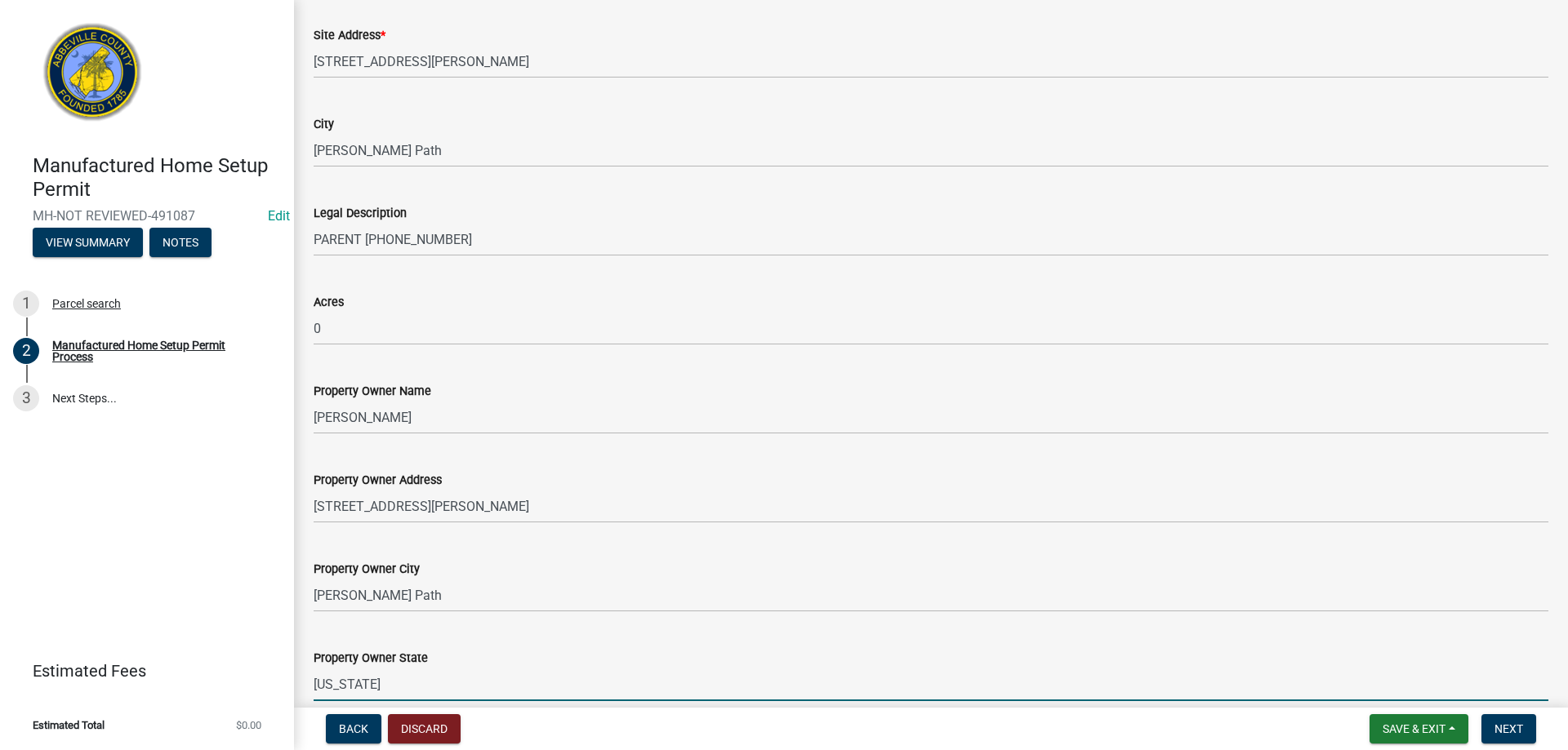
type input "[US_STATE]"
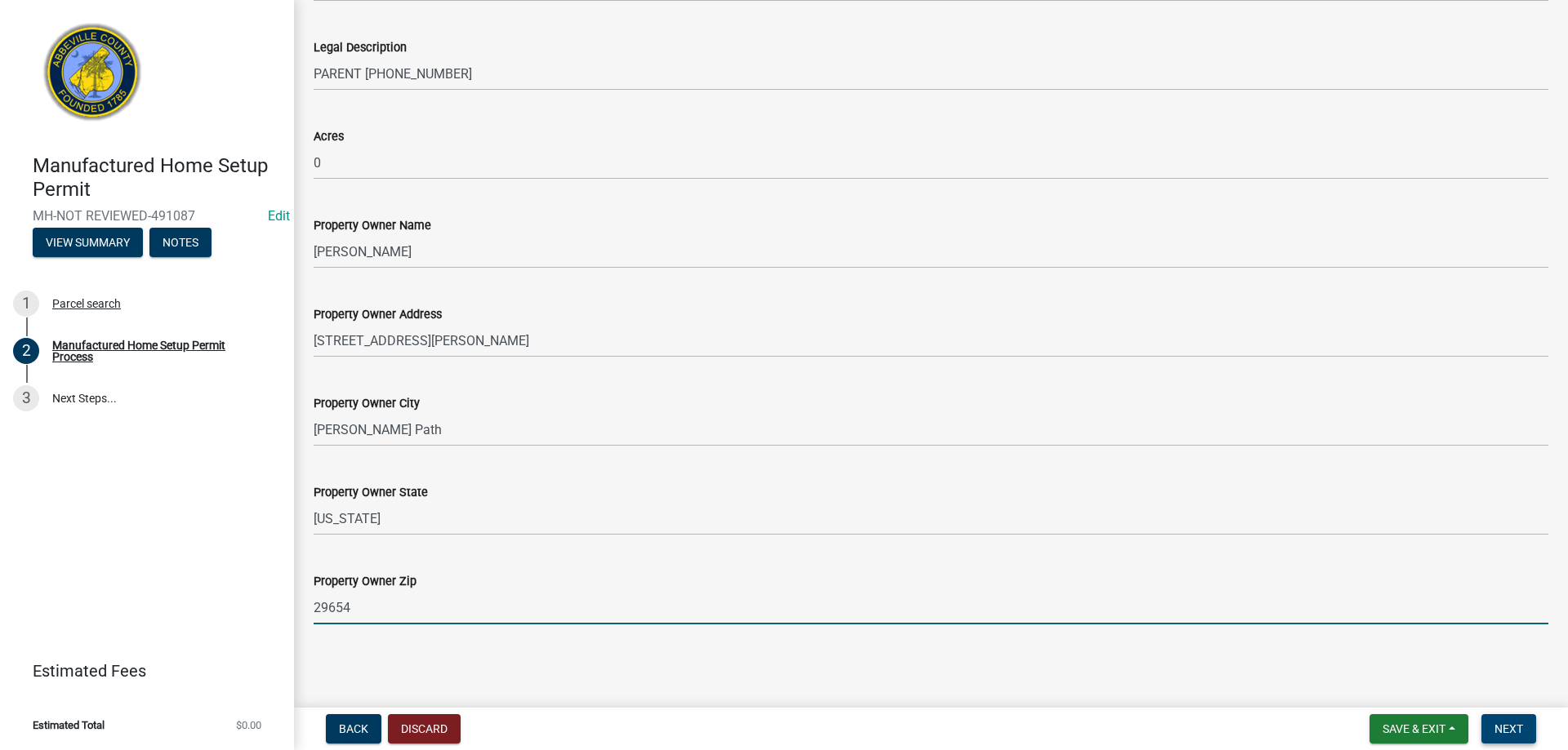
type input "29654"
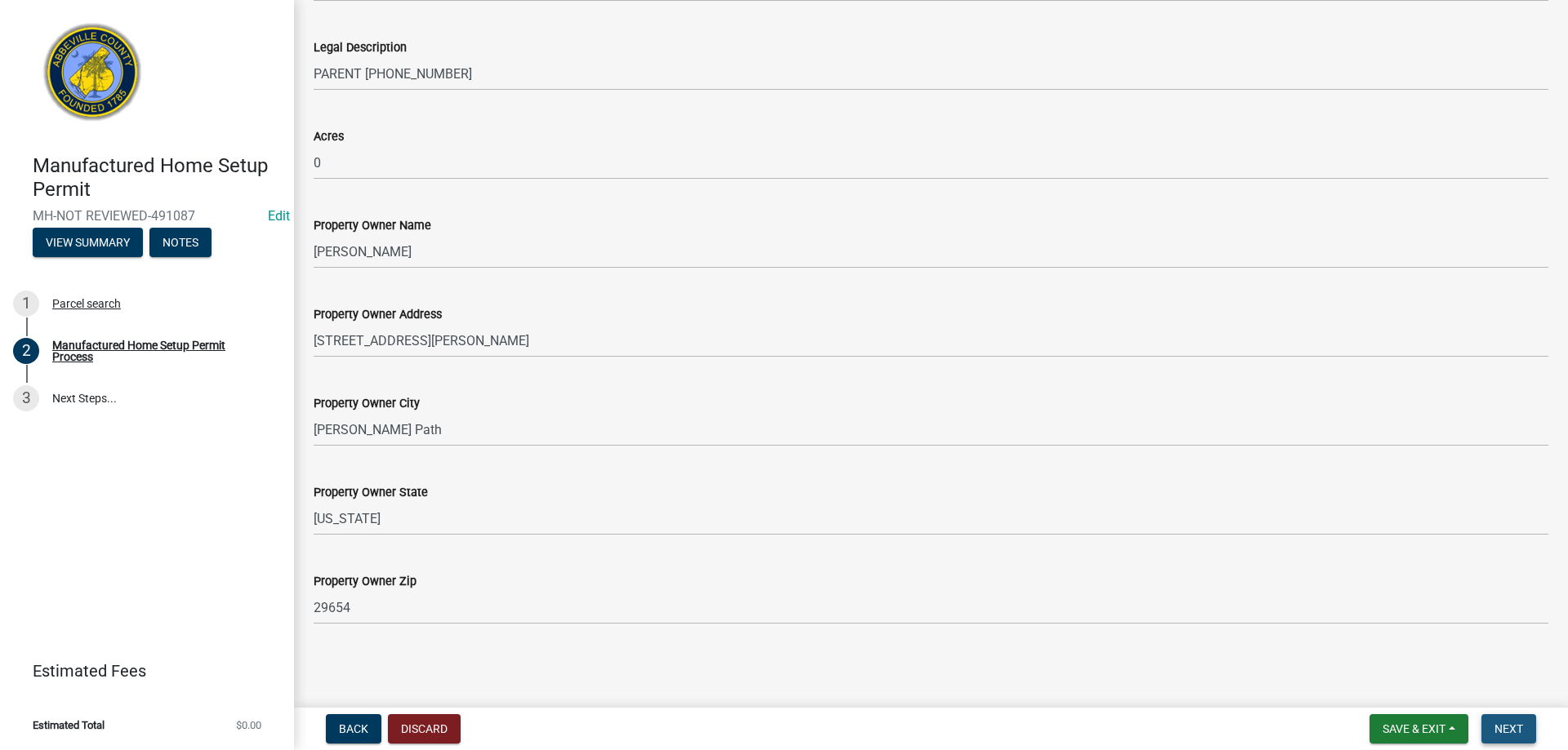
click at [1501, 728] on span "Next" at bounding box center [1509, 729] width 28 height 13
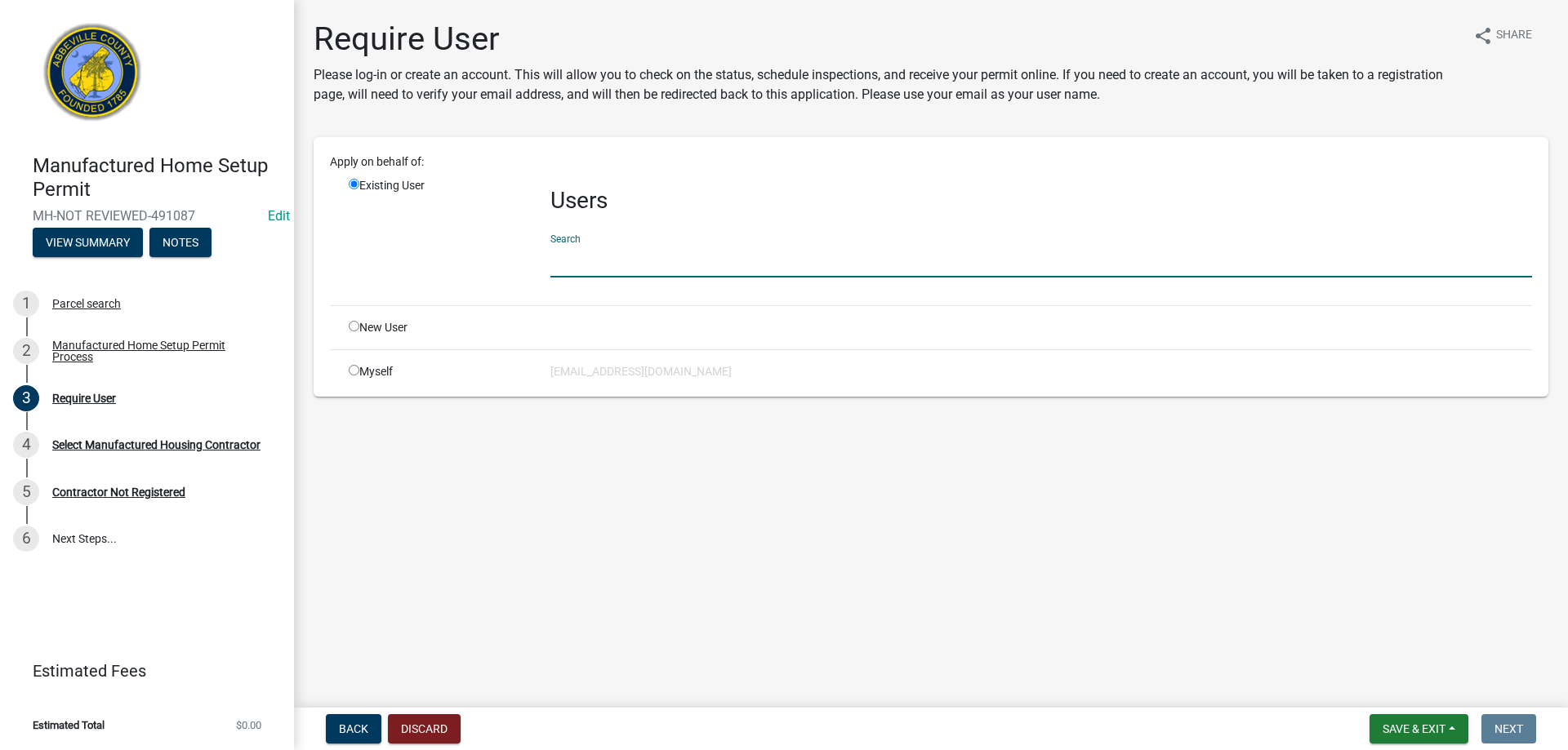
click at [556, 257] on input "text" at bounding box center [1041, 261] width 982 height 33
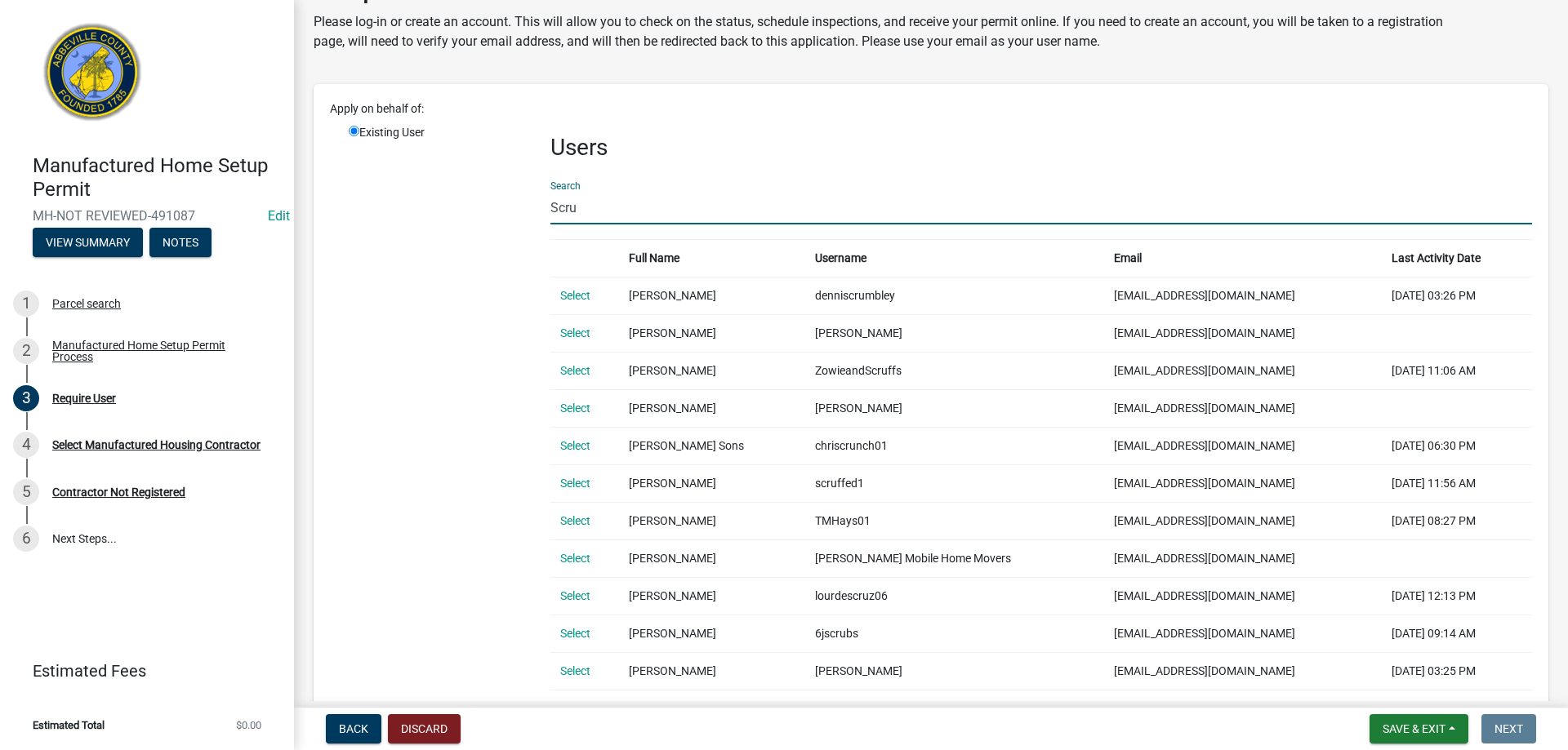
scroll to position [82, 0]
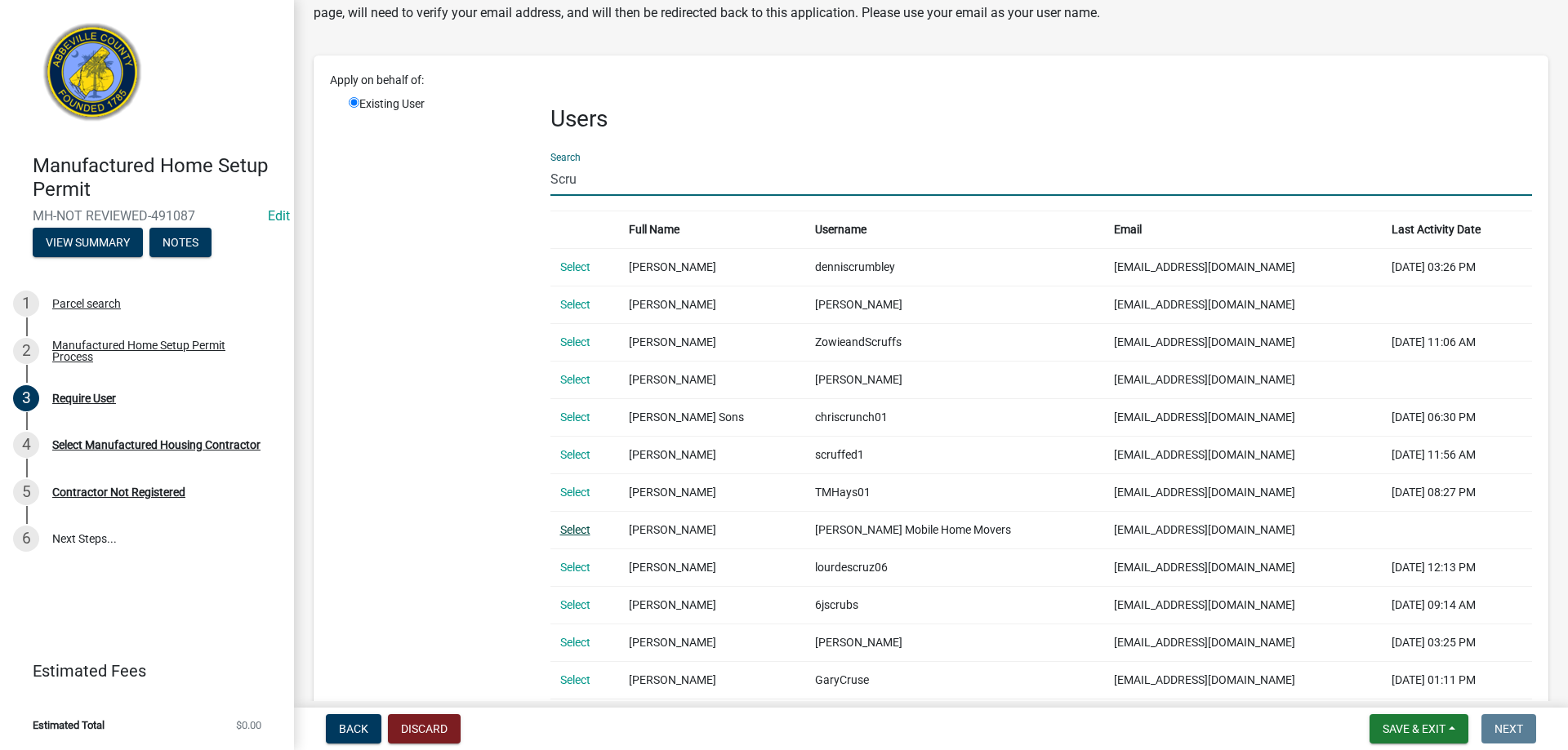
type input "Scru"
click at [567, 526] on link "Select" at bounding box center [575, 529] width 30 height 13
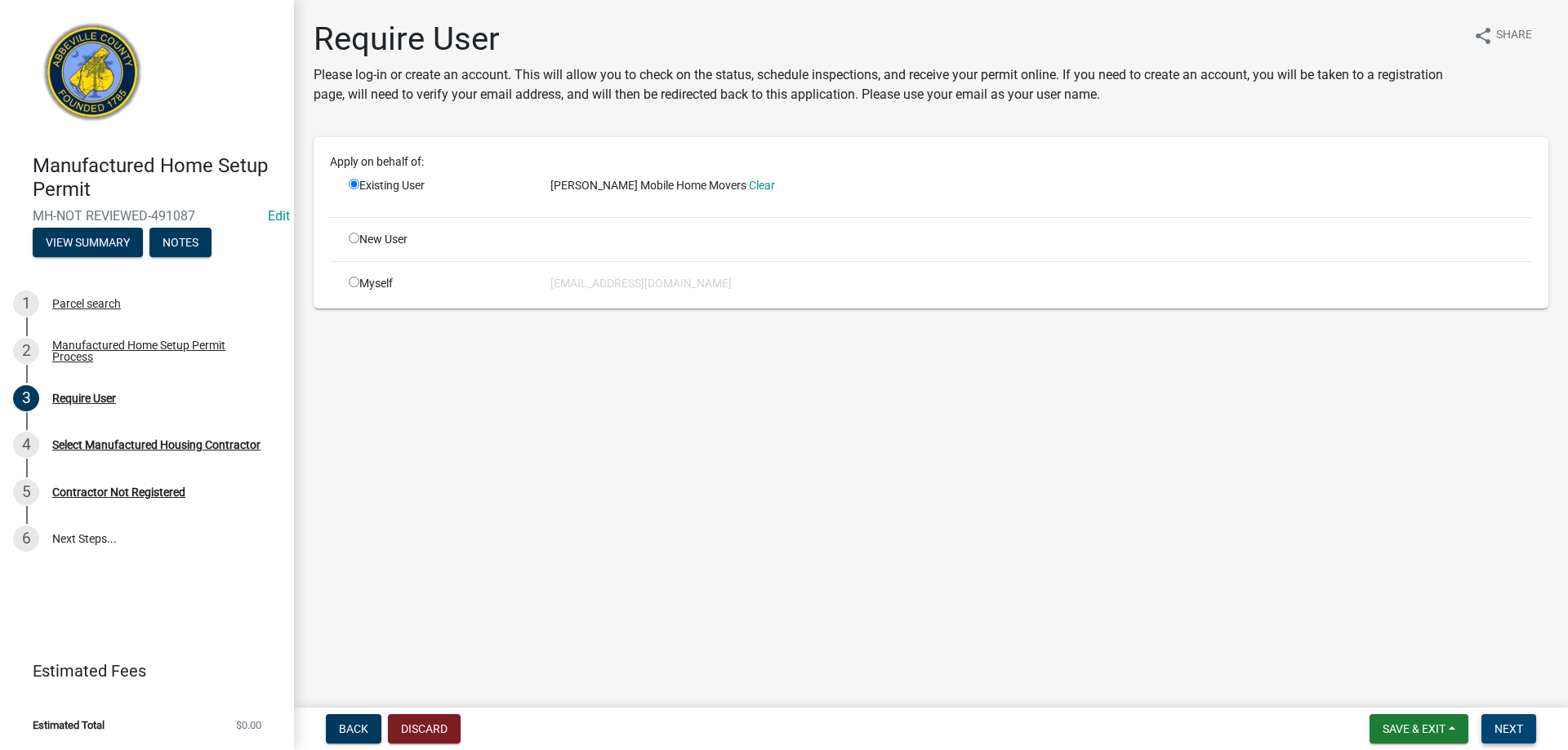
click at [1495, 728] on span "Next" at bounding box center [1509, 729] width 28 height 13
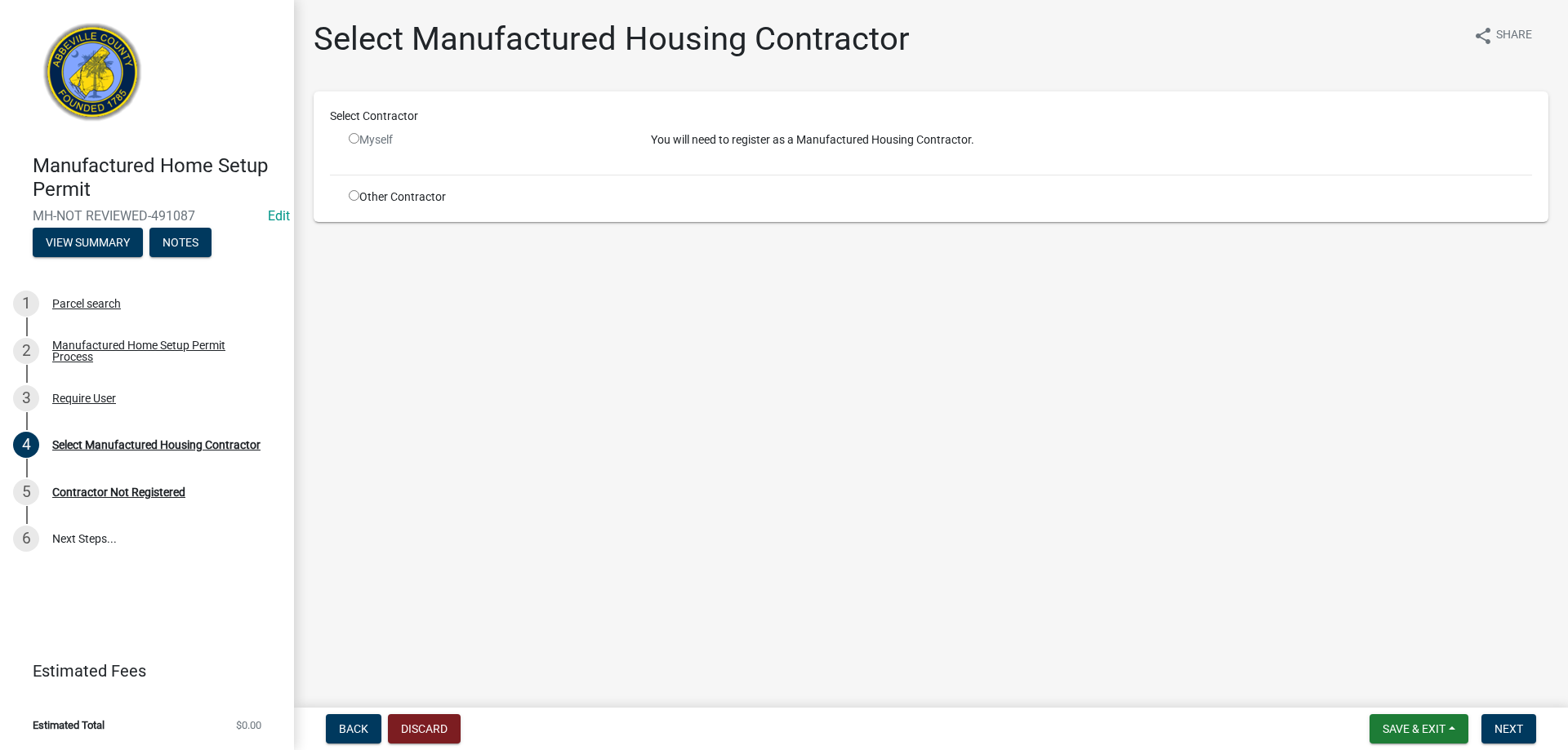
click at [348, 194] on div "Other Contractor" at bounding box center [488, 197] width 303 height 18
click at [351, 196] on input "radio" at bounding box center [353, 196] width 11 height 11
radio input "true"
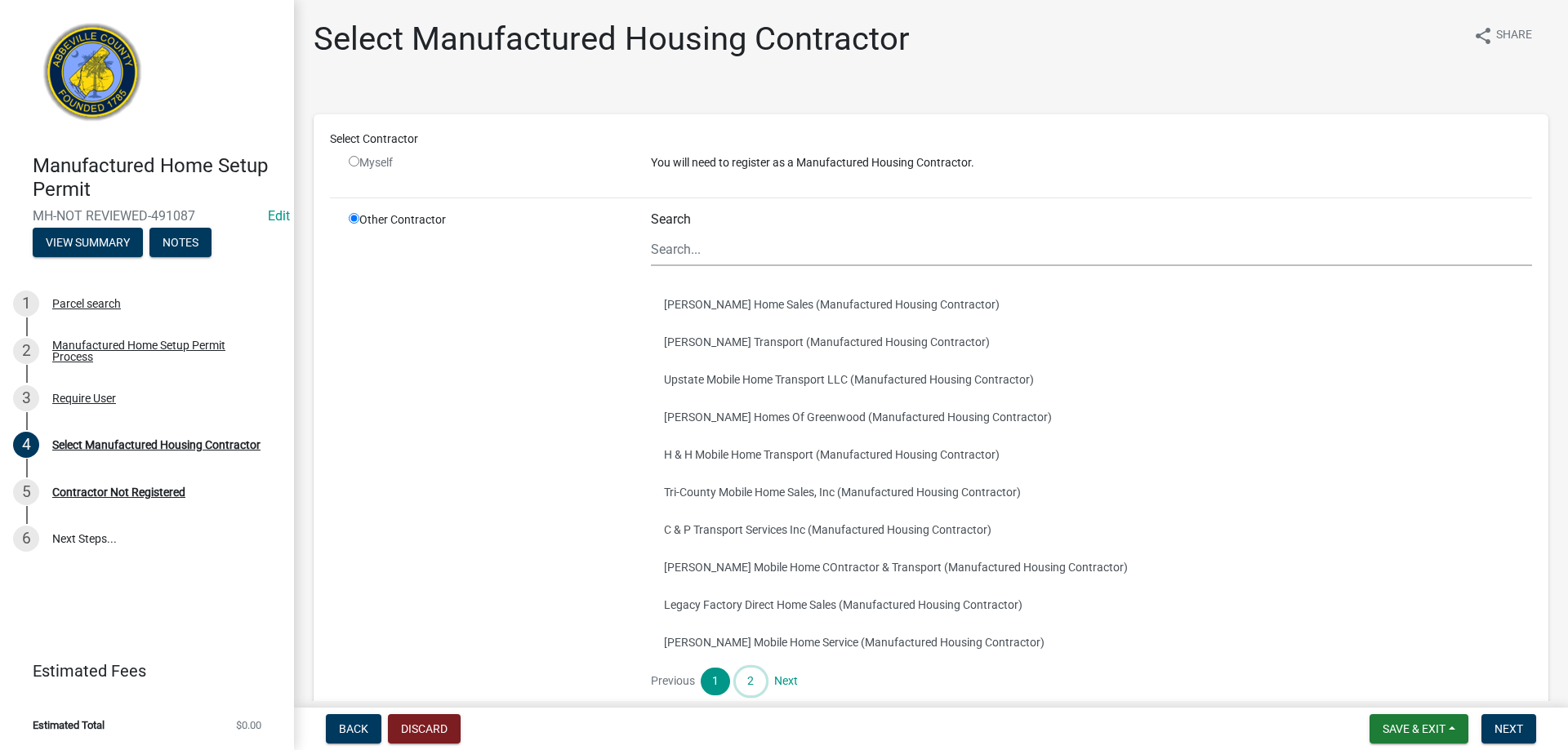
click at [753, 680] on link "2" at bounding box center [750, 682] width 29 height 28
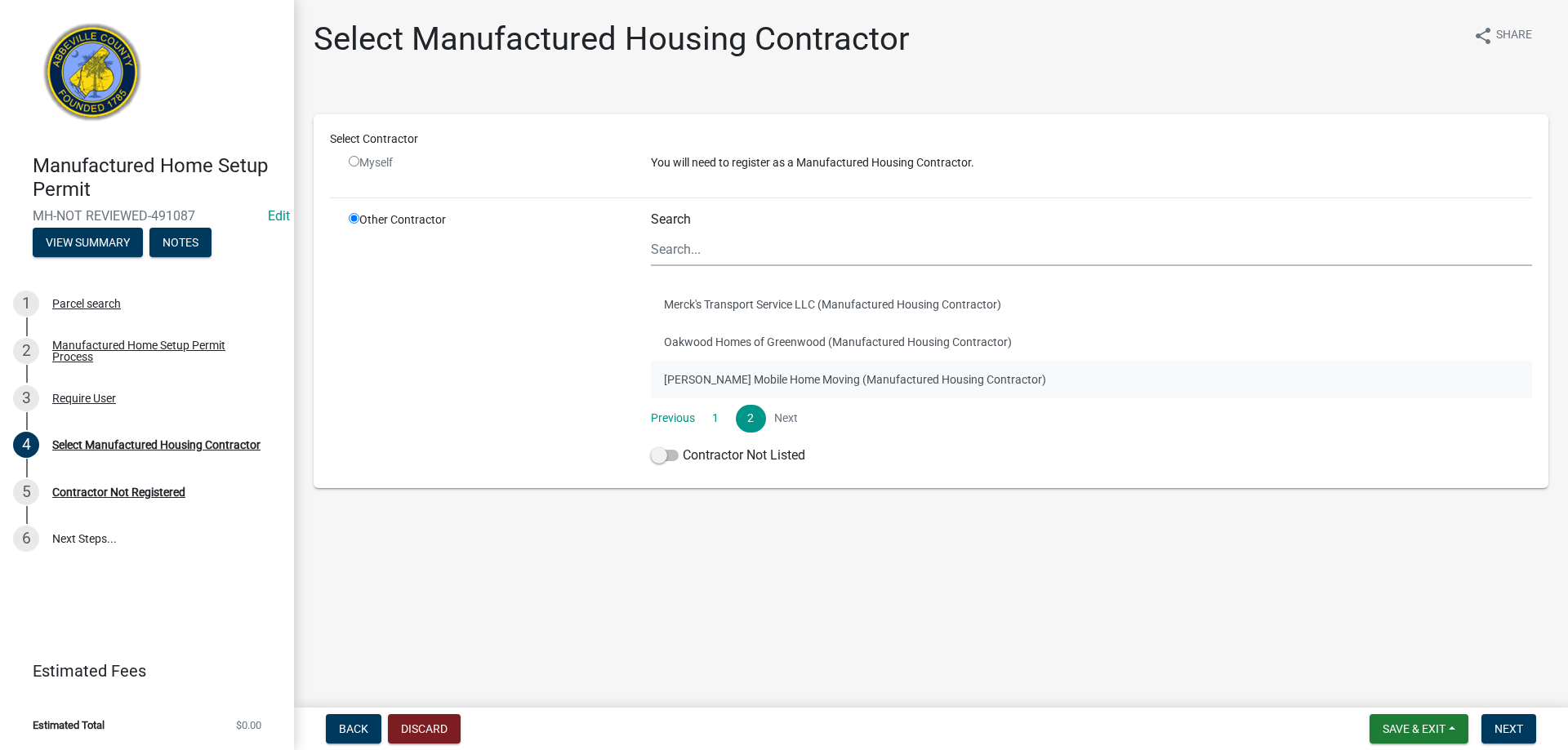
click at [804, 380] on button "[PERSON_NAME] Mobile Home Moving (Manufactured Housing Contractor)" at bounding box center [1092, 379] width 882 height 38
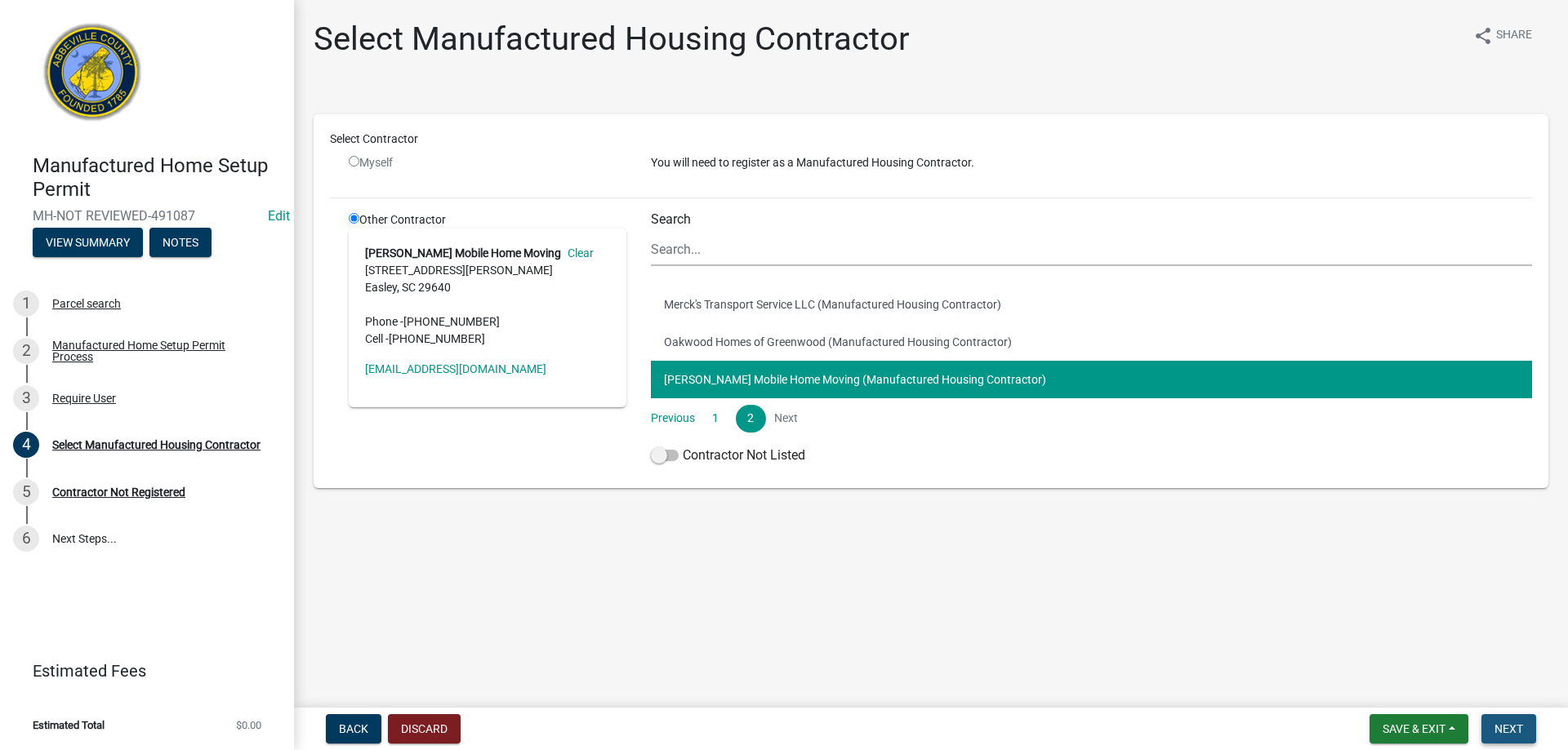
click at [1514, 735] on span "Next" at bounding box center [1509, 729] width 28 height 13
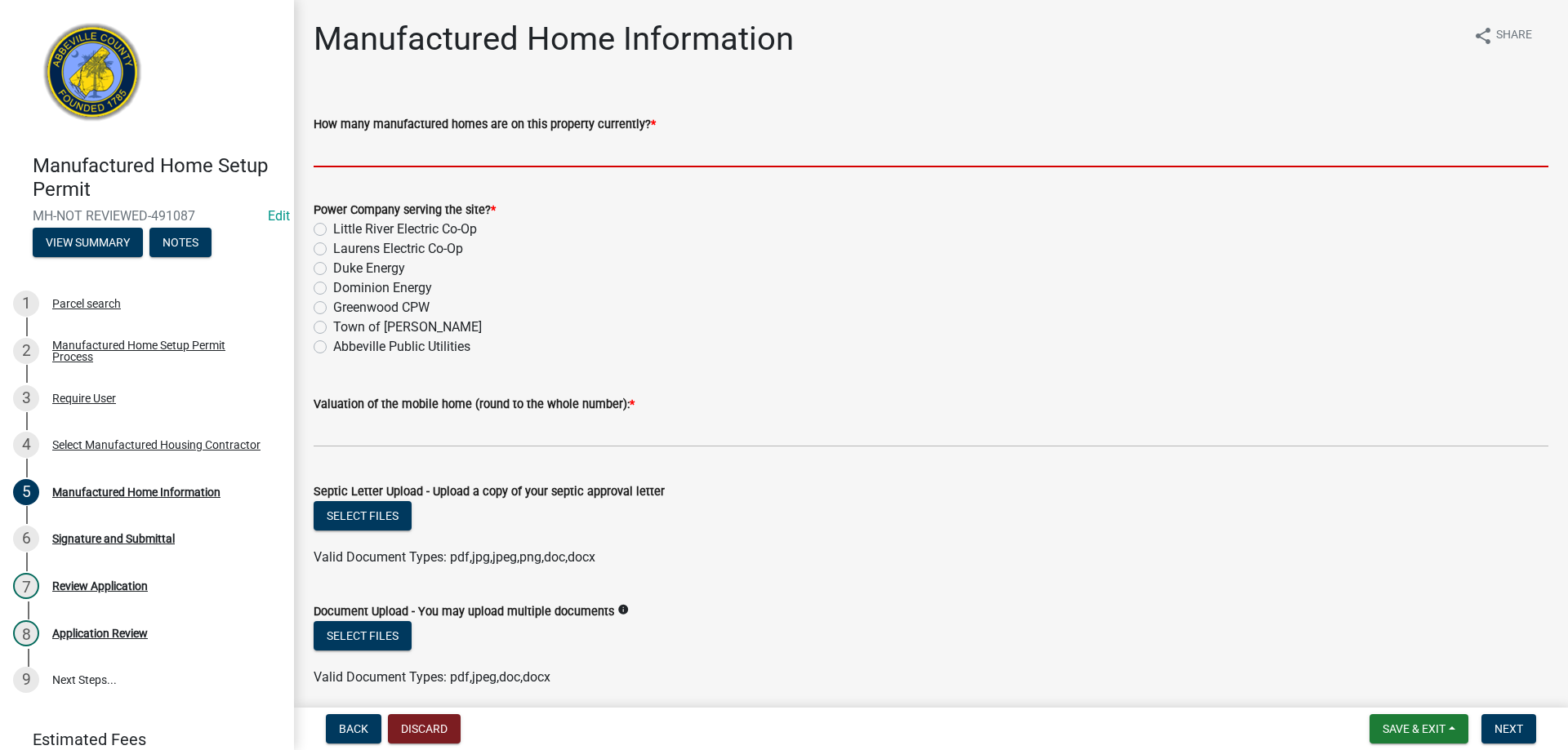
click at [409, 155] on input "How many manufactured homes are on this property currently? *" at bounding box center [930, 151] width 1235 height 33
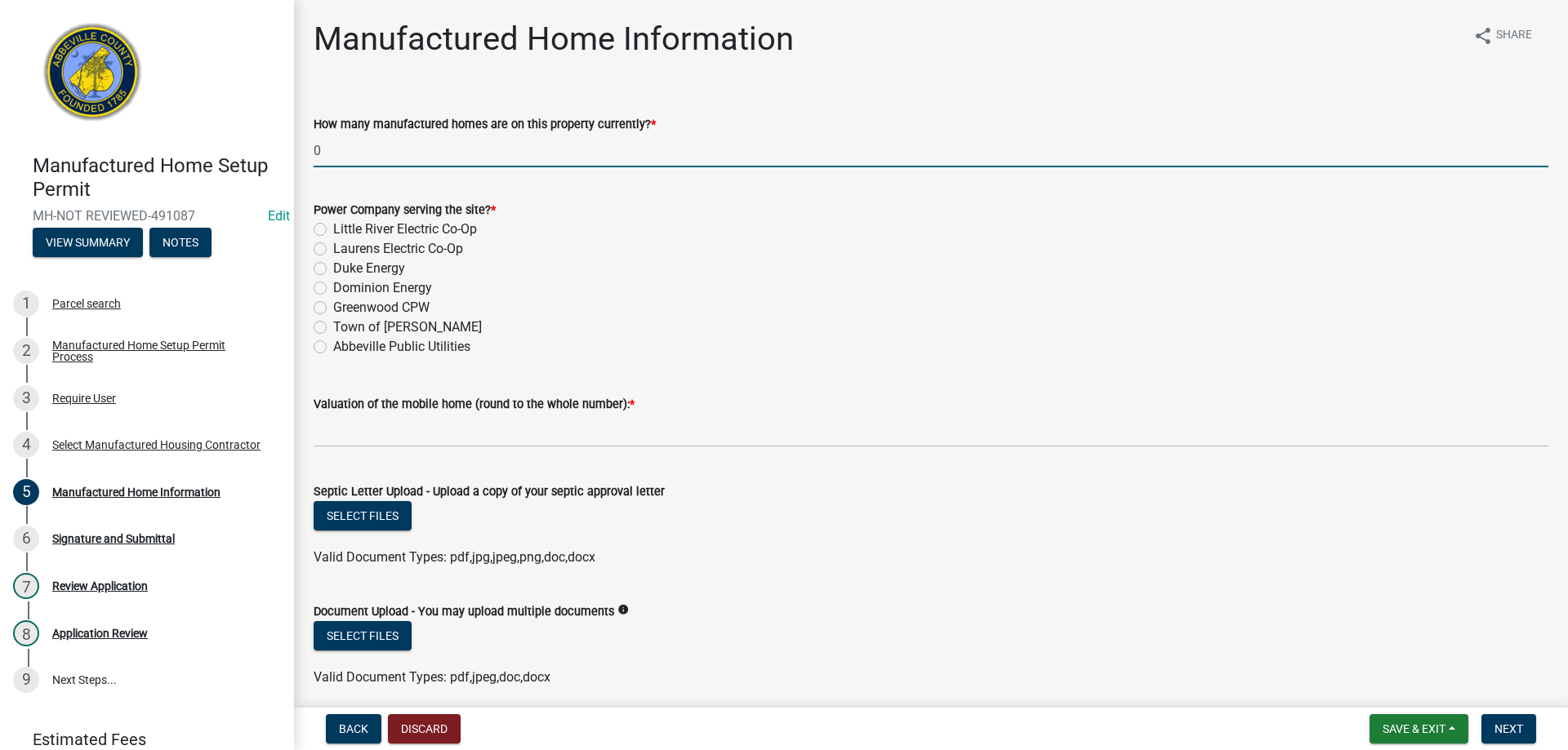
type input "0"
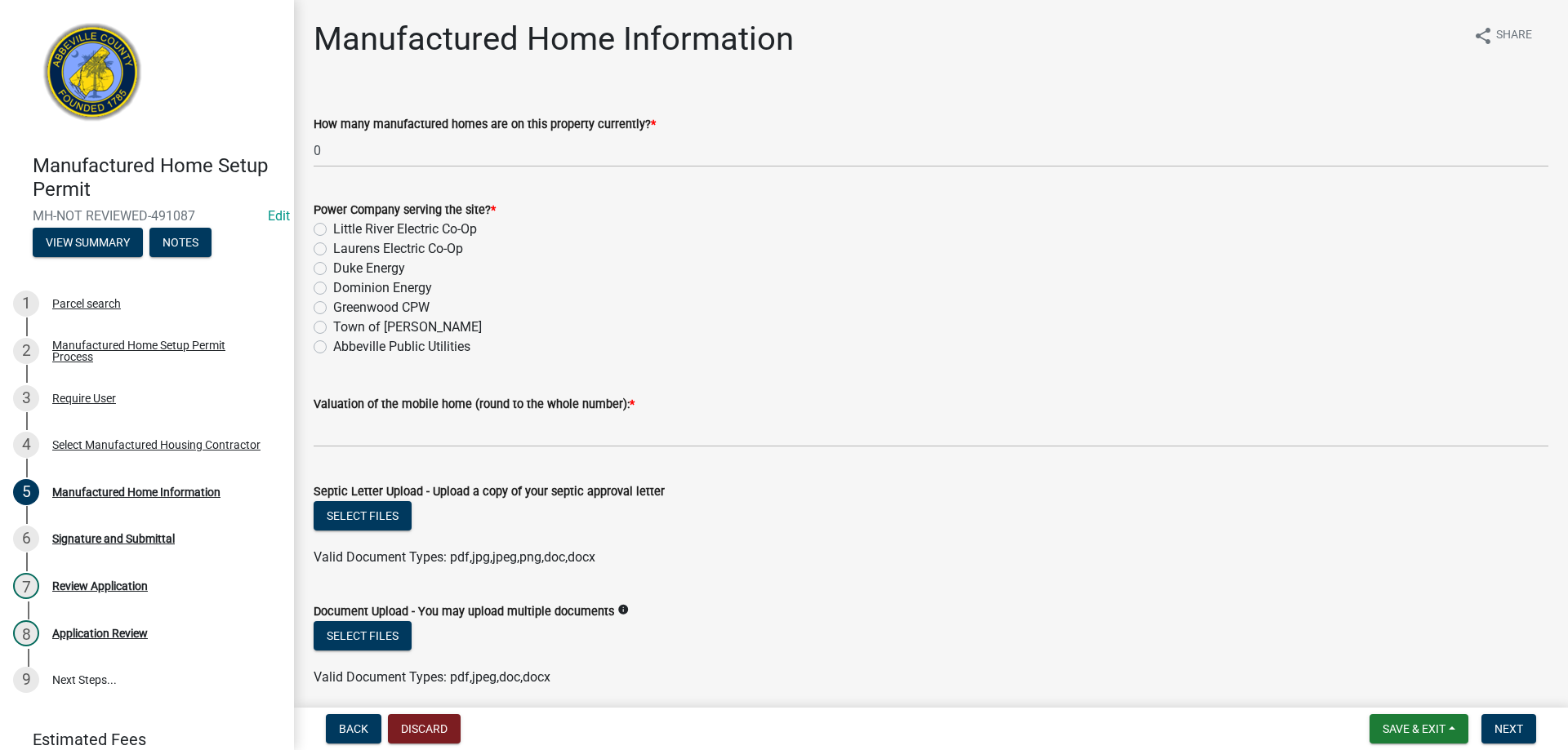
click at [333, 229] on label "Little River Electric Co-Op" at bounding box center [405, 230] width 144 height 19
click at [333, 229] on input "Little River Electric Co-Op" at bounding box center [338, 225] width 11 height 11
radio input "true"
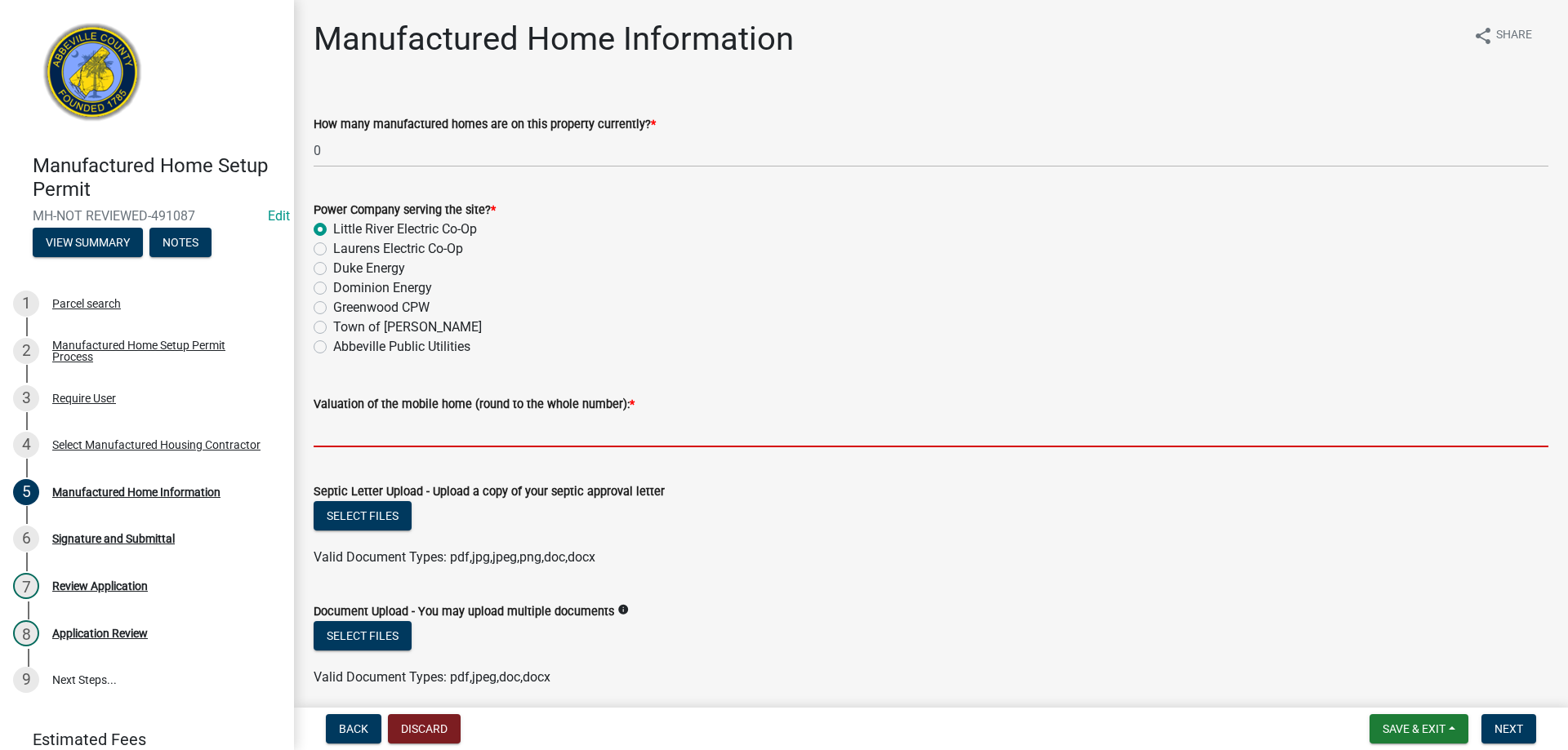
click at [369, 430] on input "text" at bounding box center [930, 431] width 1235 height 33
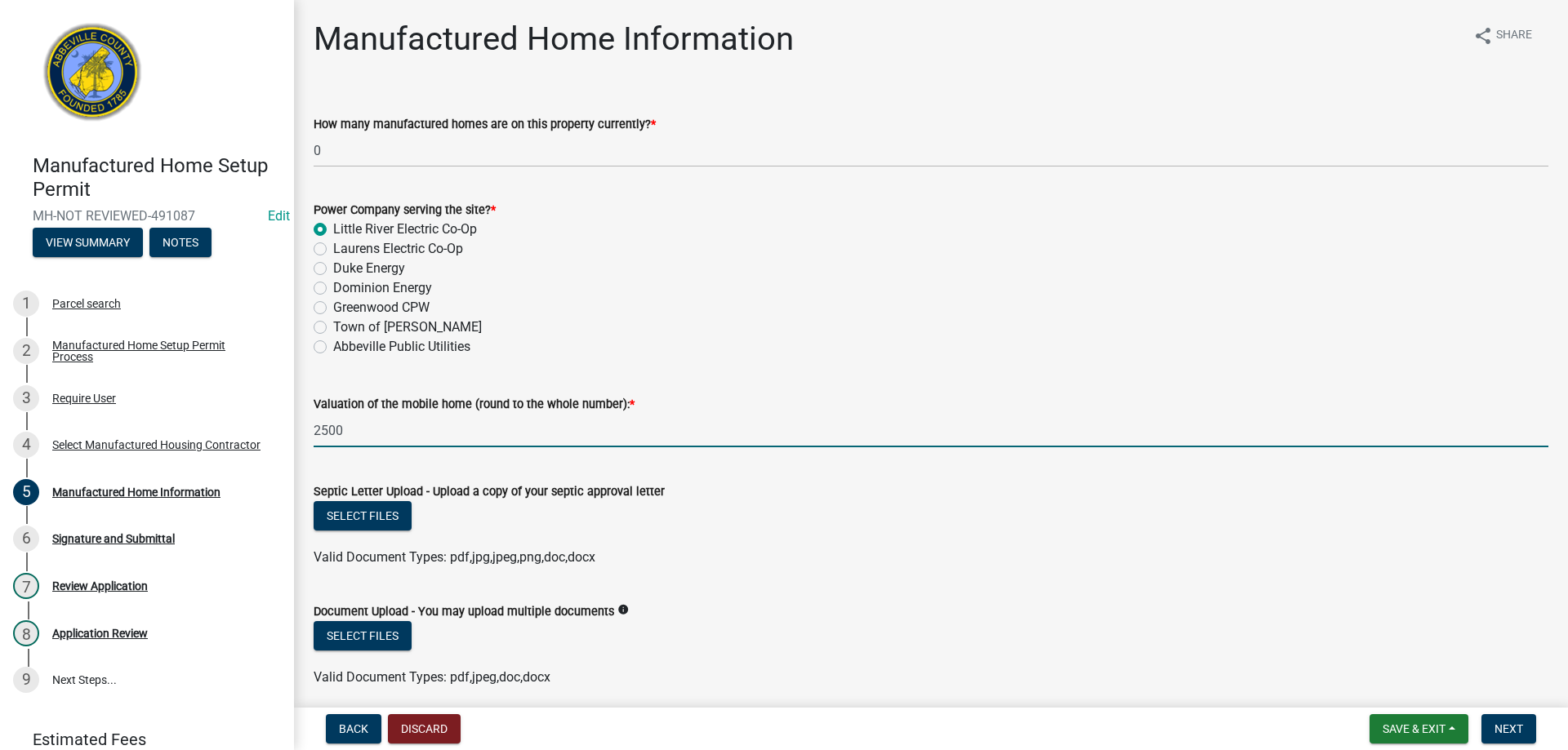
type input "2500"
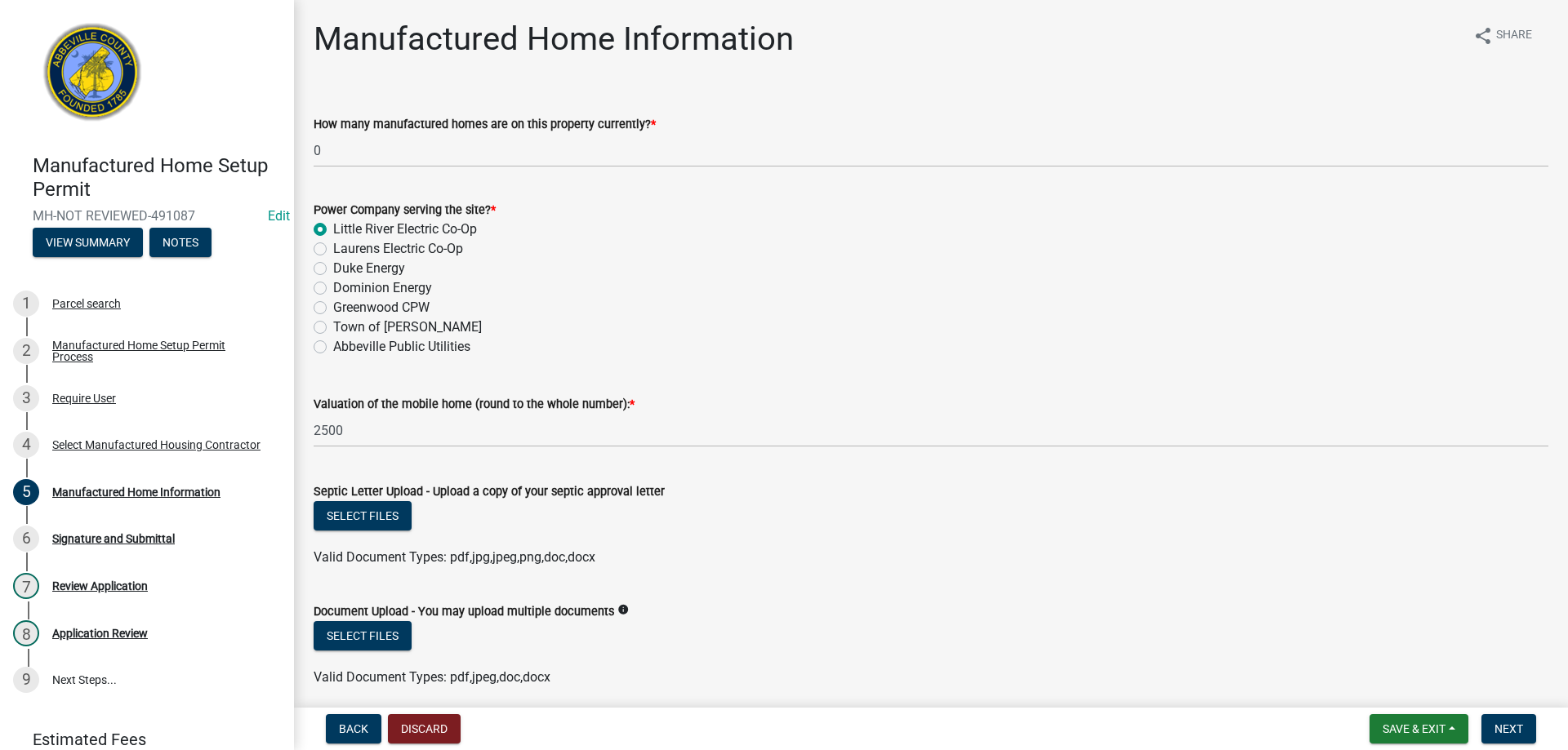
click at [705, 545] on ul at bounding box center [930, 541] width 1235 height 13
click at [374, 522] on button "Select files" at bounding box center [362, 516] width 98 height 29
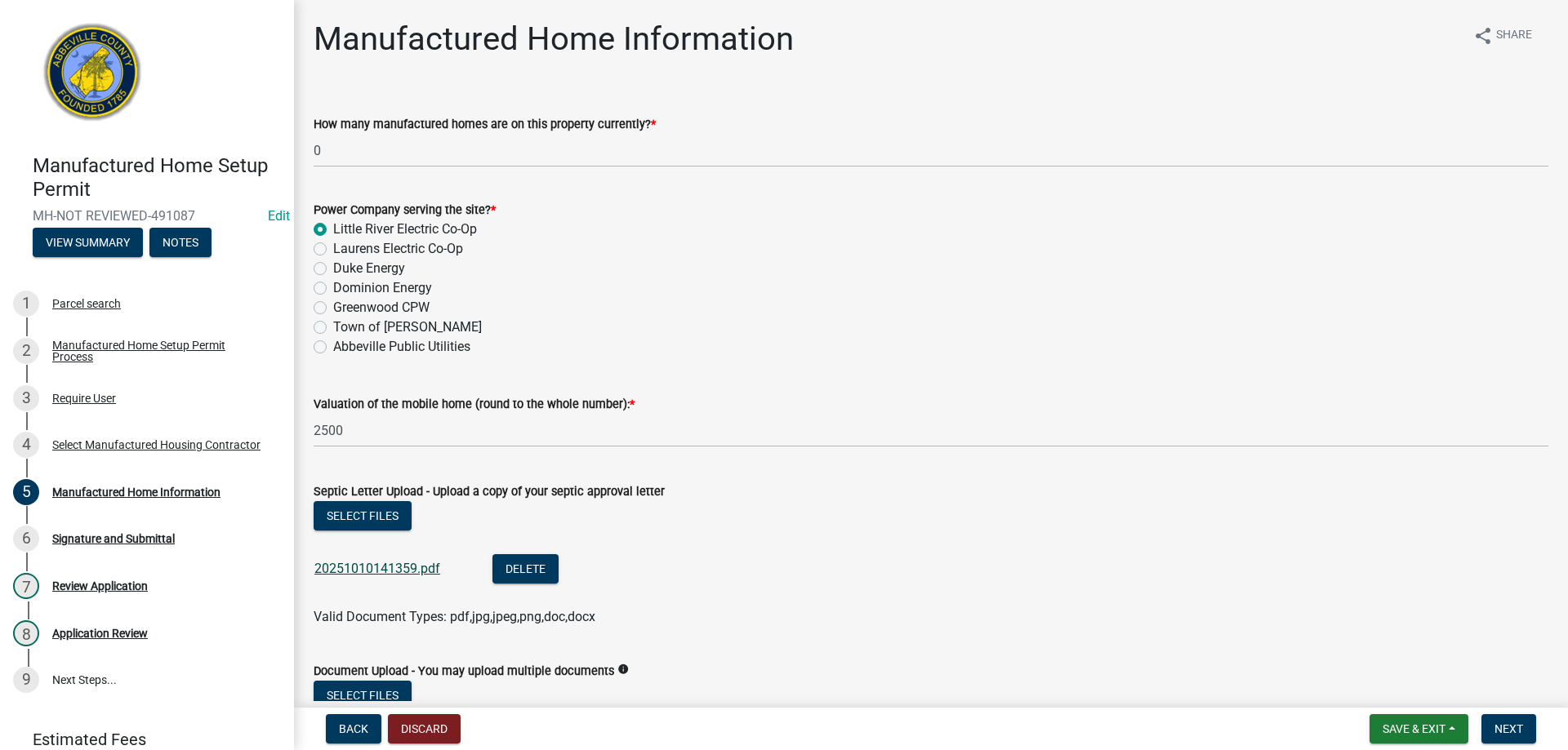
click at [393, 564] on link "20251010141359.pdf" at bounding box center [377, 569] width 126 height 16
click at [511, 576] on button "Delete" at bounding box center [526, 569] width 66 height 29
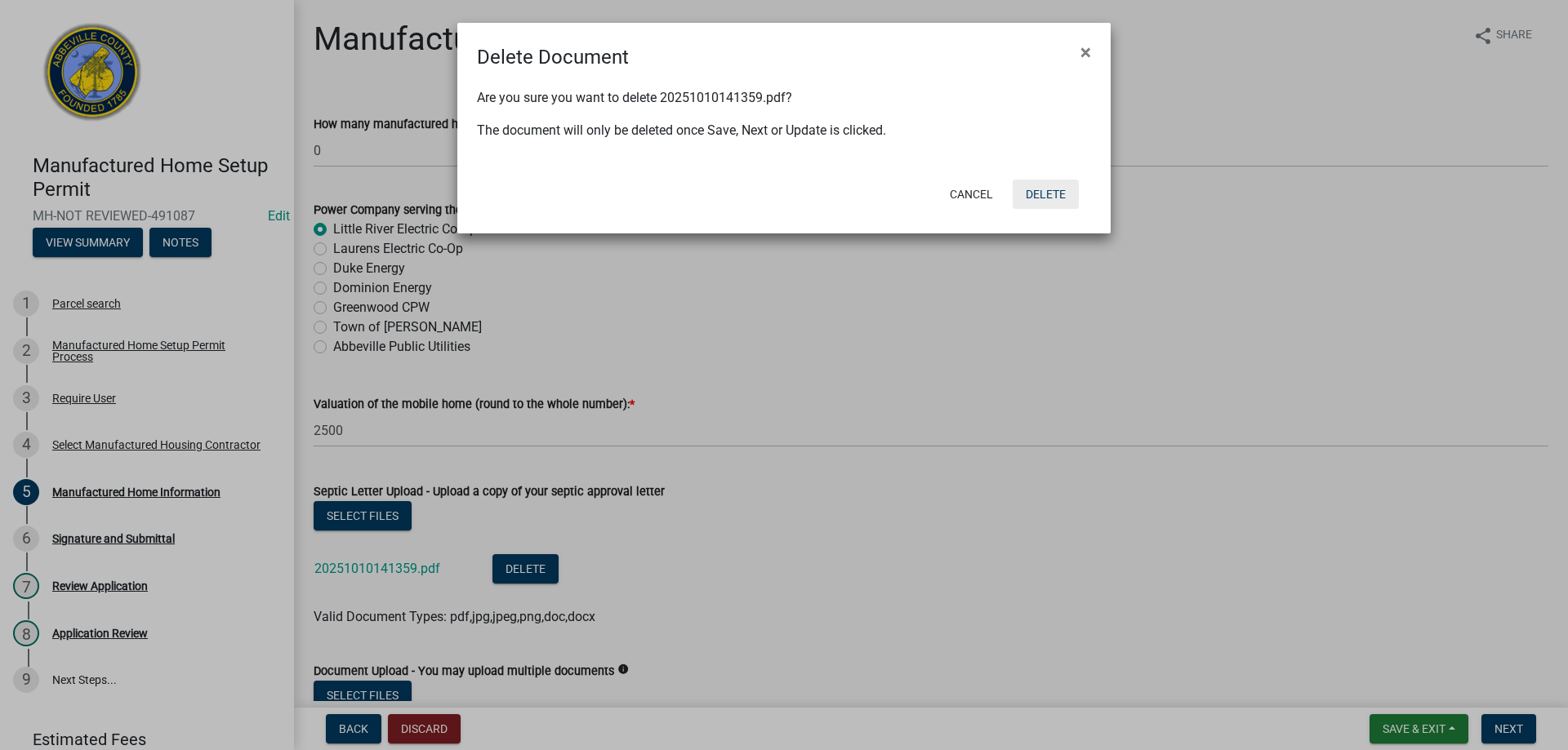
click at [1065, 195] on button "Delete" at bounding box center [1046, 195] width 66 height 29
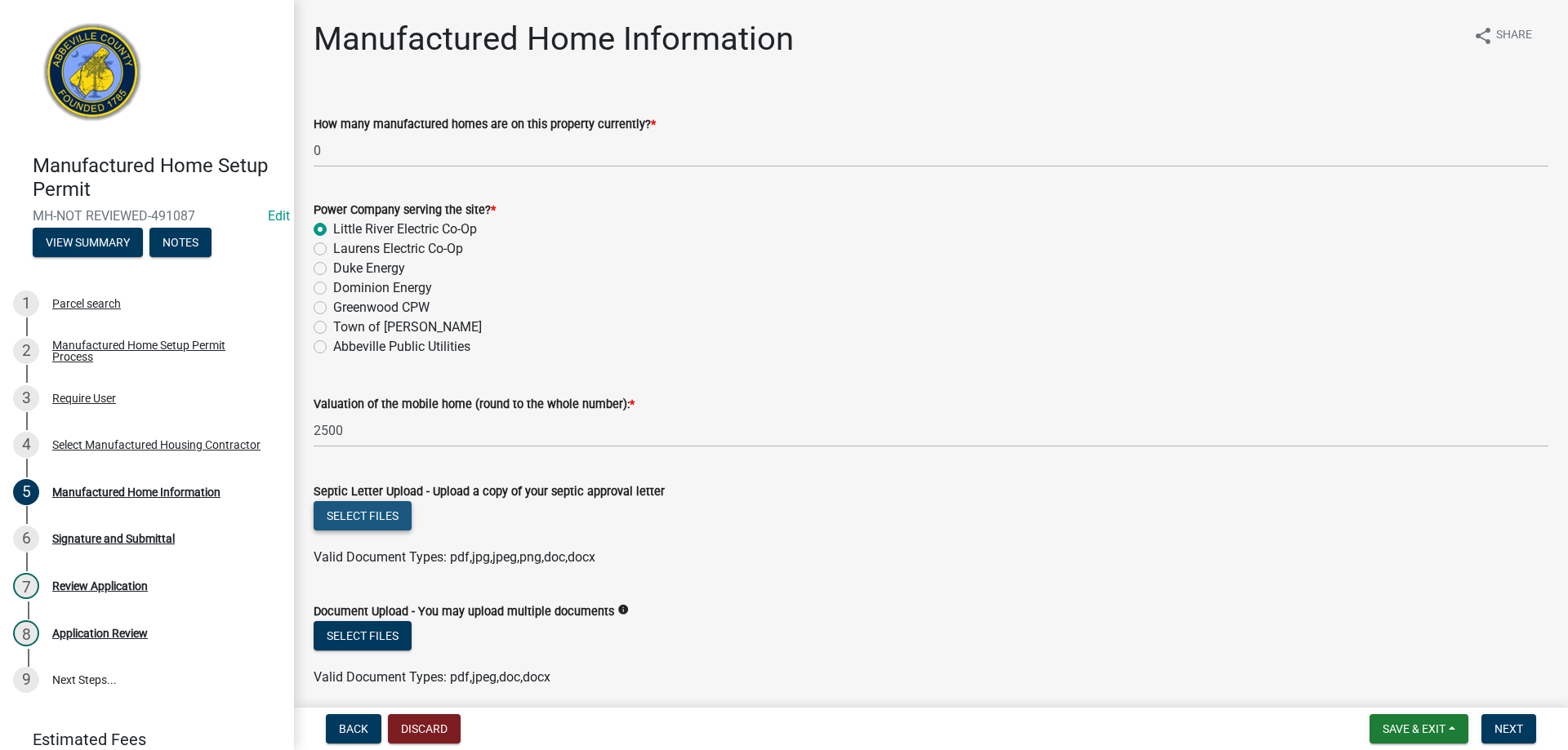
click at [379, 520] on button "Select files" at bounding box center [362, 516] width 98 height 29
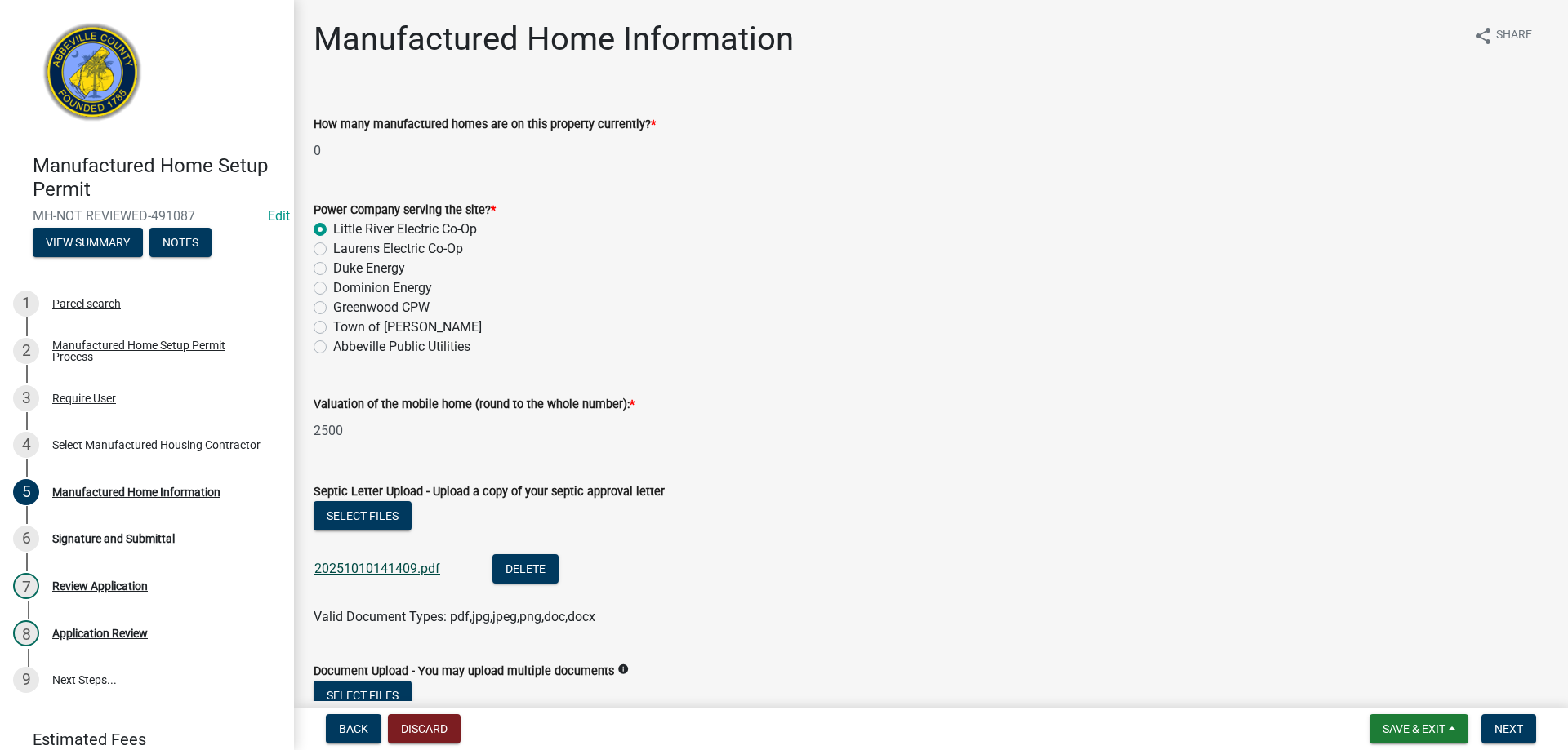
click at [379, 561] on link "20251010141409.pdf" at bounding box center [377, 569] width 126 height 16
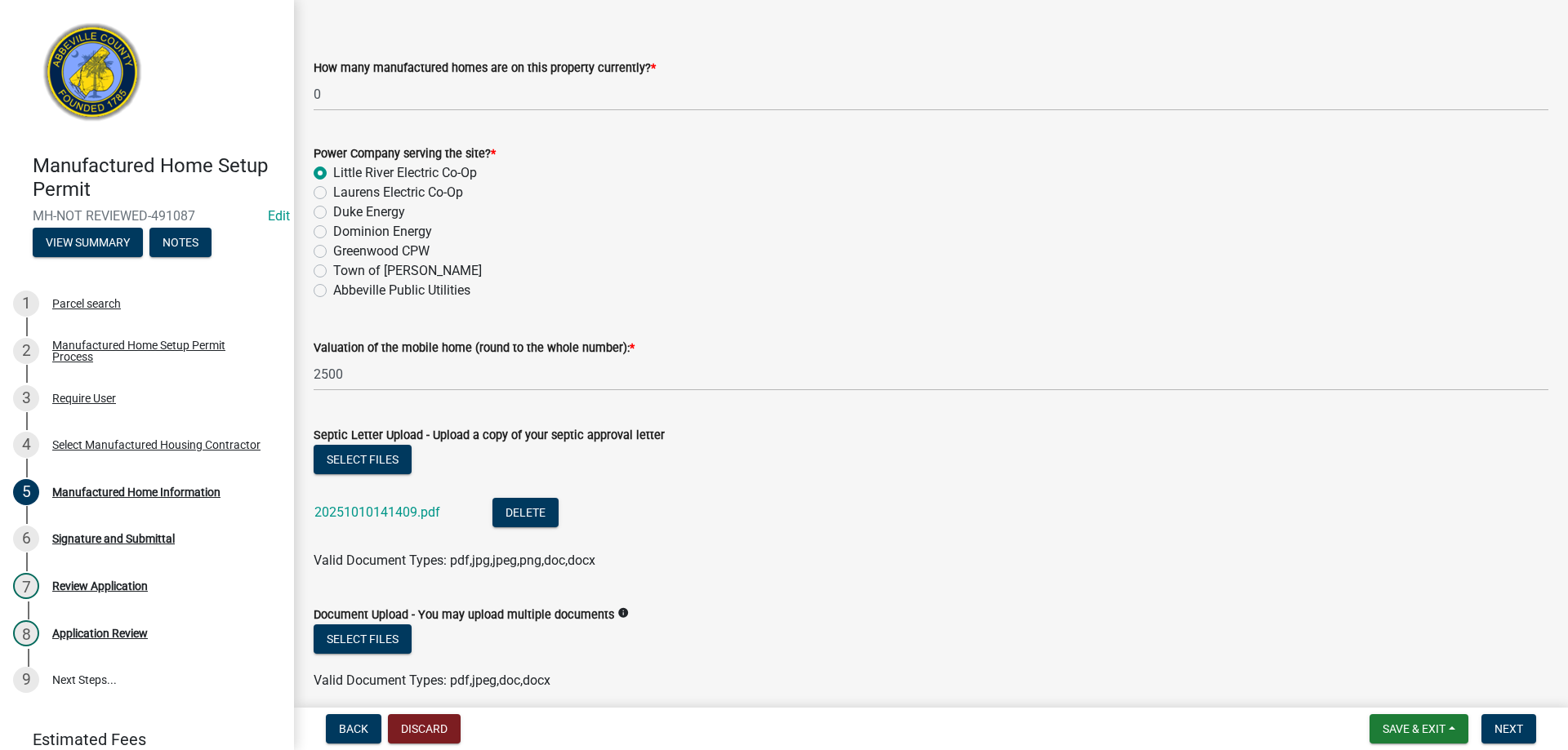
scroll to position [82, 0]
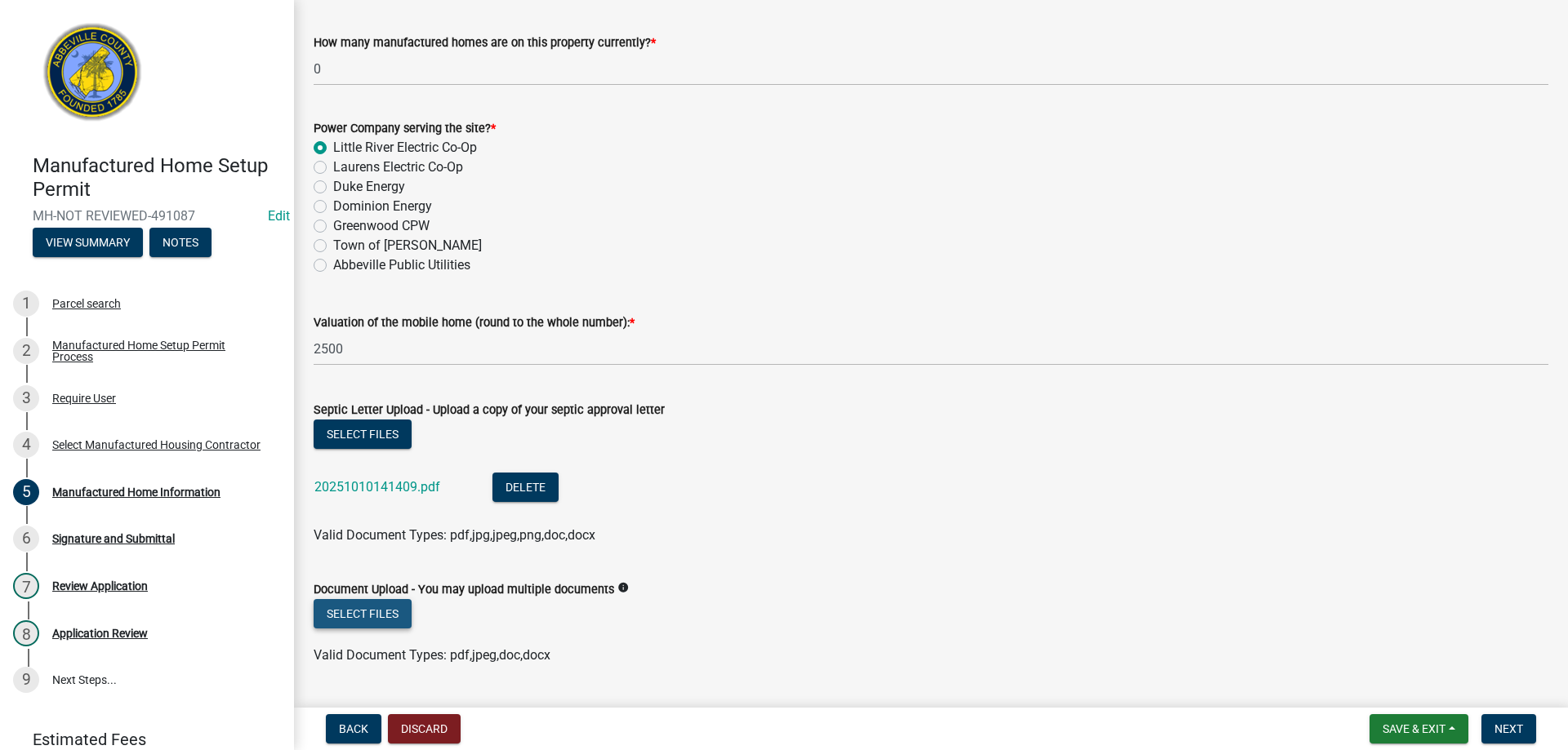
click at [378, 606] on button "Select files" at bounding box center [362, 614] width 98 height 29
click at [379, 670] on link "20251010141359.pdf" at bounding box center [377, 666] width 126 height 16
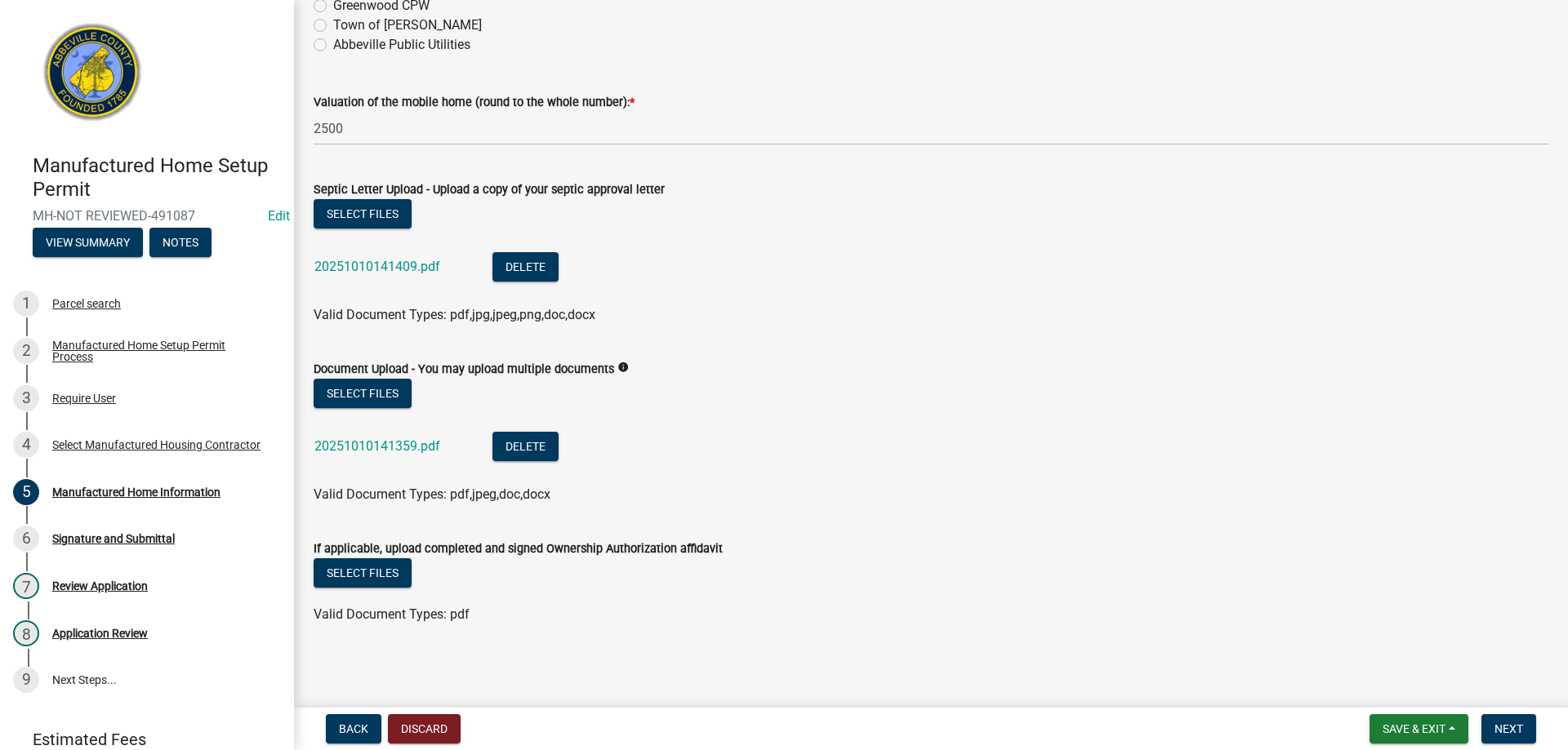
scroll to position [304, 0]
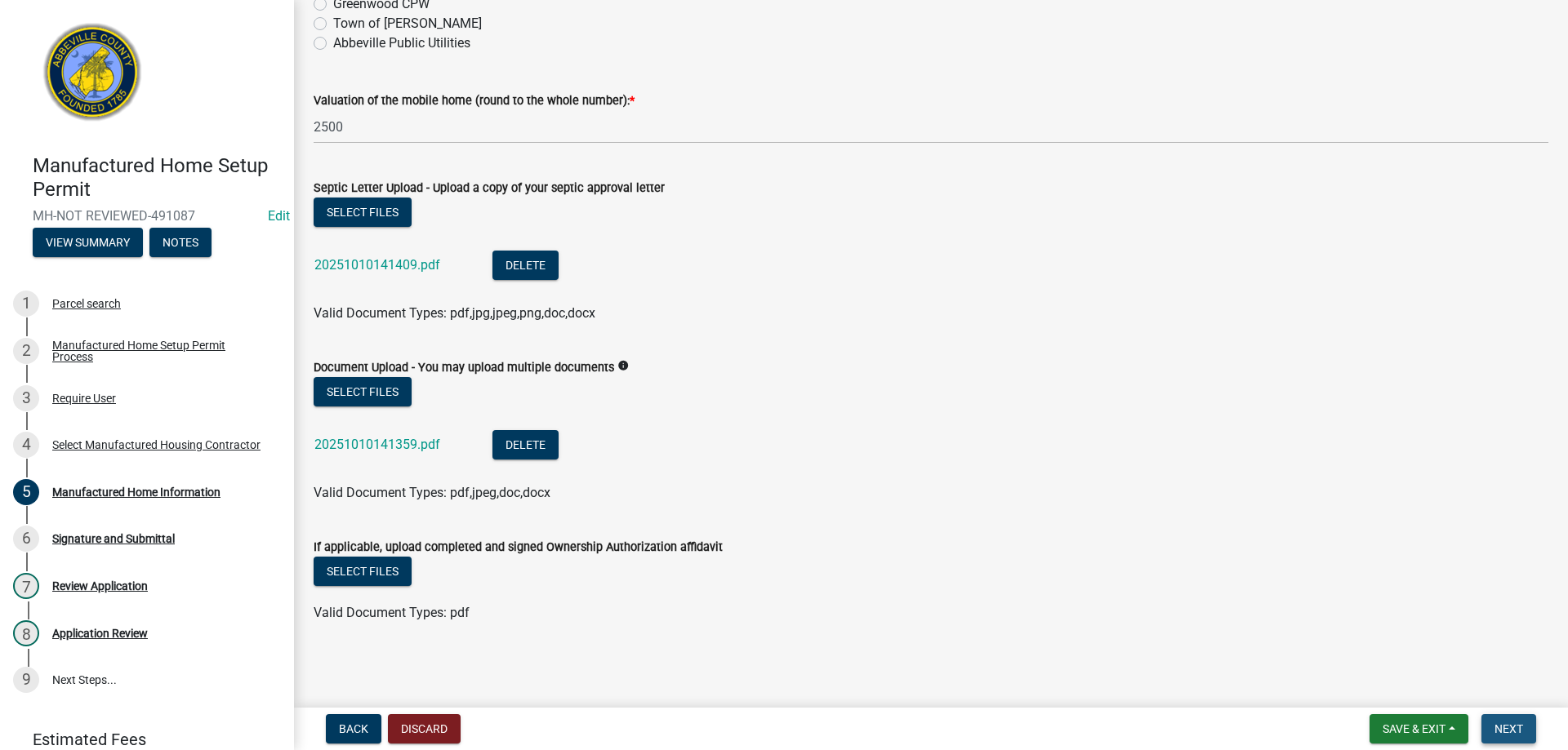
click at [1508, 724] on span "Next" at bounding box center [1509, 729] width 28 height 13
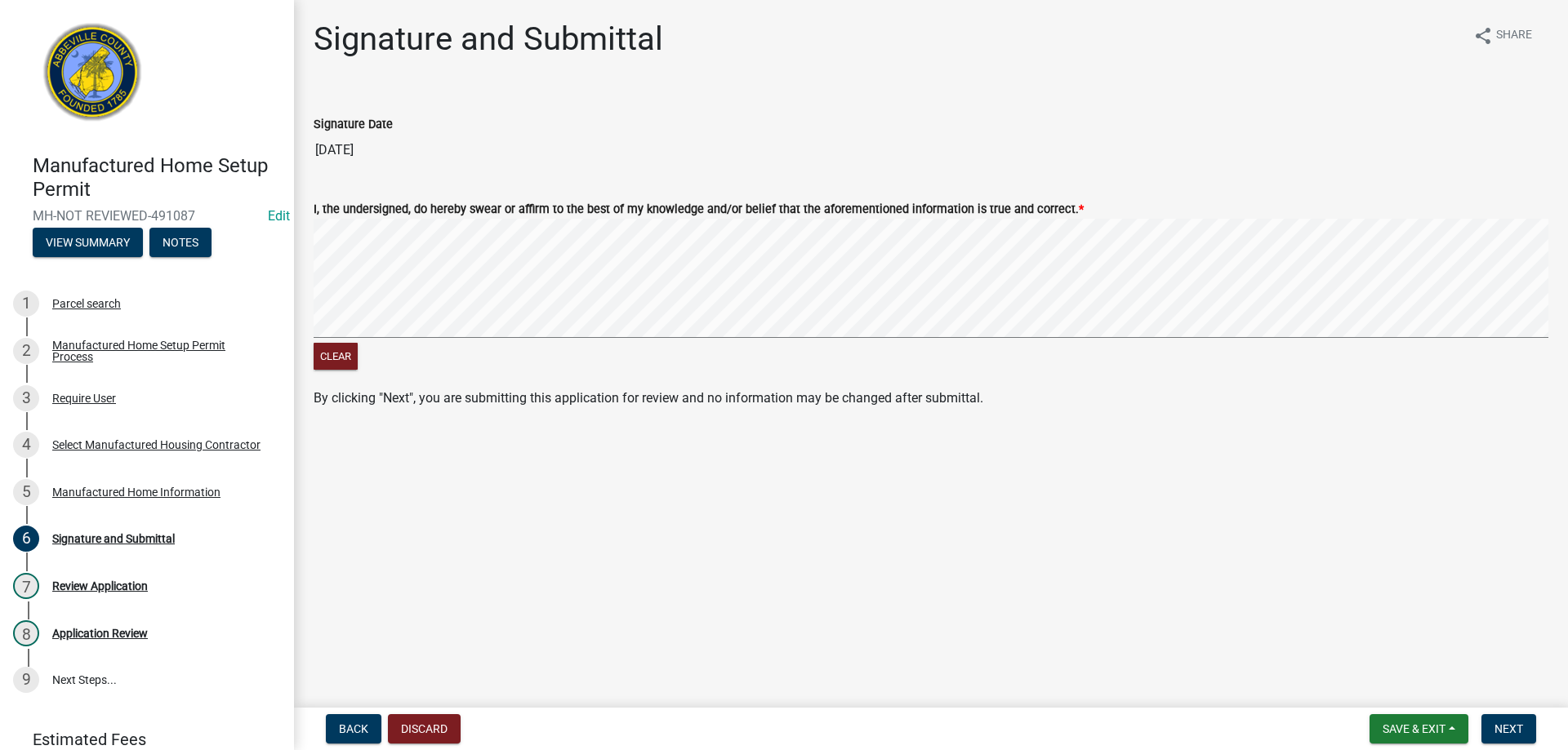
click at [1318, 343] on div "Clear" at bounding box center [930, 296] width 1235 height 155
click at [1525, 728] on button "Next" at bounding box center [1509, 729] width 55 height 29
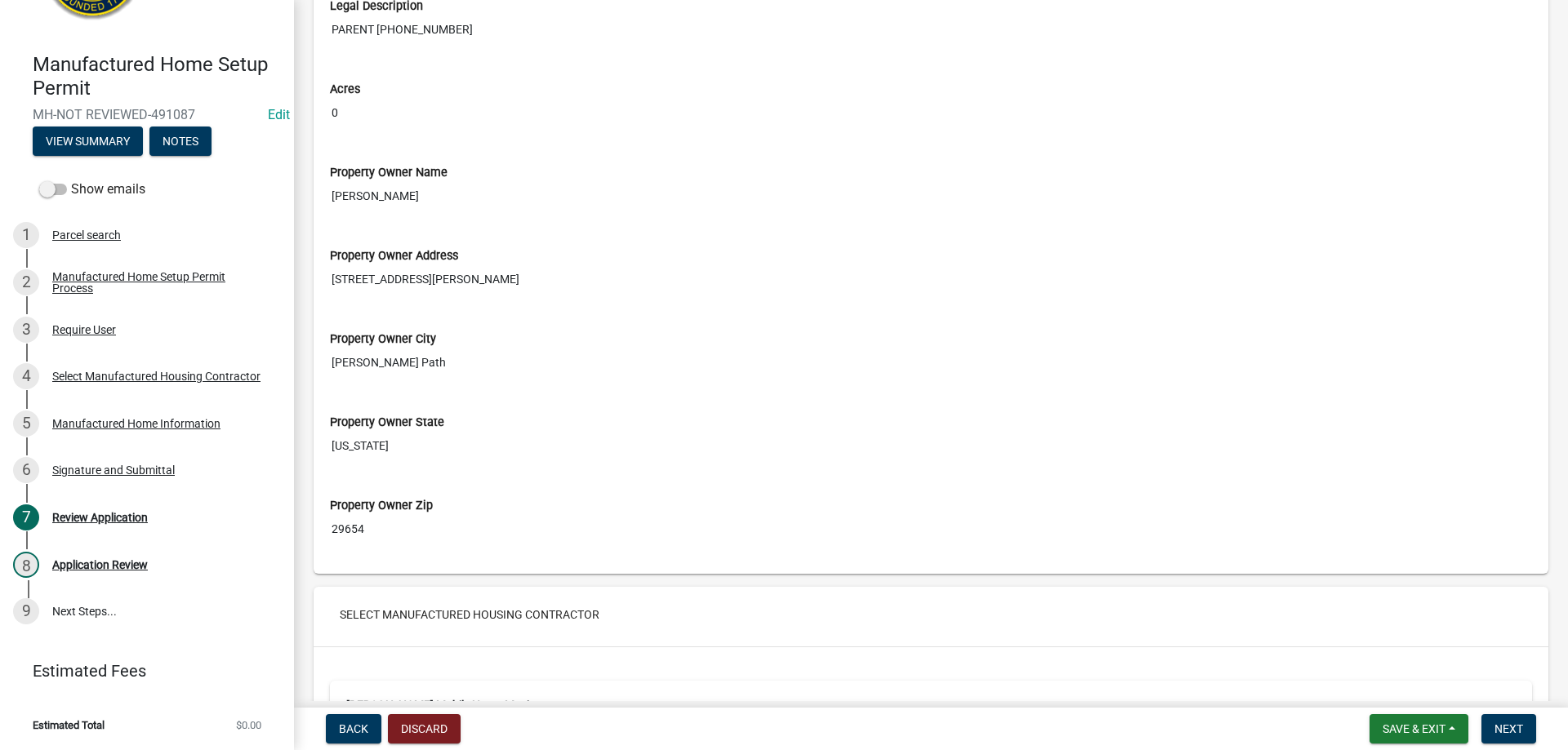
scroll to position [1715, 0]
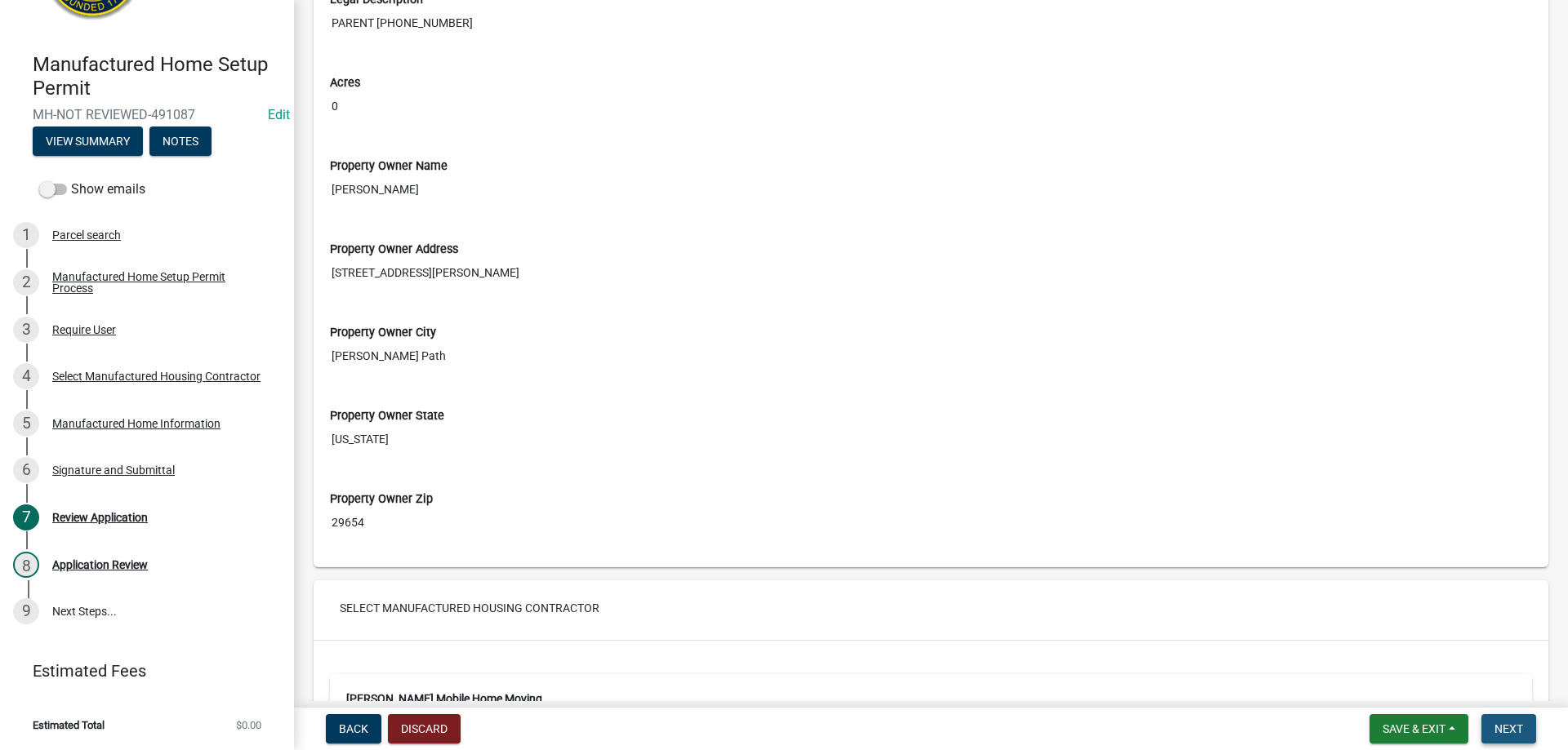
click at [1511, 719] on button "Next" at bounding box center [1509, 729] width 55 height 29
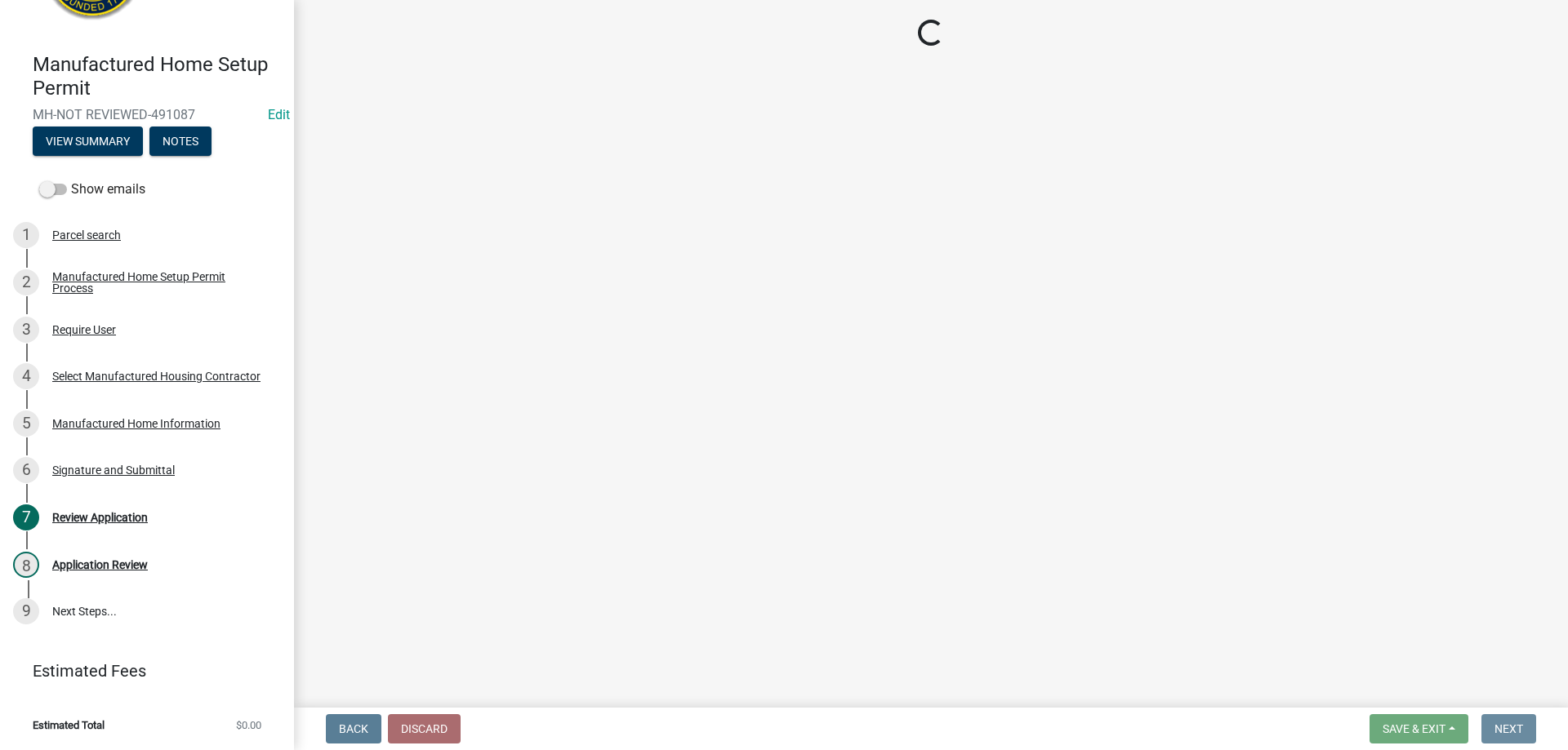
scroll to position [0, 0]
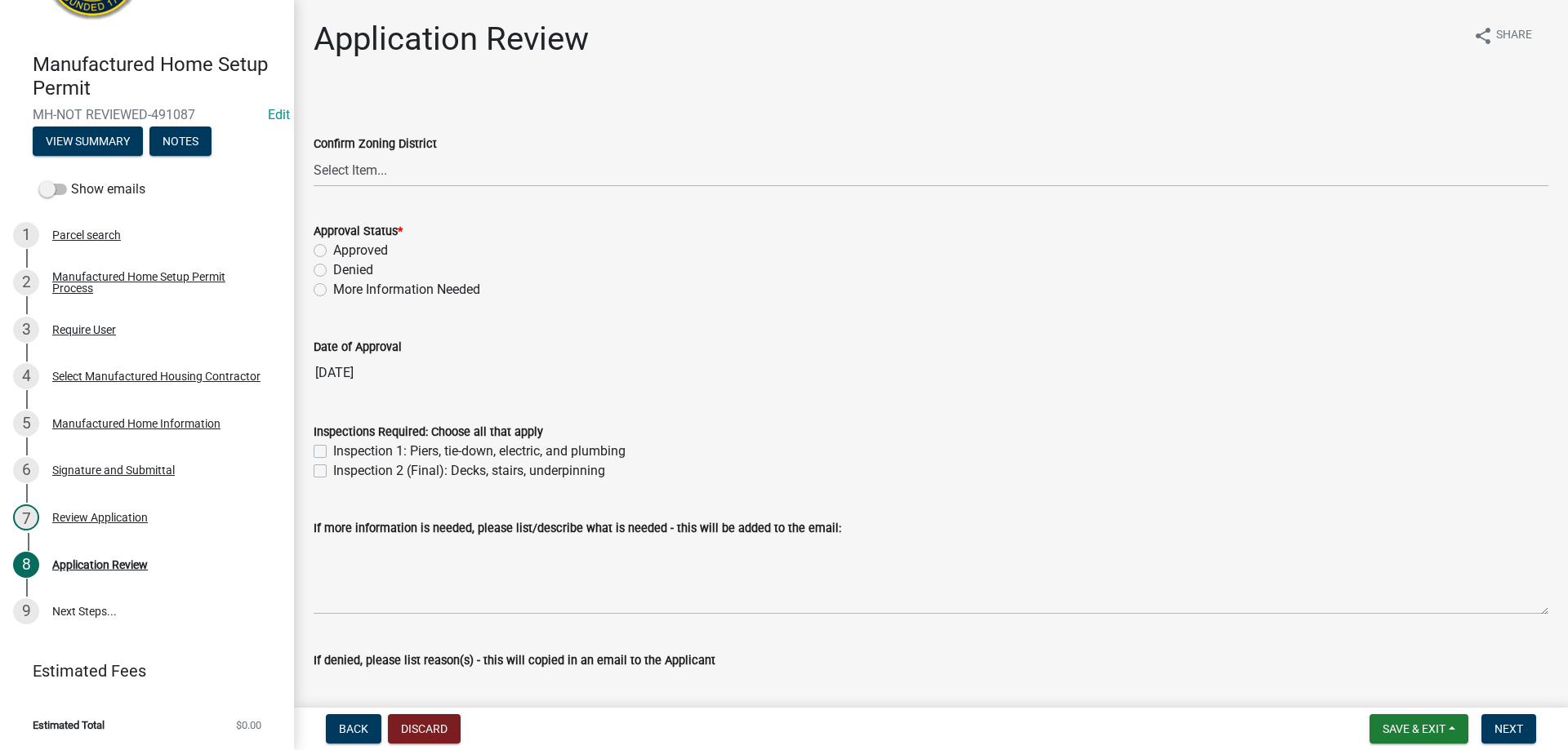
click at [333, 247] on label "Approved" at bounding box center [360, 251] width 55 height 19
click at [333, 247] on input "Approved" at bounding box center [338, 246] width 11 height 11
radio input "true"
click at [333, 447] on label "Inspection 1: Piers, tie-down, electric, and plumbing" at bounding box center [479, 451] width 292 height 19
click at [333, 447] on input "Inspection 1: Piers, tie-down, electric, and plumbing" at bounding box center [338, 446] width 11 height 11
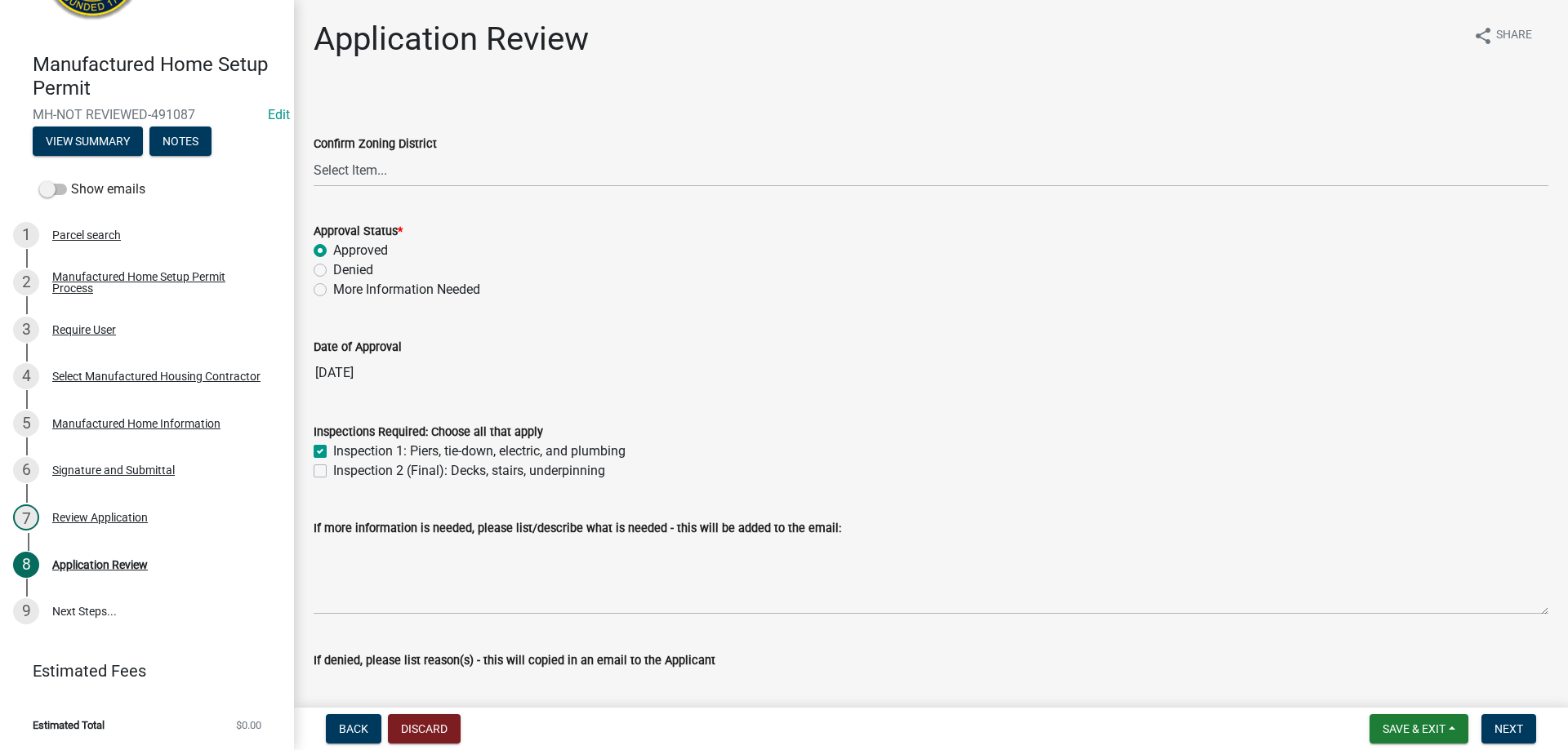
checkbox input "true"
click at [321, 480] on div "Inspection 2 (Final): Decks, stairs, underpinning" at bounding box center [930, 471] width 1235 height 19
click at [333, 468] on label "Inspection 2 (Final): Decks, stairs, underpinning" at bounding box center [468, 471] width 272 height 19
click at [333, 468] on input "Inspection 2 (Final): Decks, stairs, underpinning" at bounding box center [338, 466] width 11 height 11
checkbox input "true"
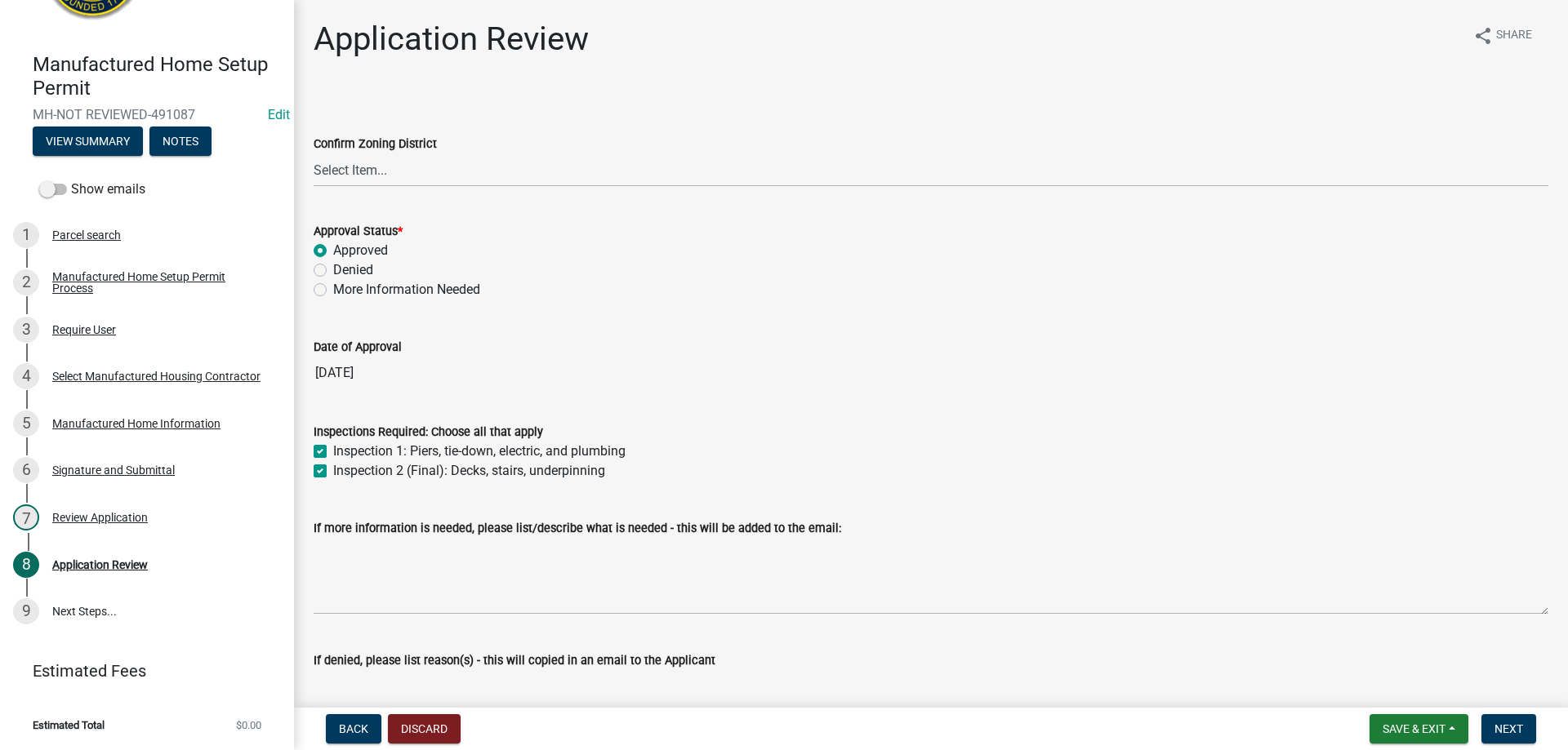
checkbox input "true"
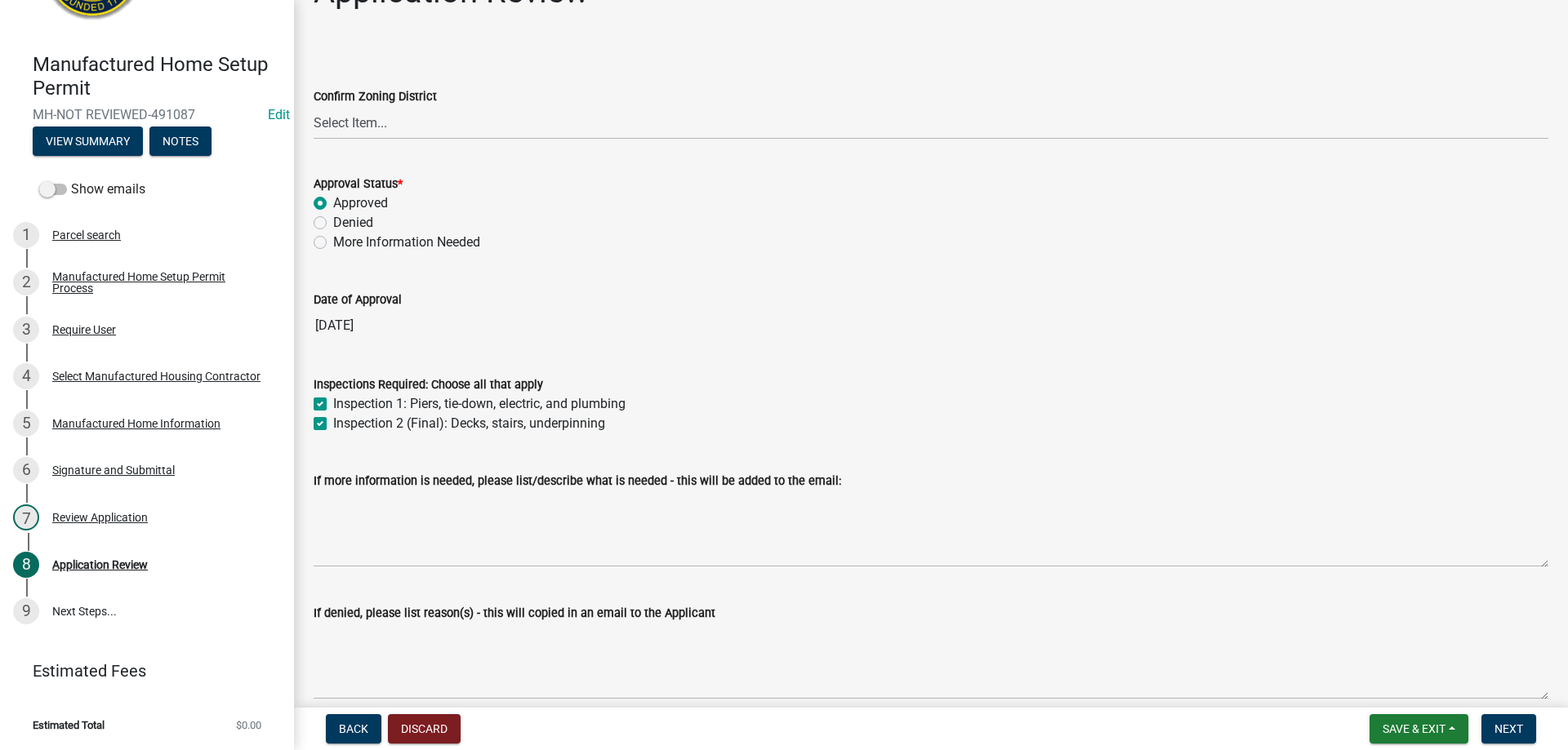
scroll to position [123, 0]
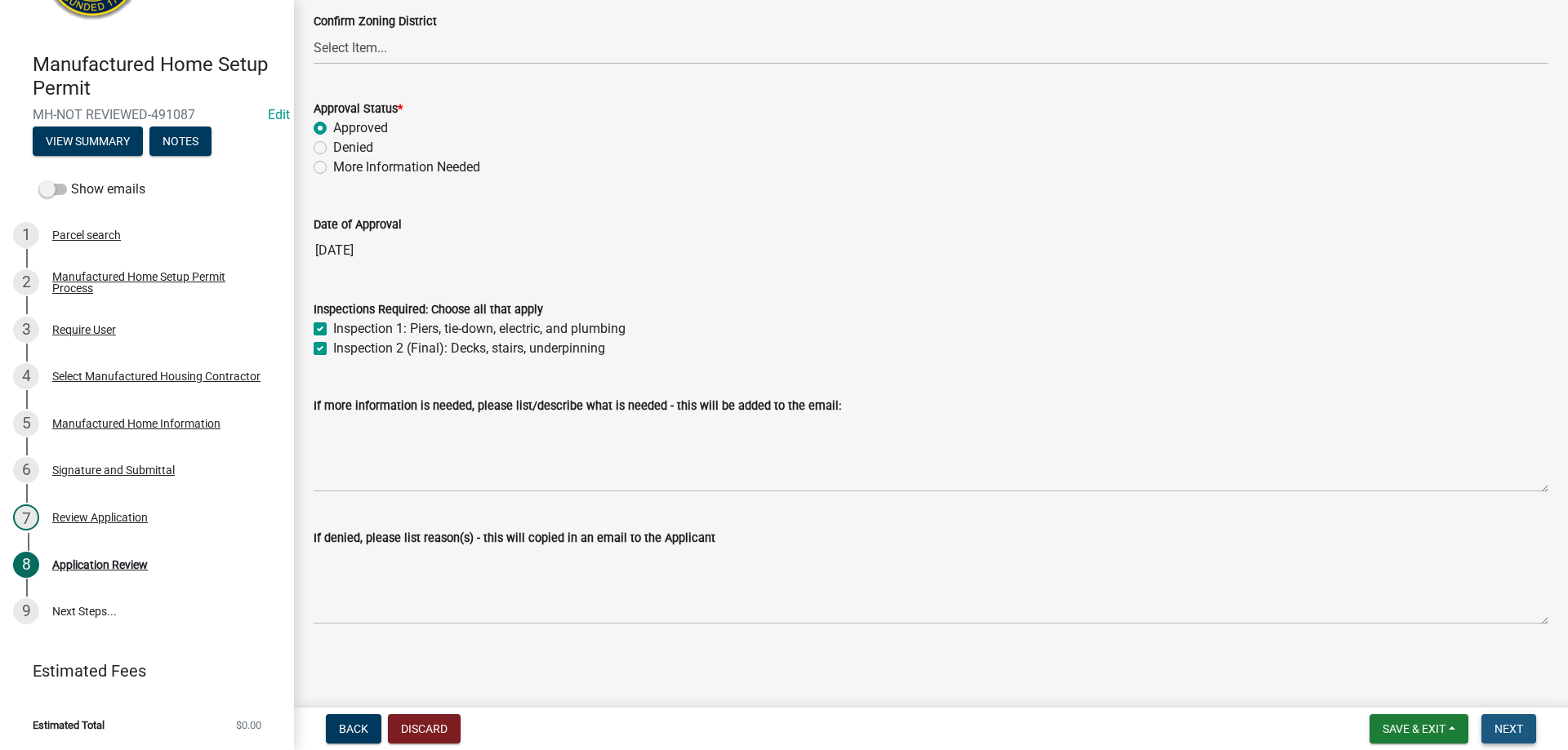
click at [1520, 732] on span "Next" at bounding box center [1509, 729] width 28 height 13
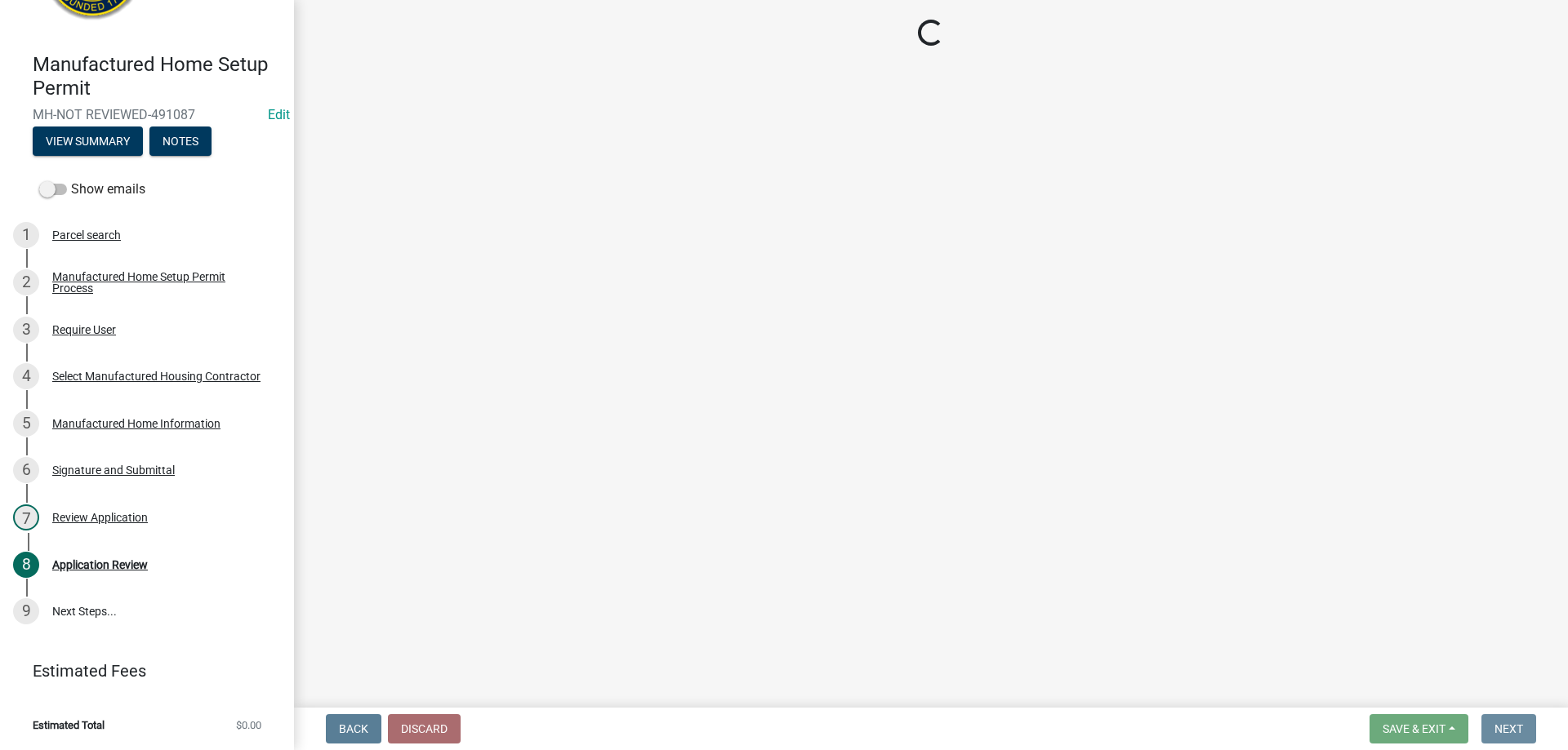
scroll to position [0, 0]
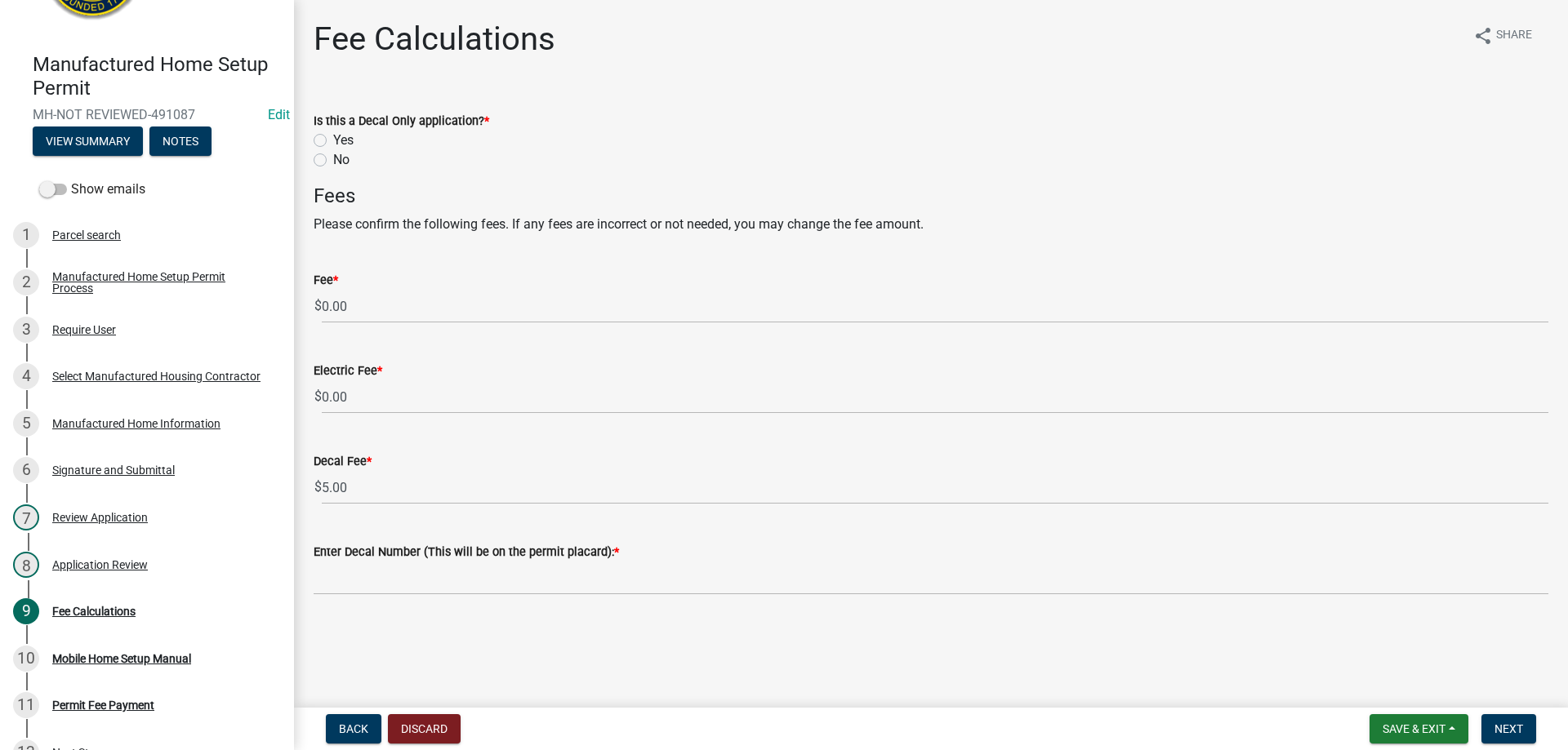
click at [333, 162] on label "No" at bounding box center [341, 160] width 17 height 19
click at [333, 161] on input "No" at bounding box center [338, 155] width 11 height 11
radio input "true"
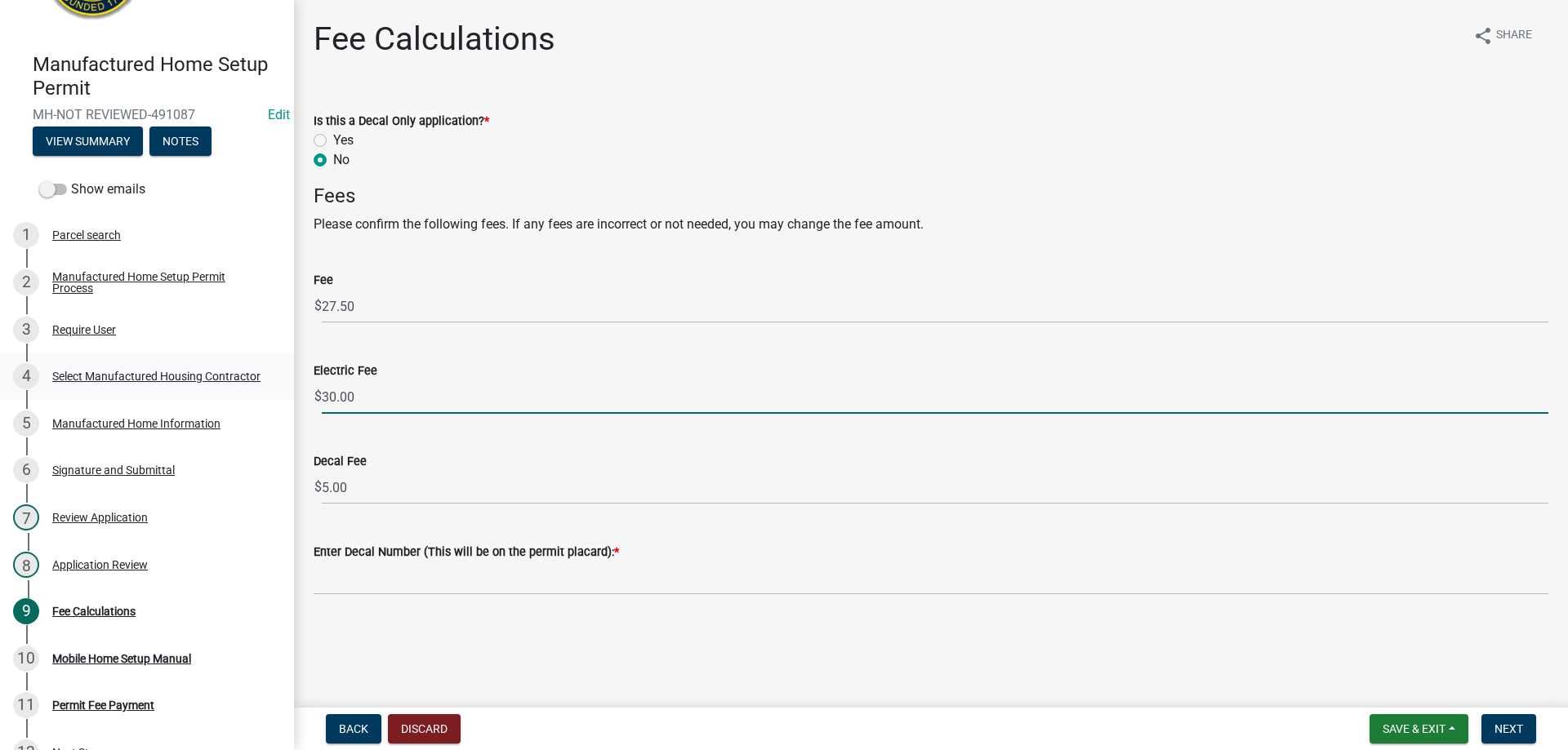
drag, startPoint x: 379, startPoint y: 397, endPoint x: 280, endPoint y: 383, distance: 100.0
click at [280, 383] on div "Manufactured Home Setup Permit MH-NOT REVIEWED-491087 Edit View Summary Notes S…" at bounding box center [784, 375] width 1568 height 750
type input "40"
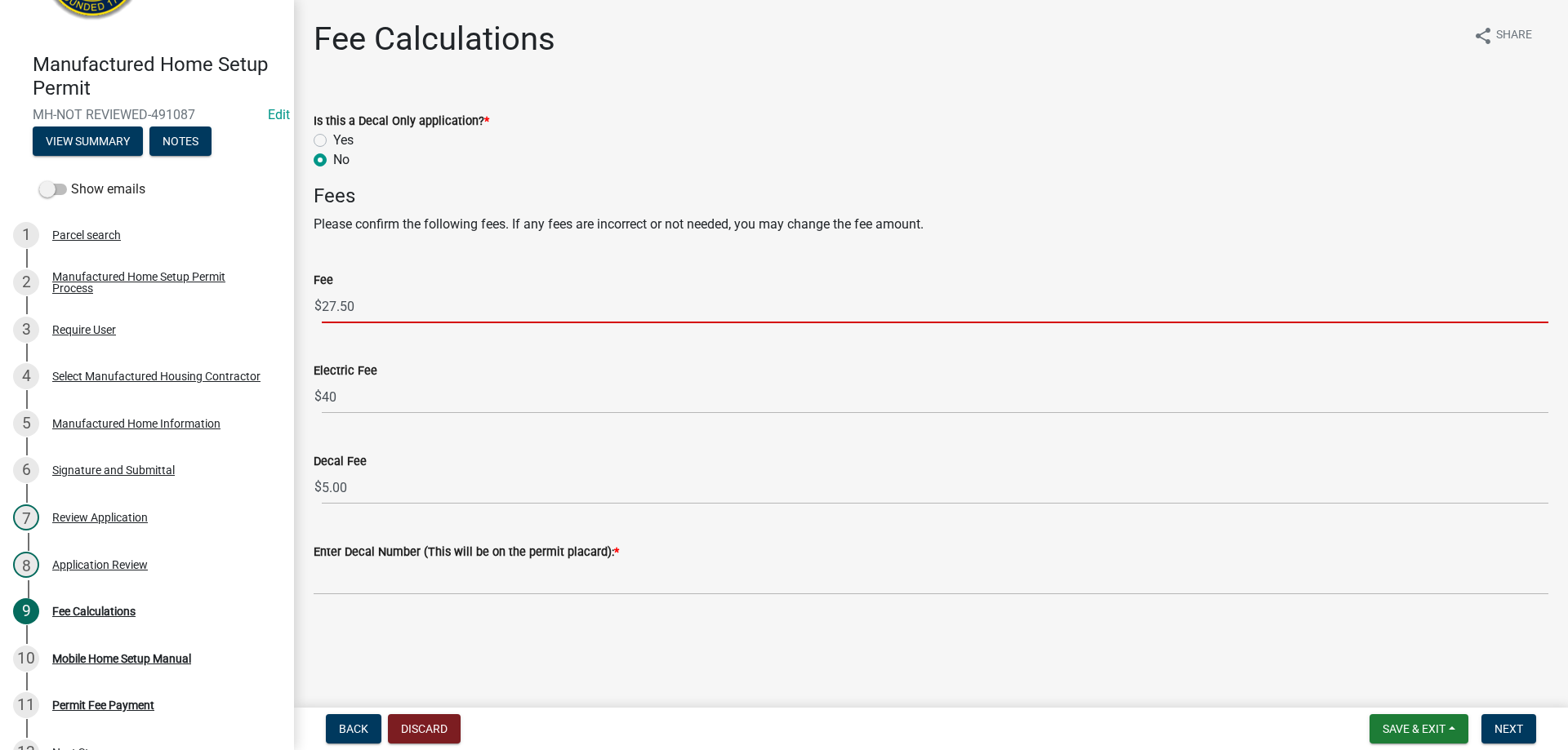
drag, startPoint x: 353, startPoint y: 311, endPoint x: 302, endPoint y: 308, distance: 51.1
click at [302, 308] on div "Fee $ 27.50" at bounding box center [931, 285] width 1259 height 76
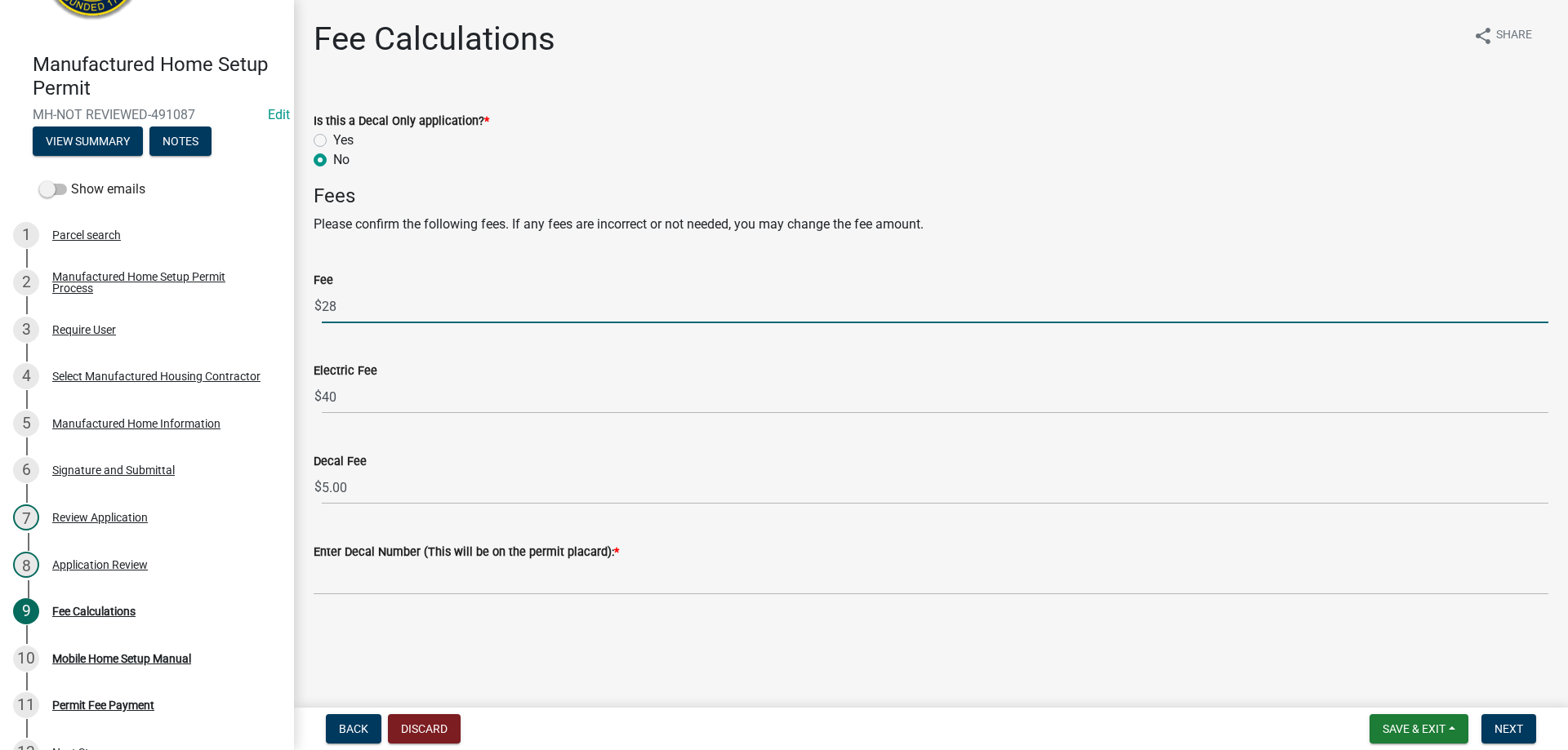
type input "28"
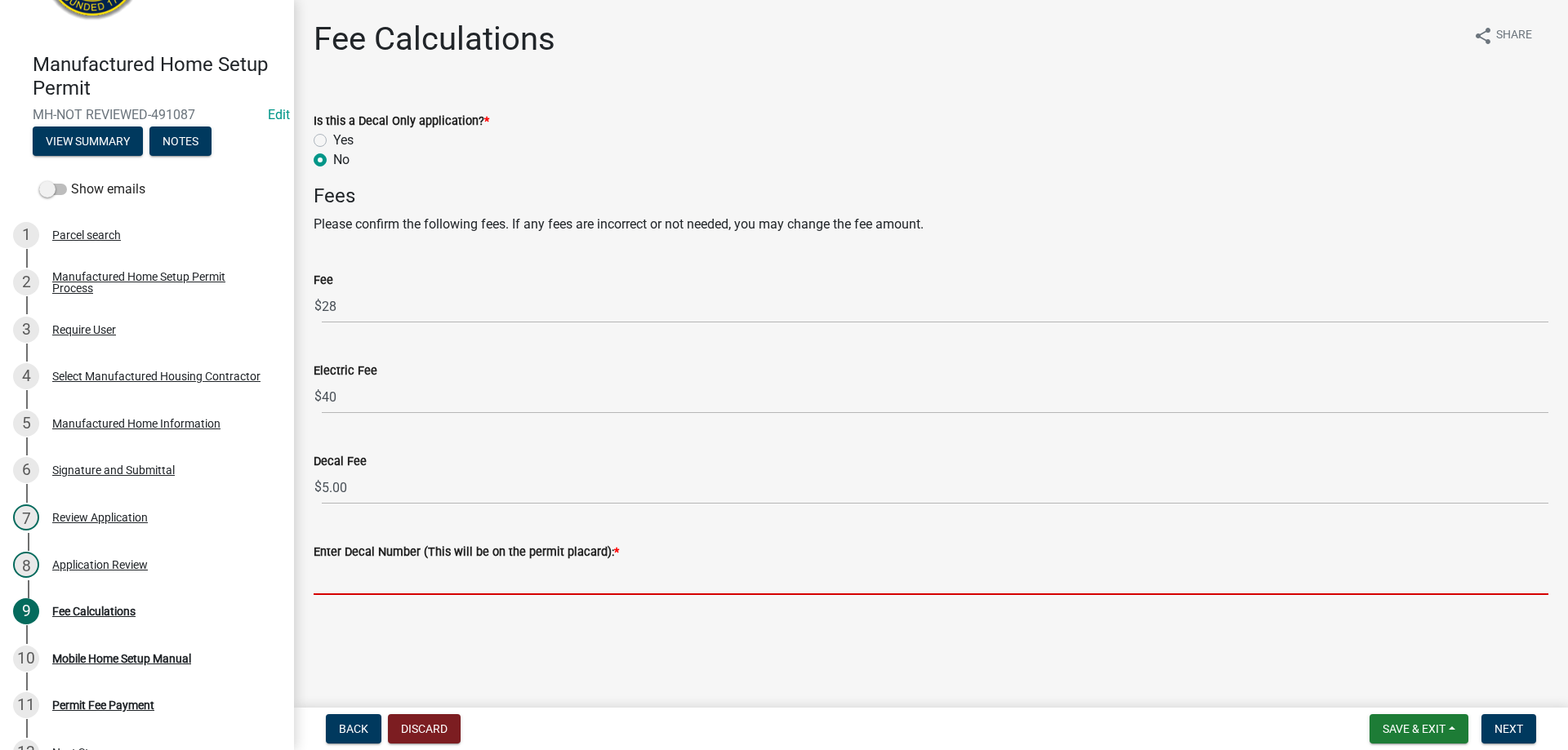
click at [369, 587] on input "Enter Decal Number (This will be on the permit placard): *" at bounding box center [930, 578] width 1235 height 33
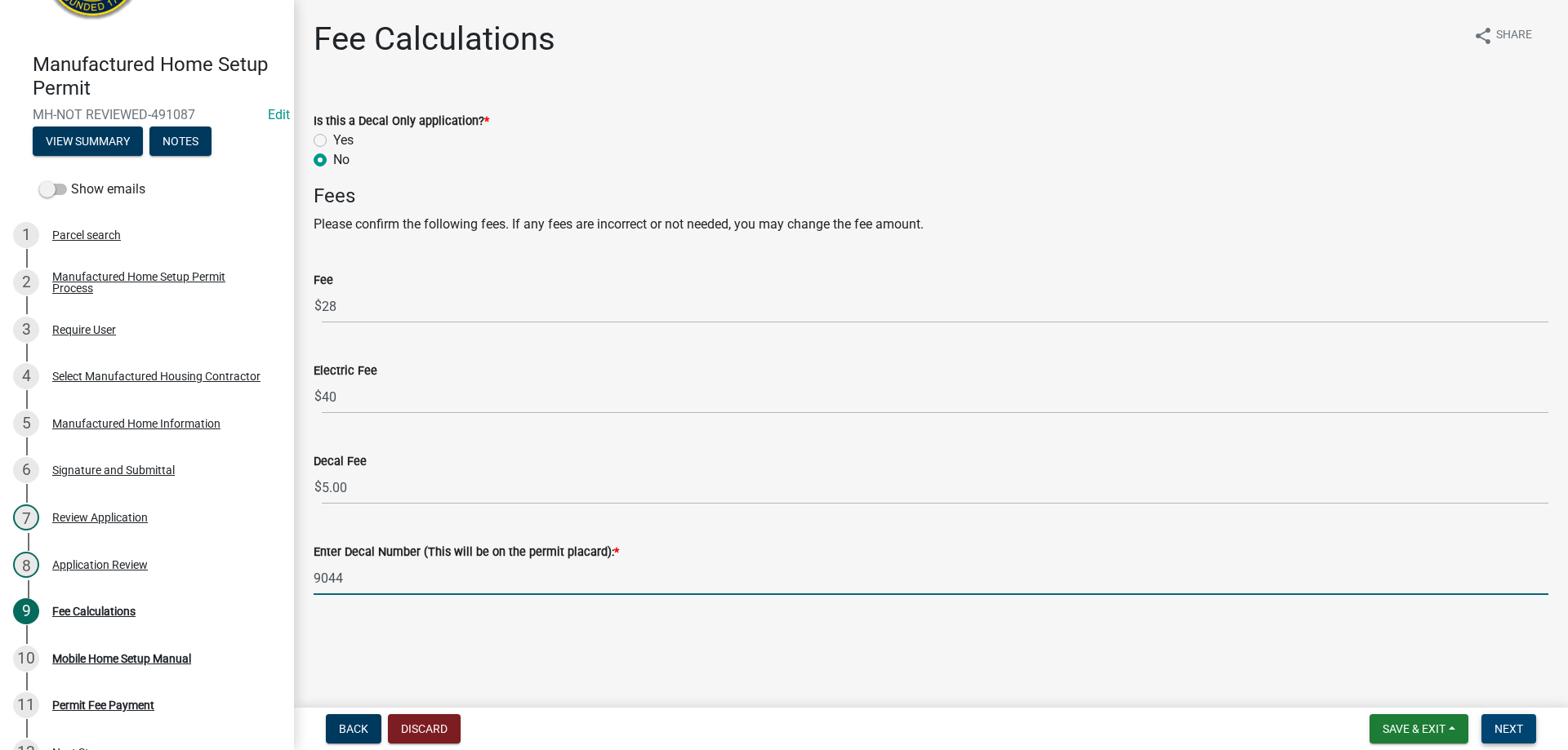
type input "9044"
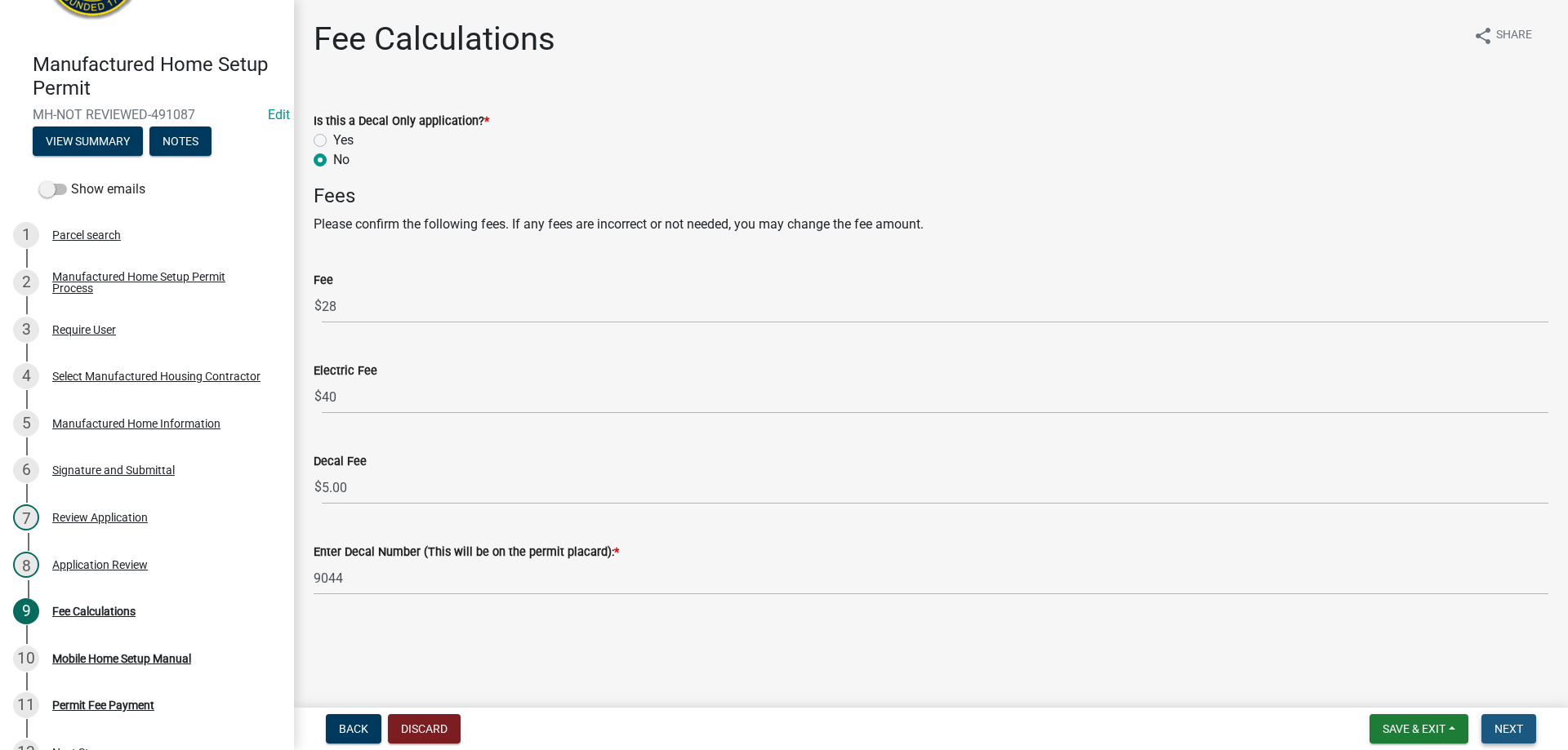
click at [1513, 728] on span "Next" at bounding box center [1509, 729] width 28 height 13
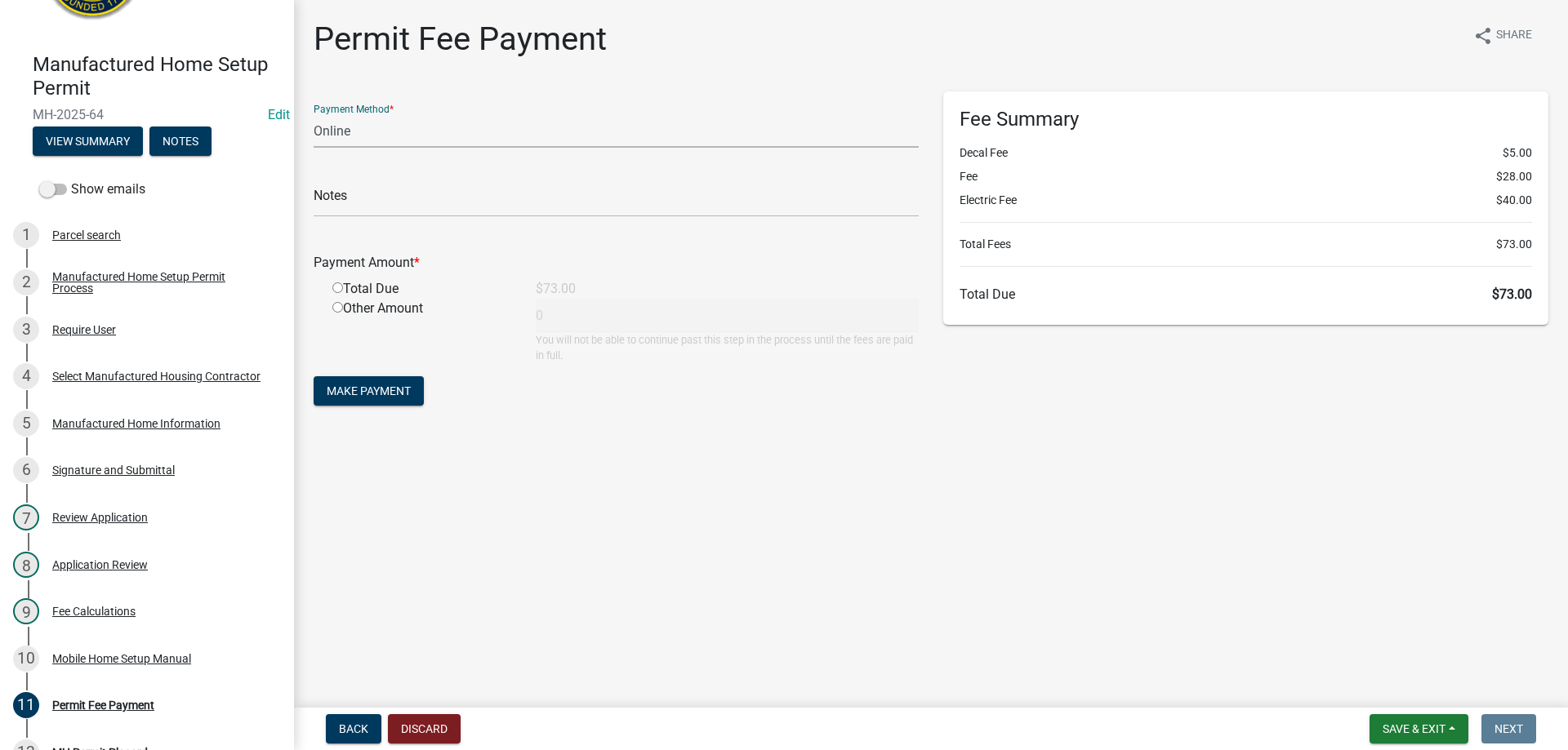
click at [458, 132] on select "Credit Card POS Check Cash Online" at bounding box center [616, 131] width 605 height 33
select select "0: 2"
click at [313, 115] on select "Credit Card POS Check Cash Online" at bounding box center [616, 131] width 605 height 33
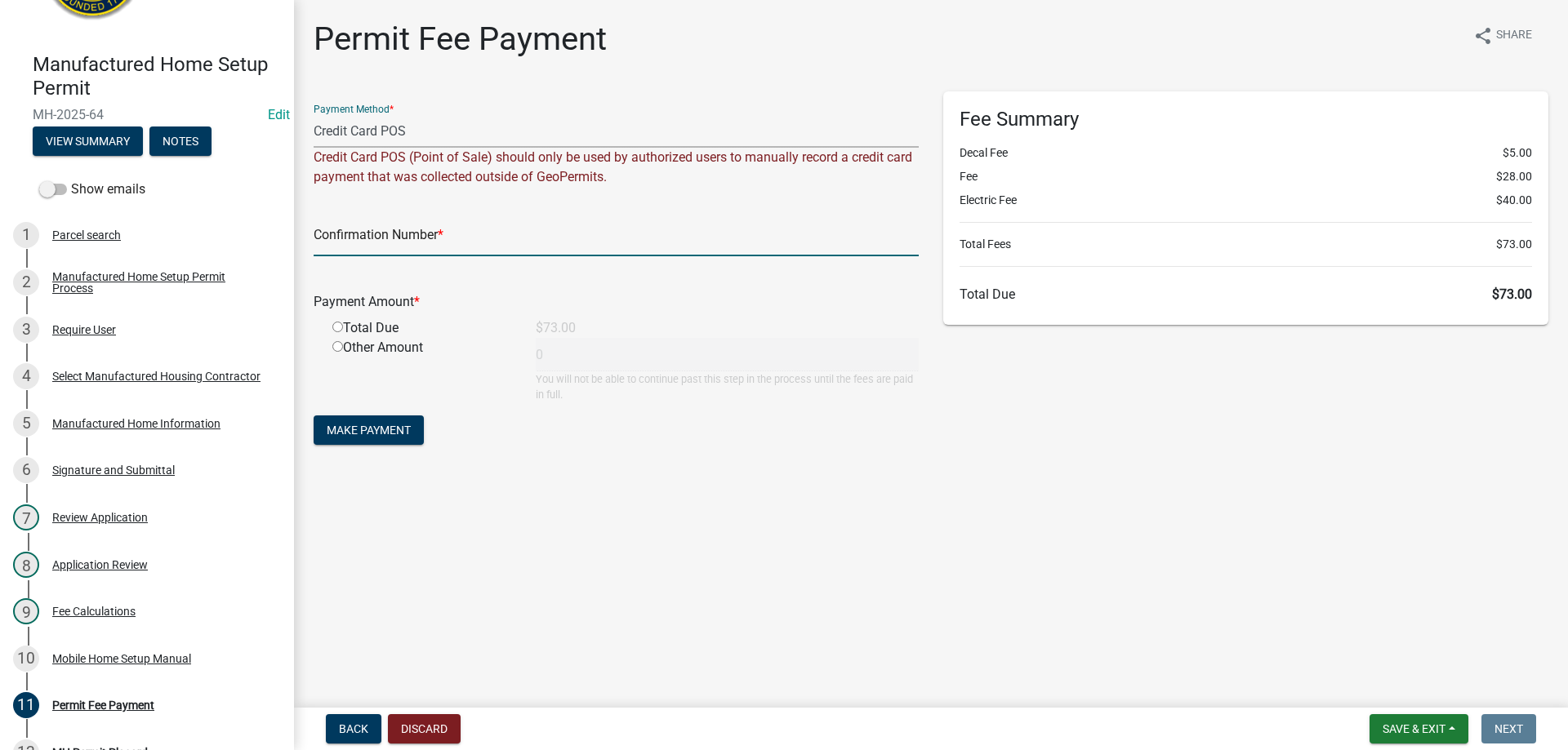
click at [432, 236] on input "text" at bounding box center [616, 239] width 605 height 33
type input "Square"
click at [342, 327] on input "radio" at bounding box center [338, 327] width 11 height 11
radio input "true"
type input "73"
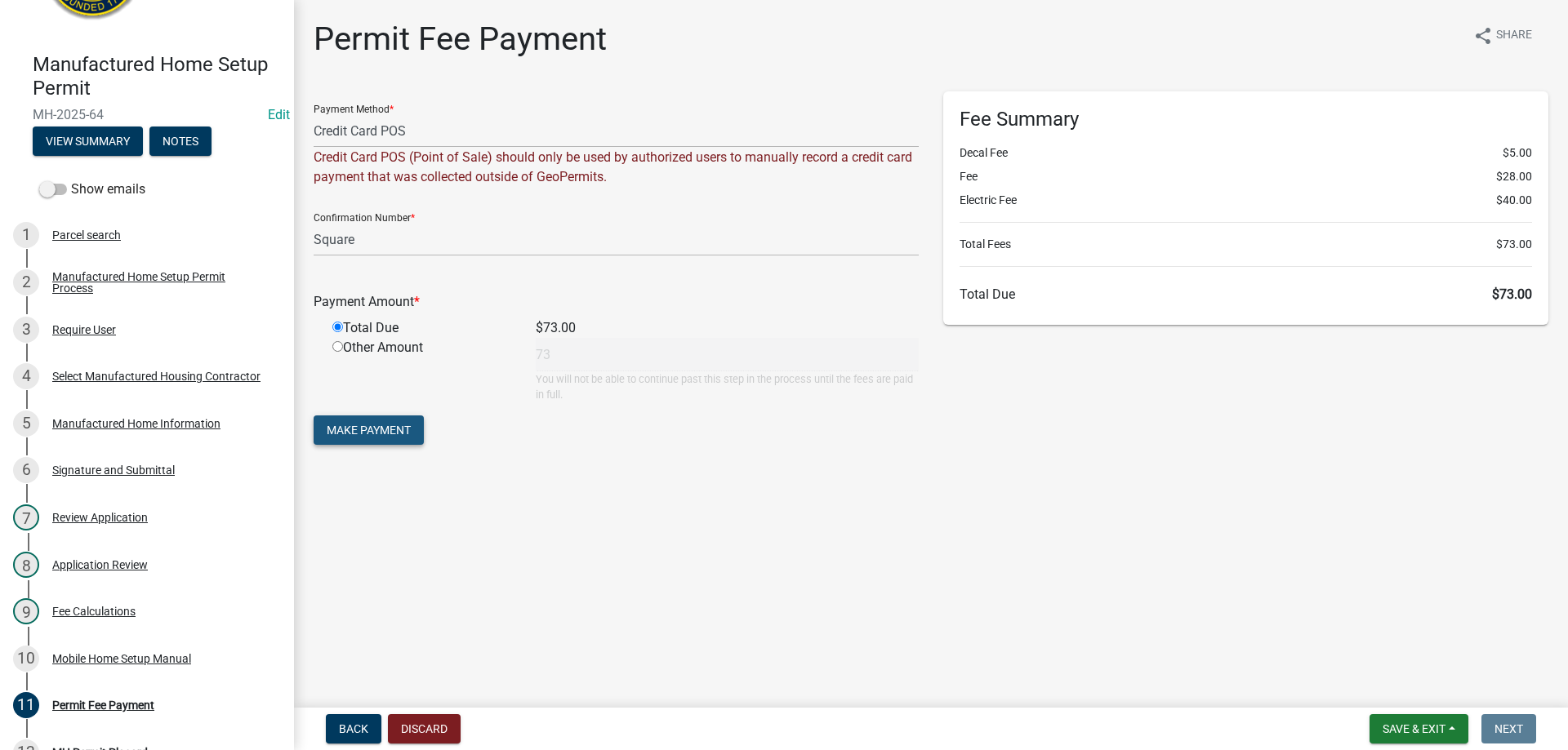
click at [363, 436] on span "Make Payment" at bounding box center [369, 430] width 84 height 13
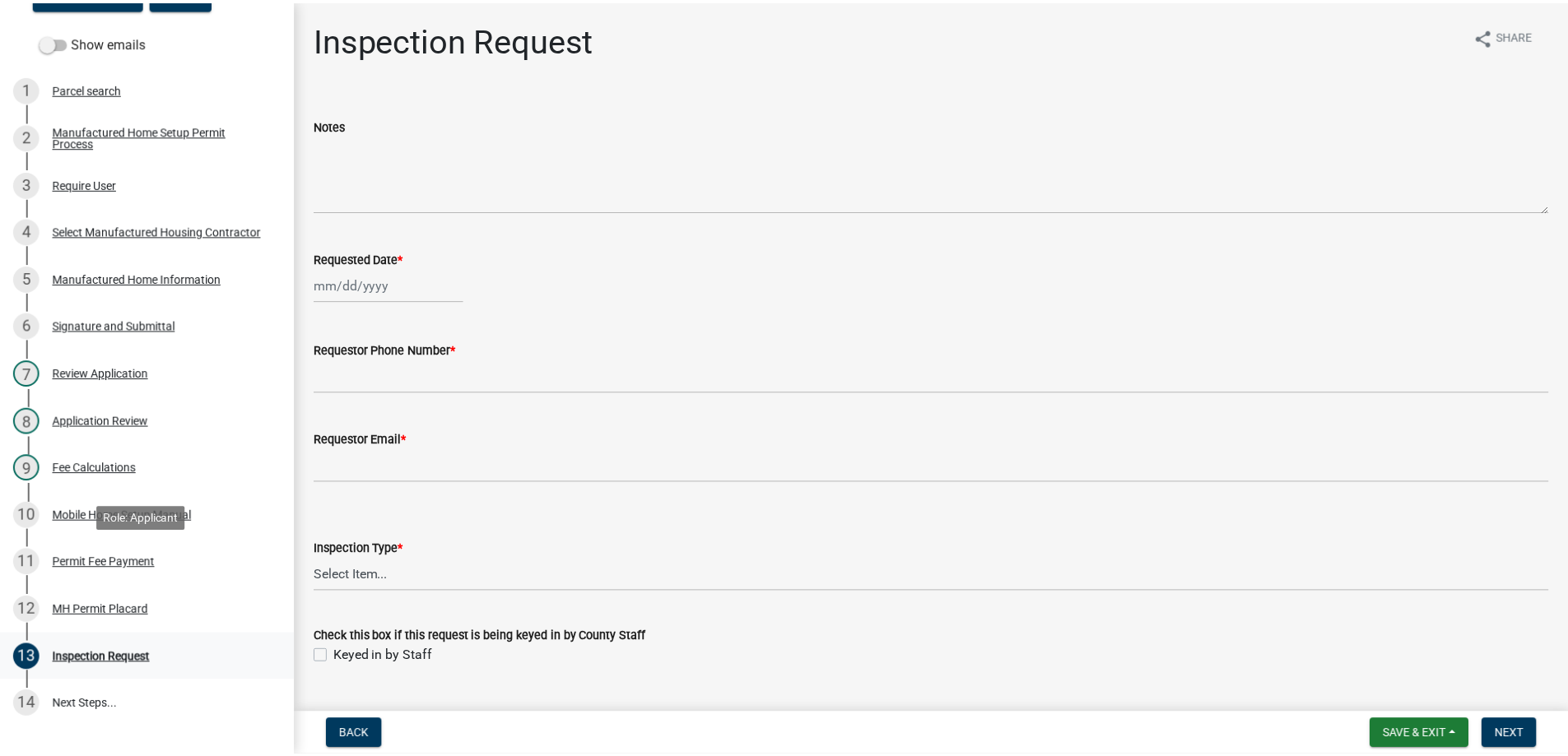
scroll to position [267, 0]
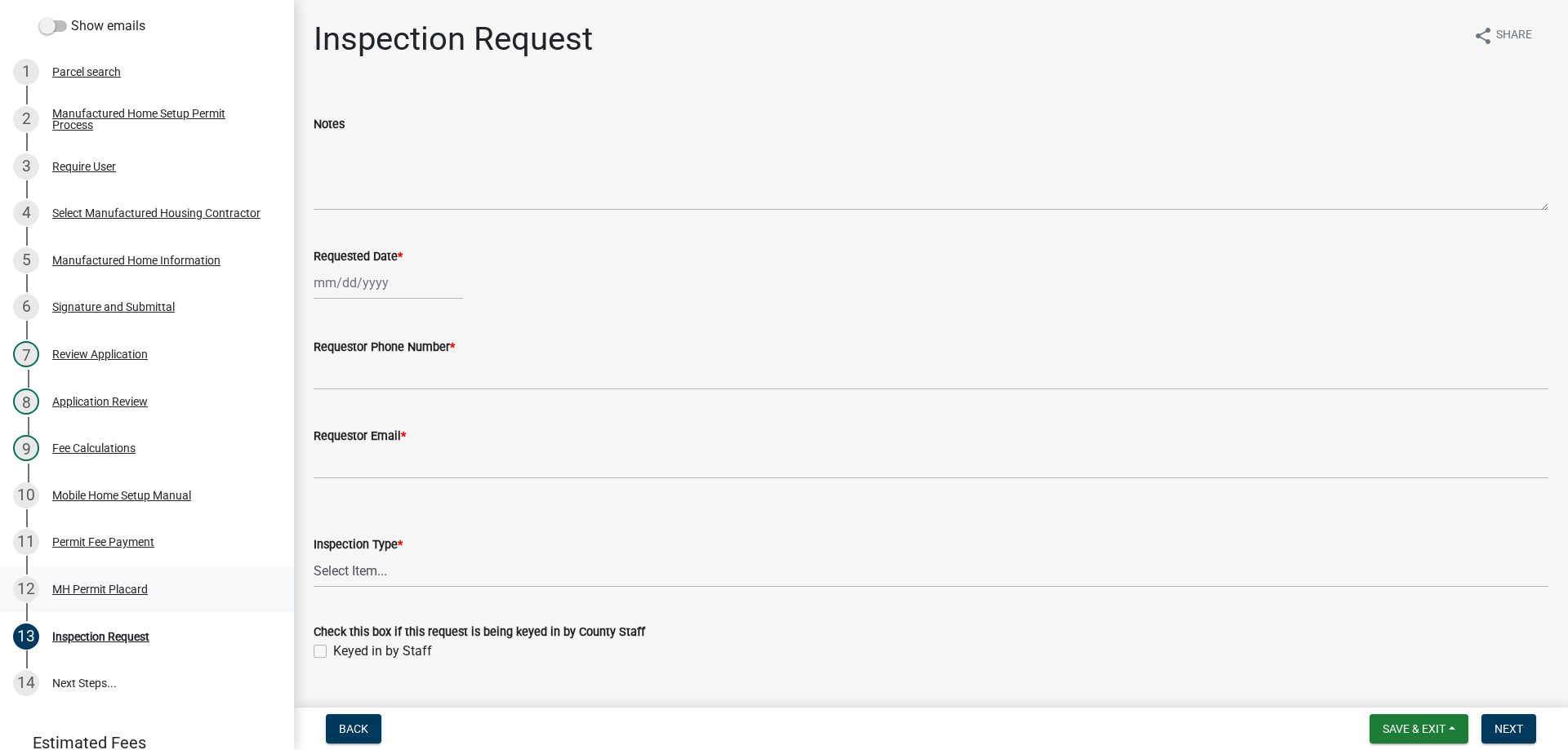
click at [103, 586] on div "MH Permit Placard" at bounding box center [100, 589] width 95 height 12
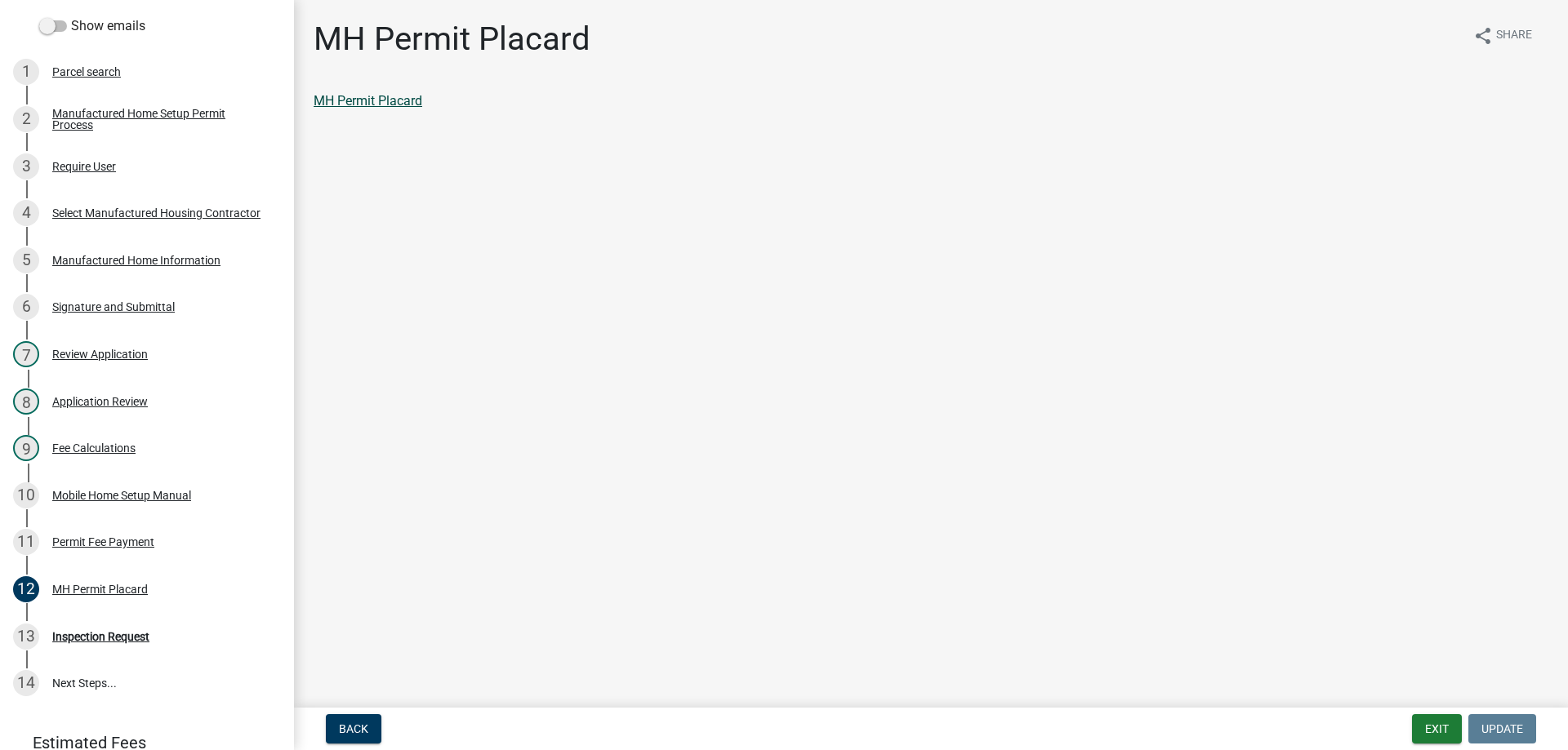
click at [404, 101] on link "MH Permit Placard" at bounding box center [368, 101] width 109 height 16
click at [83, 543] on div "Permit Fee Payment" at bounding box center [103, 542] width 102 height 12
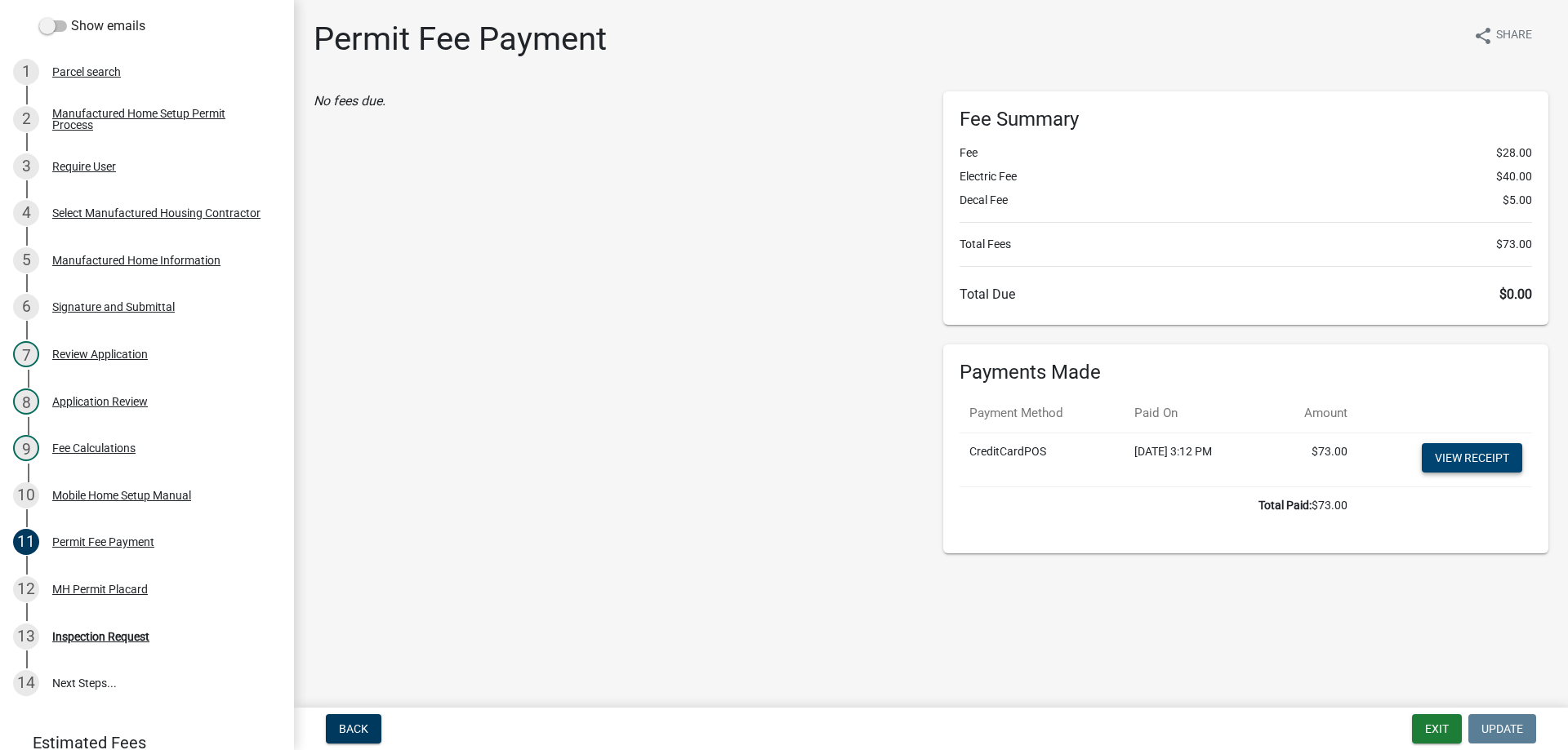
click at [1444, 455] on link "View receipt" at bounding box center [1472, 458] width 100 height 29
click at [1446, 725] on button "Exit" at bounding box center [1437, 729] width 50 height 29
